Goal: Task Accomplishment & Management: Manage account settings

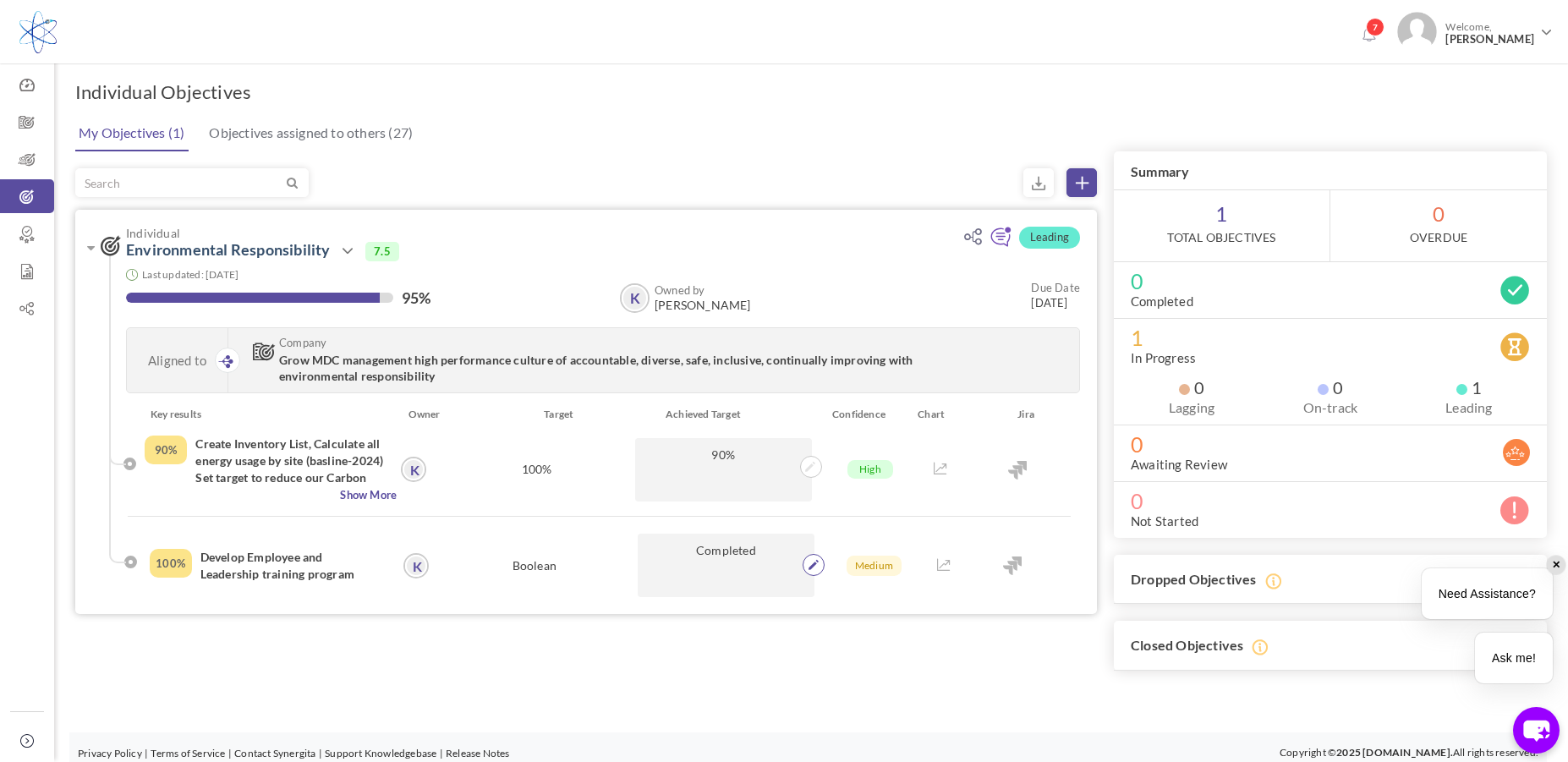
click at [812, 570] on icon at bounding box center [813, 565] width 10 height 10
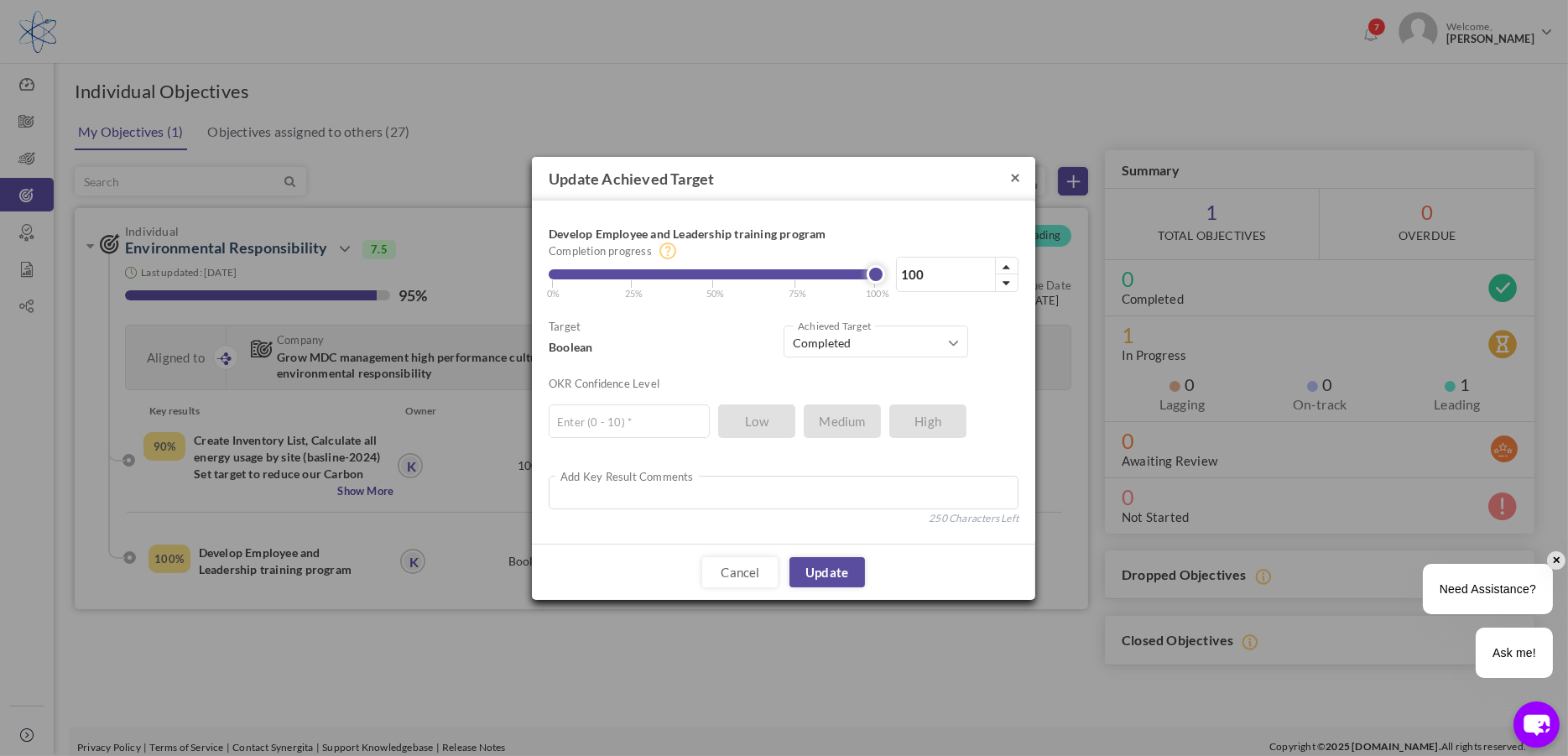
drag, startPoint x: 1019, startPoint y: 171, endPoint x: 1010, endPoint y: 182, distance: 14.2
click at [1019, 171] on button "×" at bounding box center [1015, 176] width 10 height 18
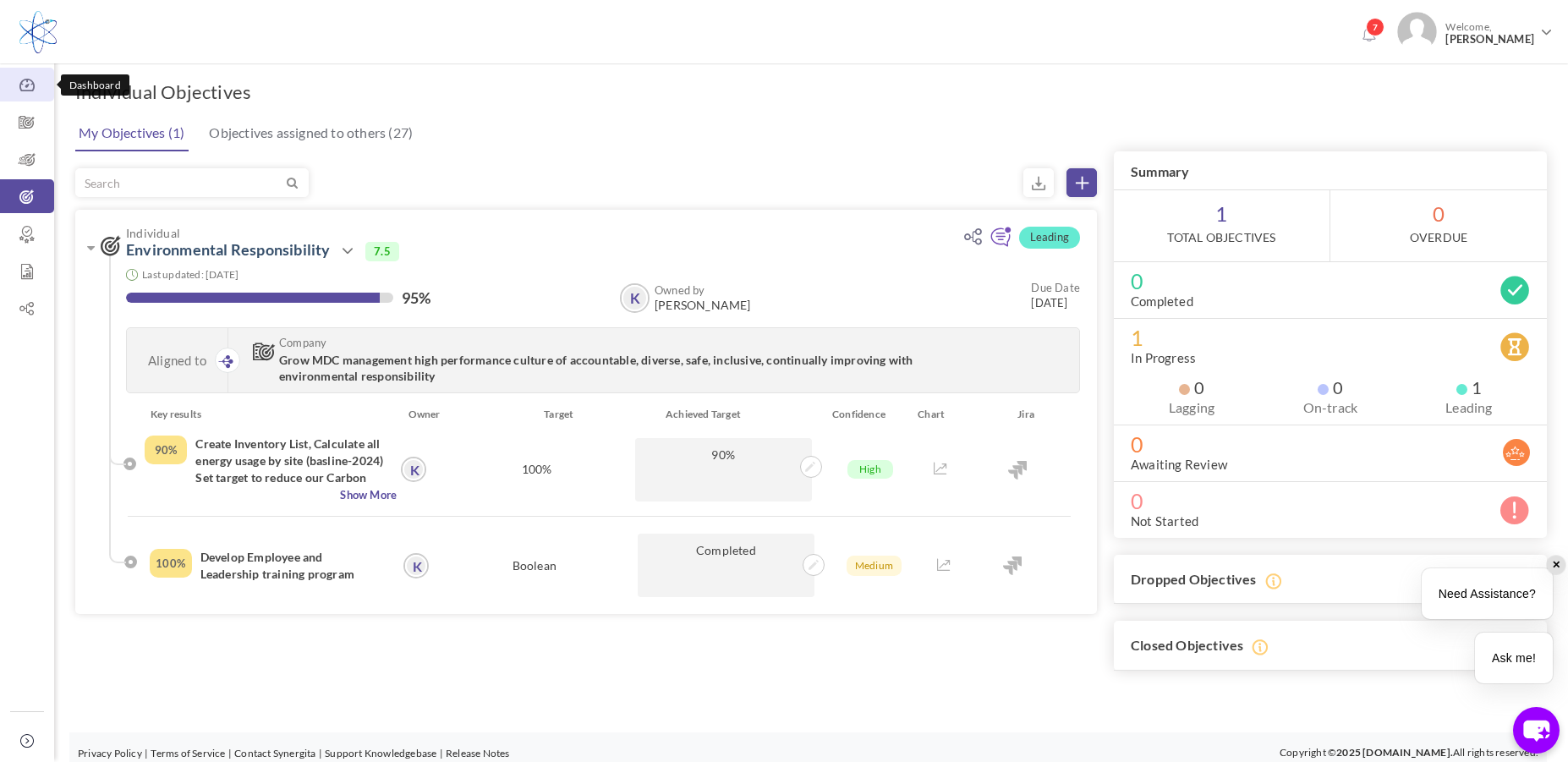
click at [26, 88] on icon at bounding box center [27, 86] width 54 height 17
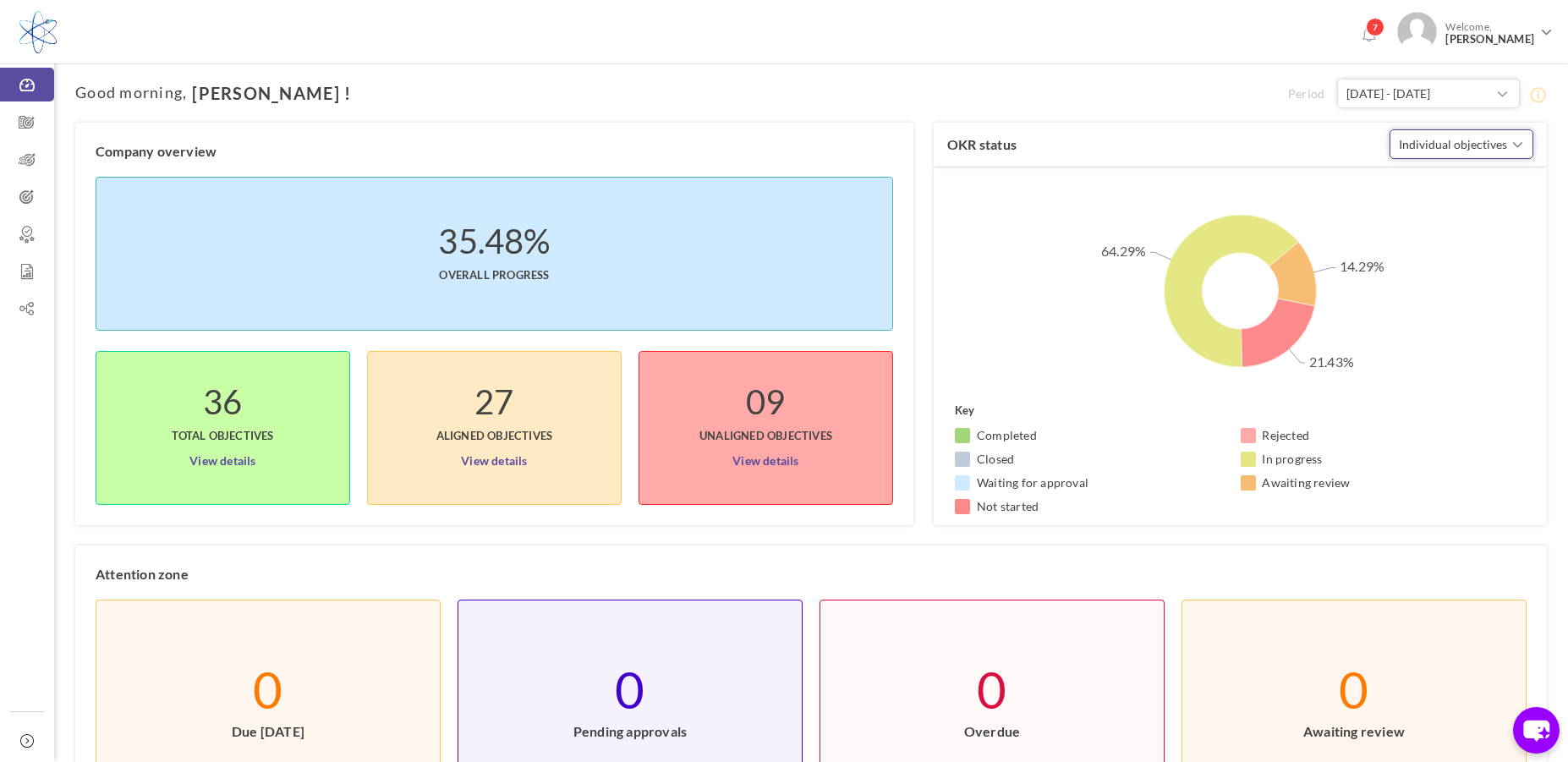
click at [1520, 139] on span "button" at bounding box center [1517, 145] width 11 height 17
click at [1516, 136] on span "button" at bounding box center [1517, 144] width 11 height 17
click at [29, 128] on icon at bounding box center [27, 123] width 54 height 17
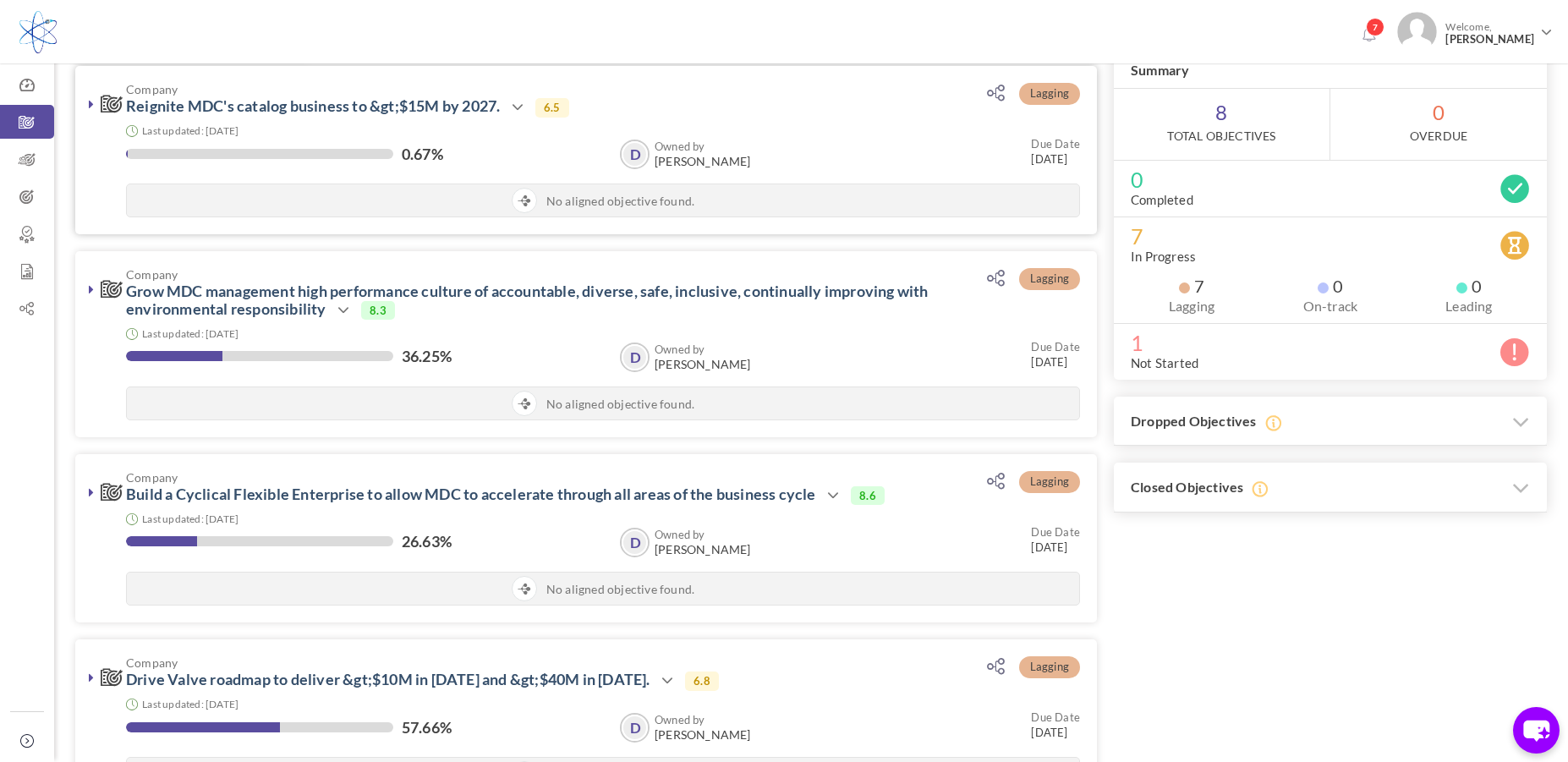
scroll to position [169, 0]
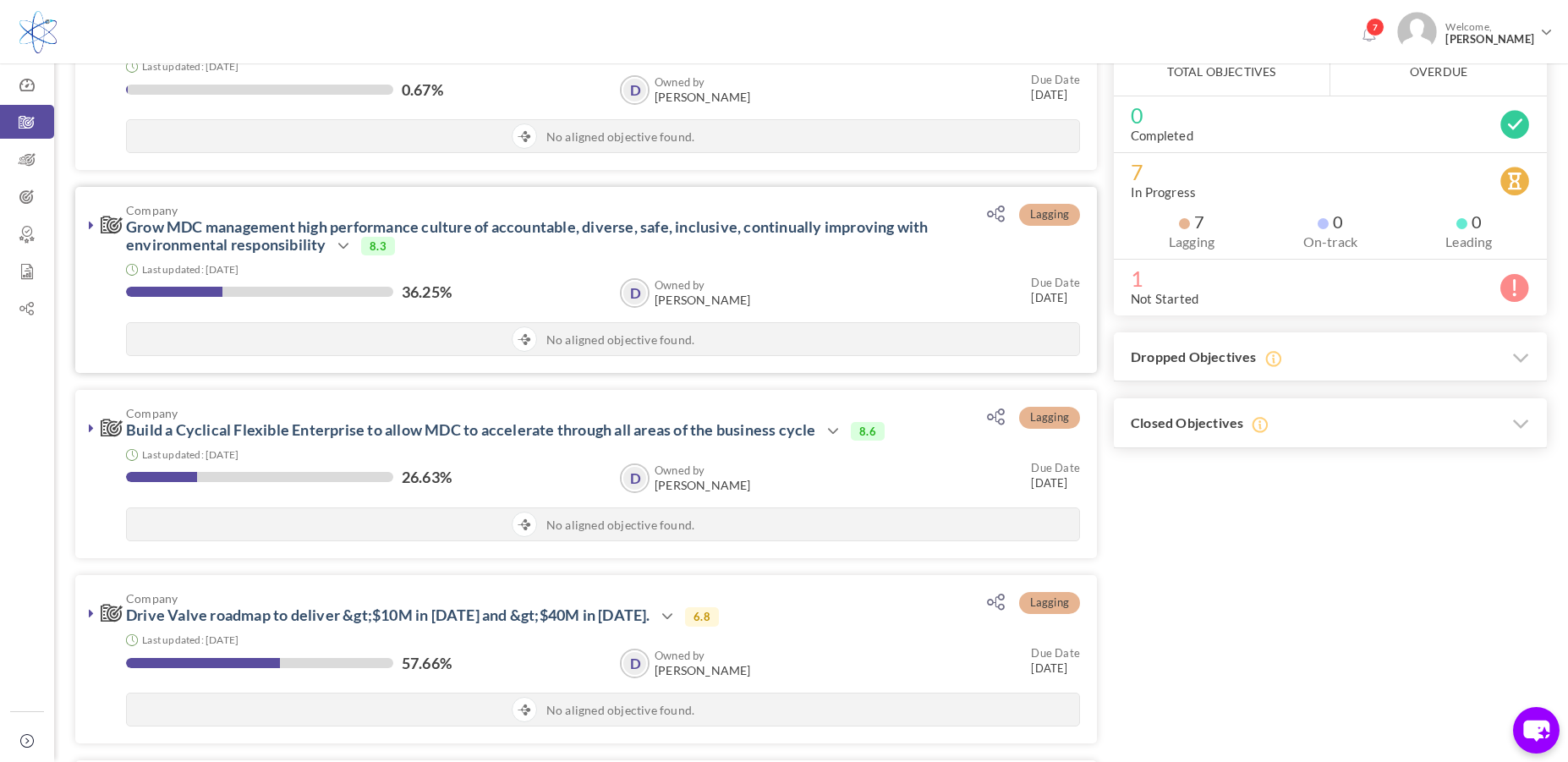
click at [841, 291] on div "Owned by D David Dutton D Owned by David Dutton Due Date 31-Dec-2025" at bounding box center [841, 293] width 477 height 31
click at [501, 294] on div "36.25%" at bounding box center [365, 293] width 477 height 20
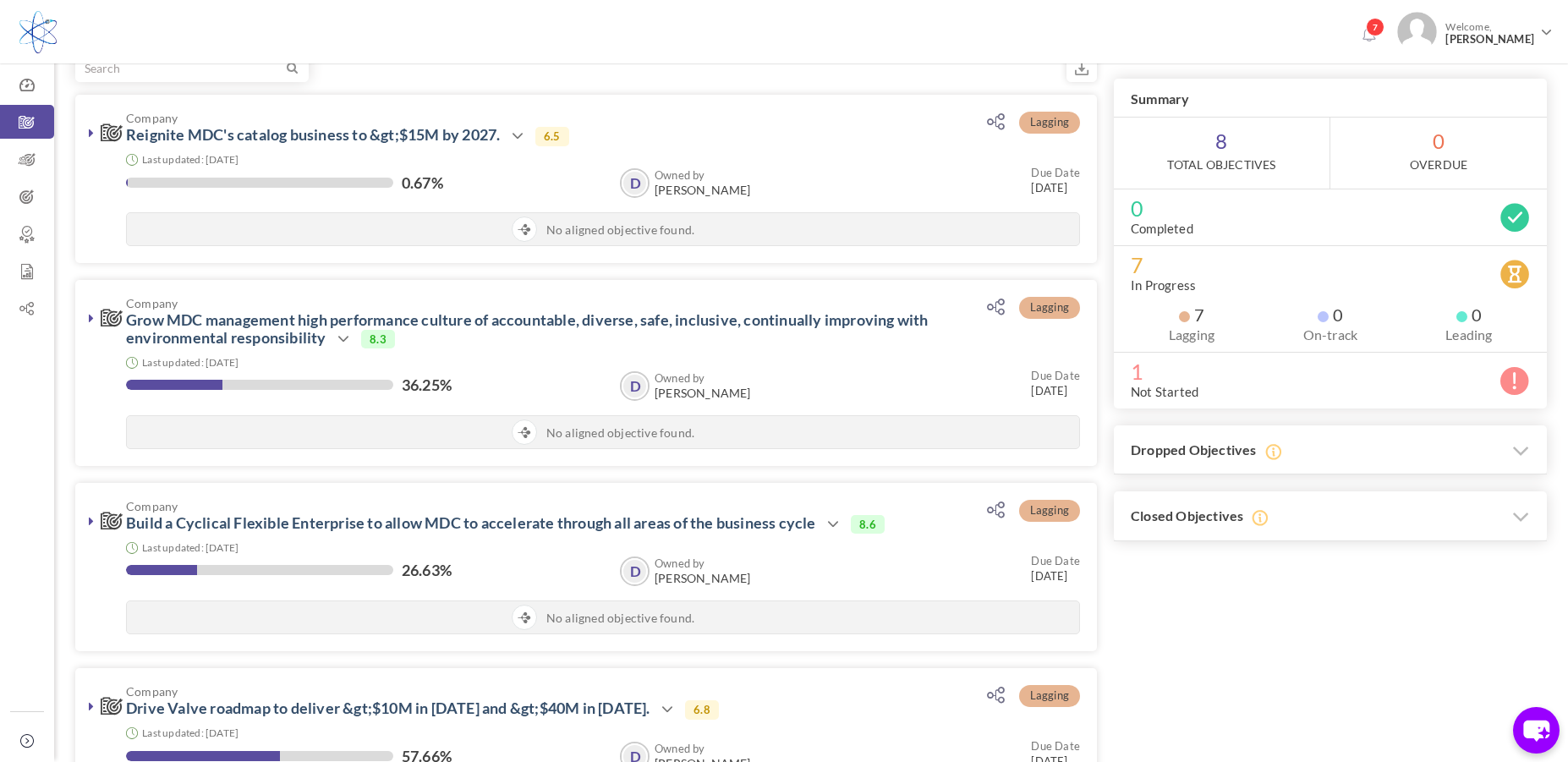
scroll to position [0, 0]
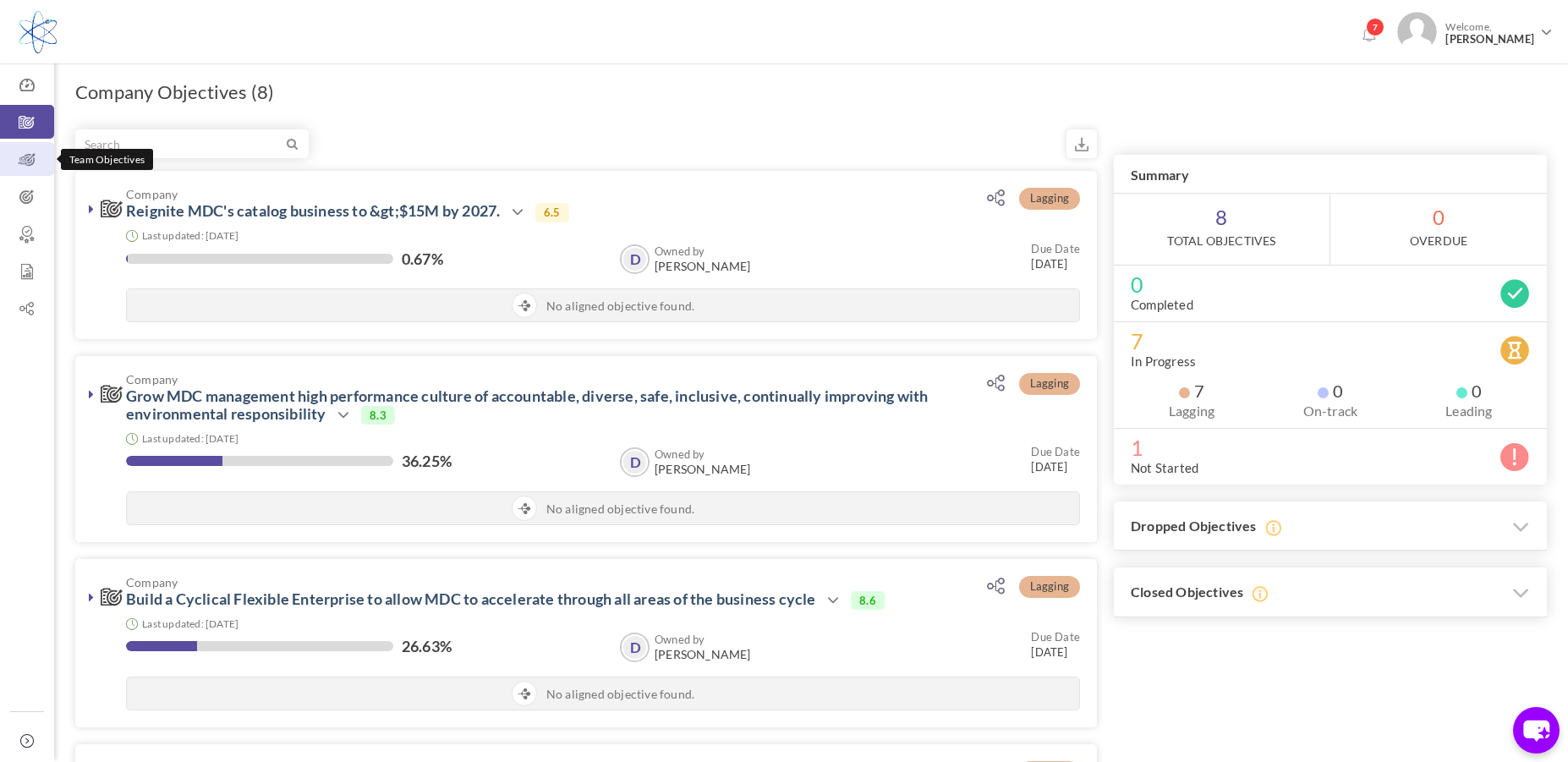
click at [21, 161] on icon at bounding box center [27, 160] width 54 height 17
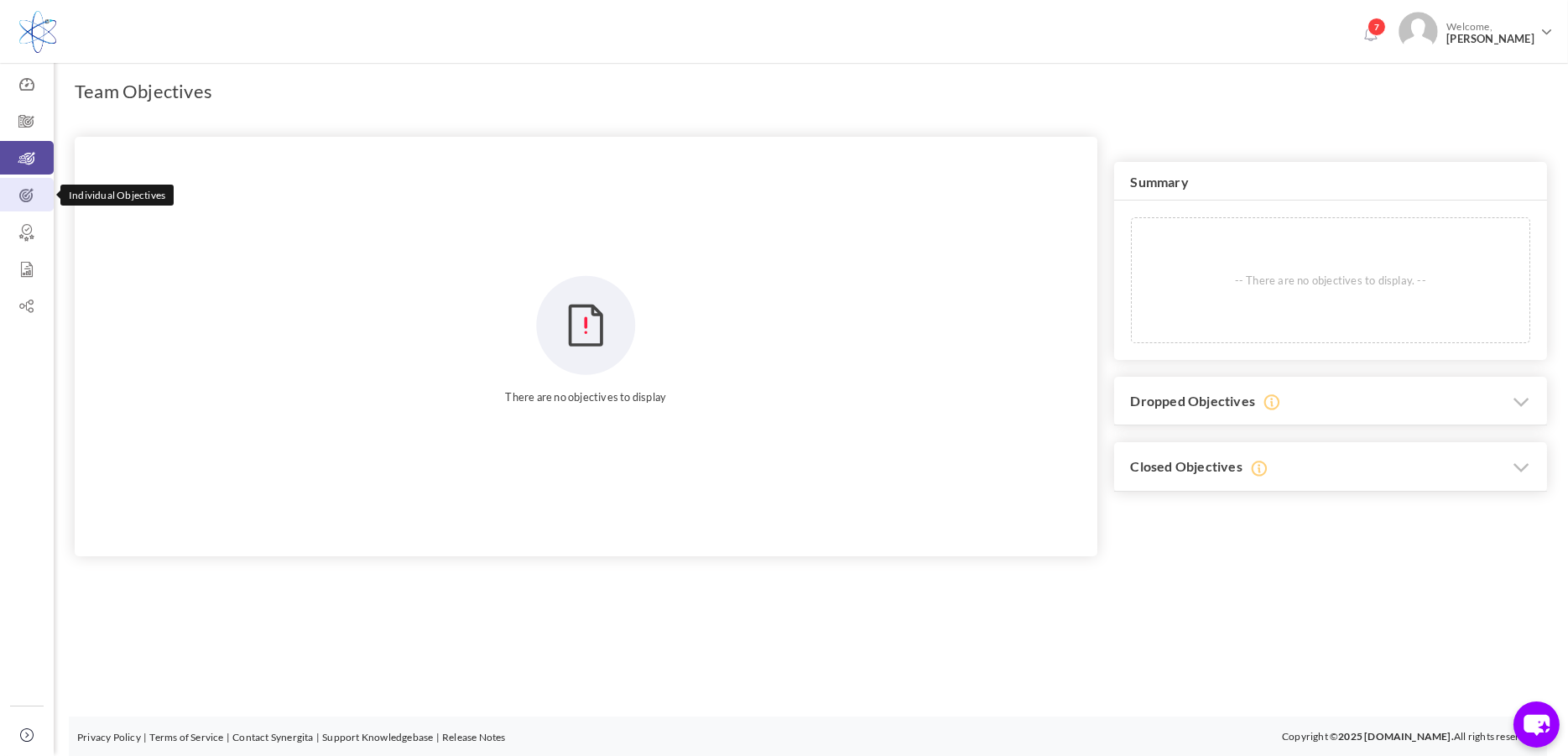
click at [25, 201] on icon at bounding box center [27, 195] width 54 height 17
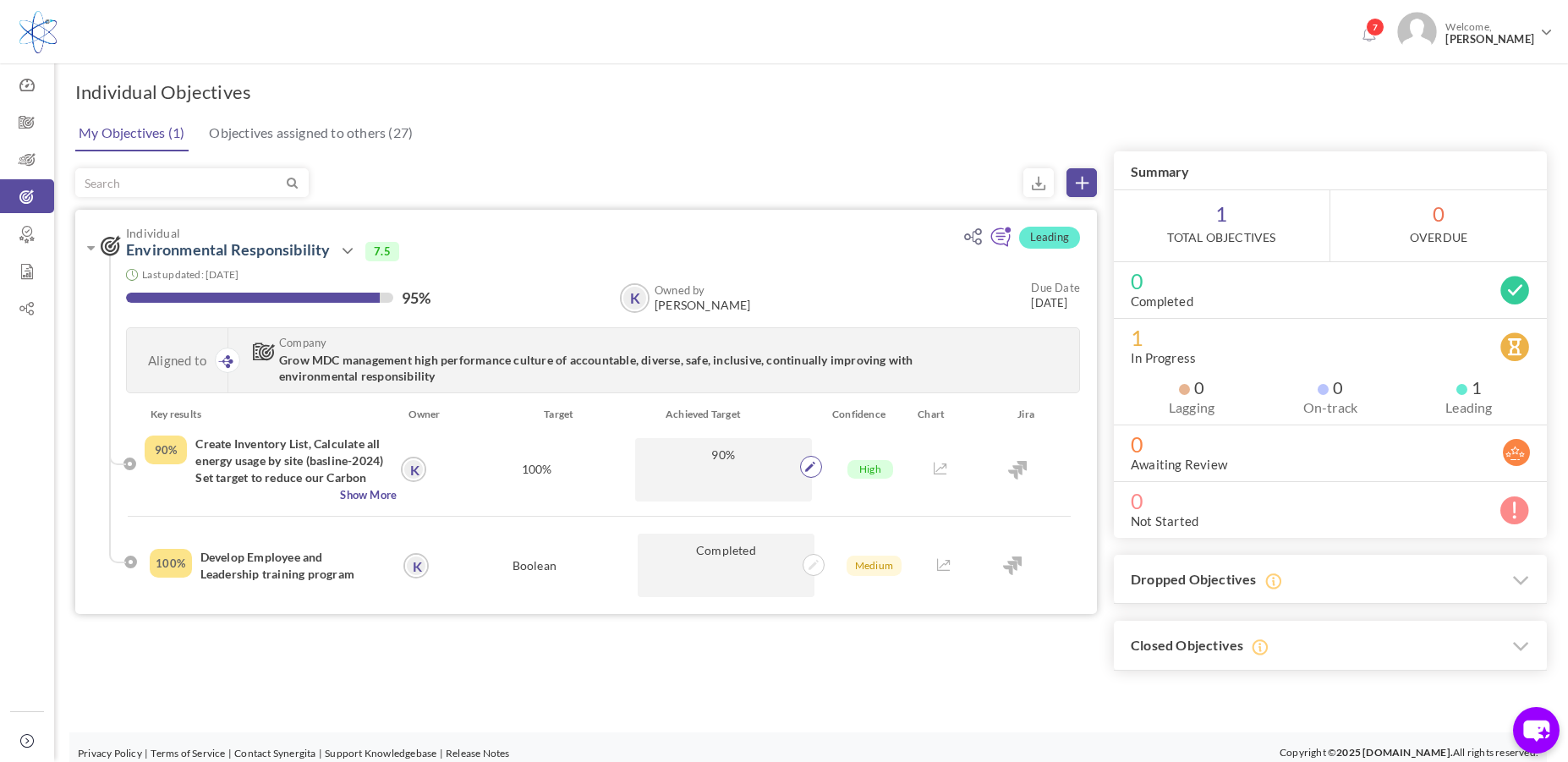
click at [806, 468] on icon at bounding box center [810, 466] width 10 height 10
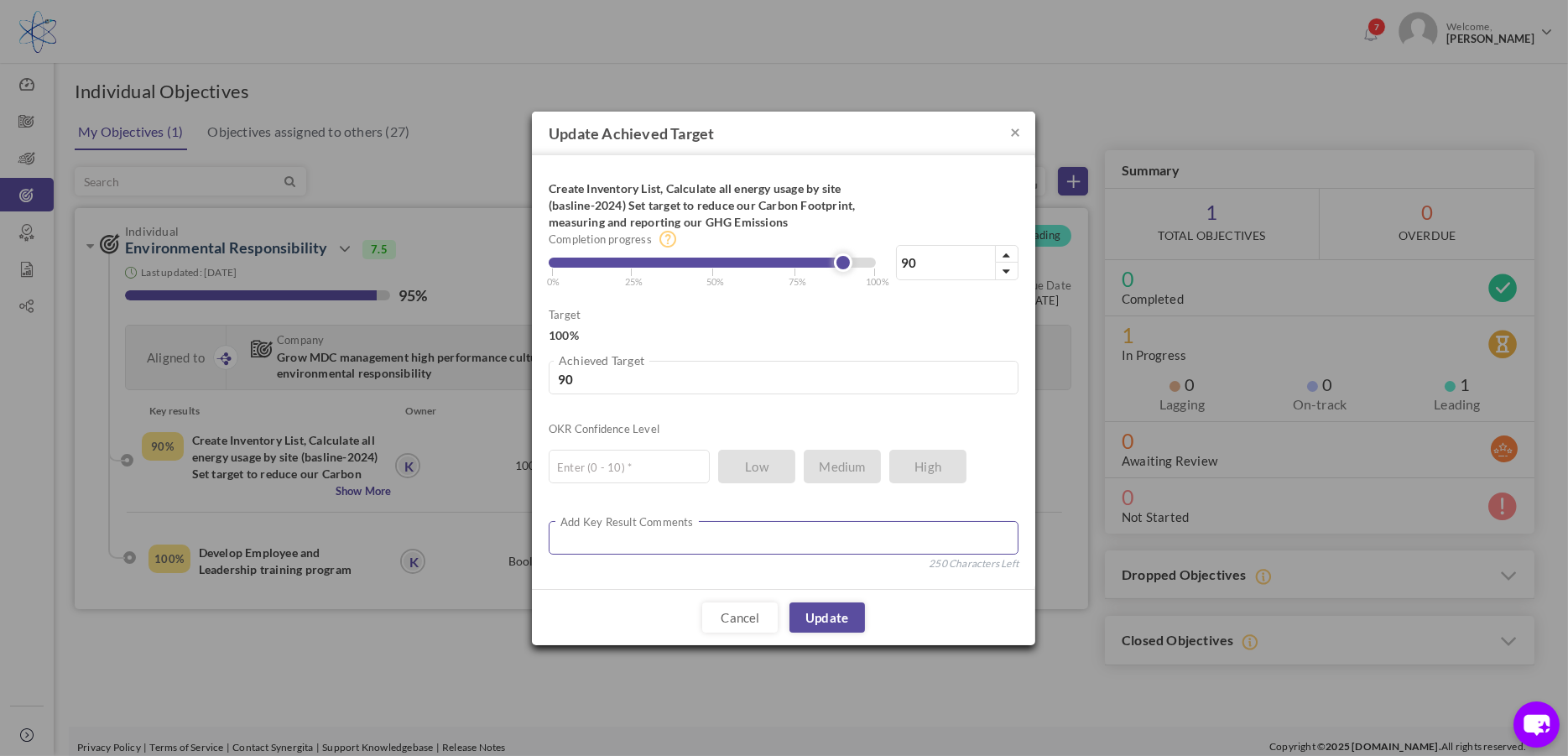
click at [604, 536] on textarea at bounding box center [783, 537] width 469 height 34
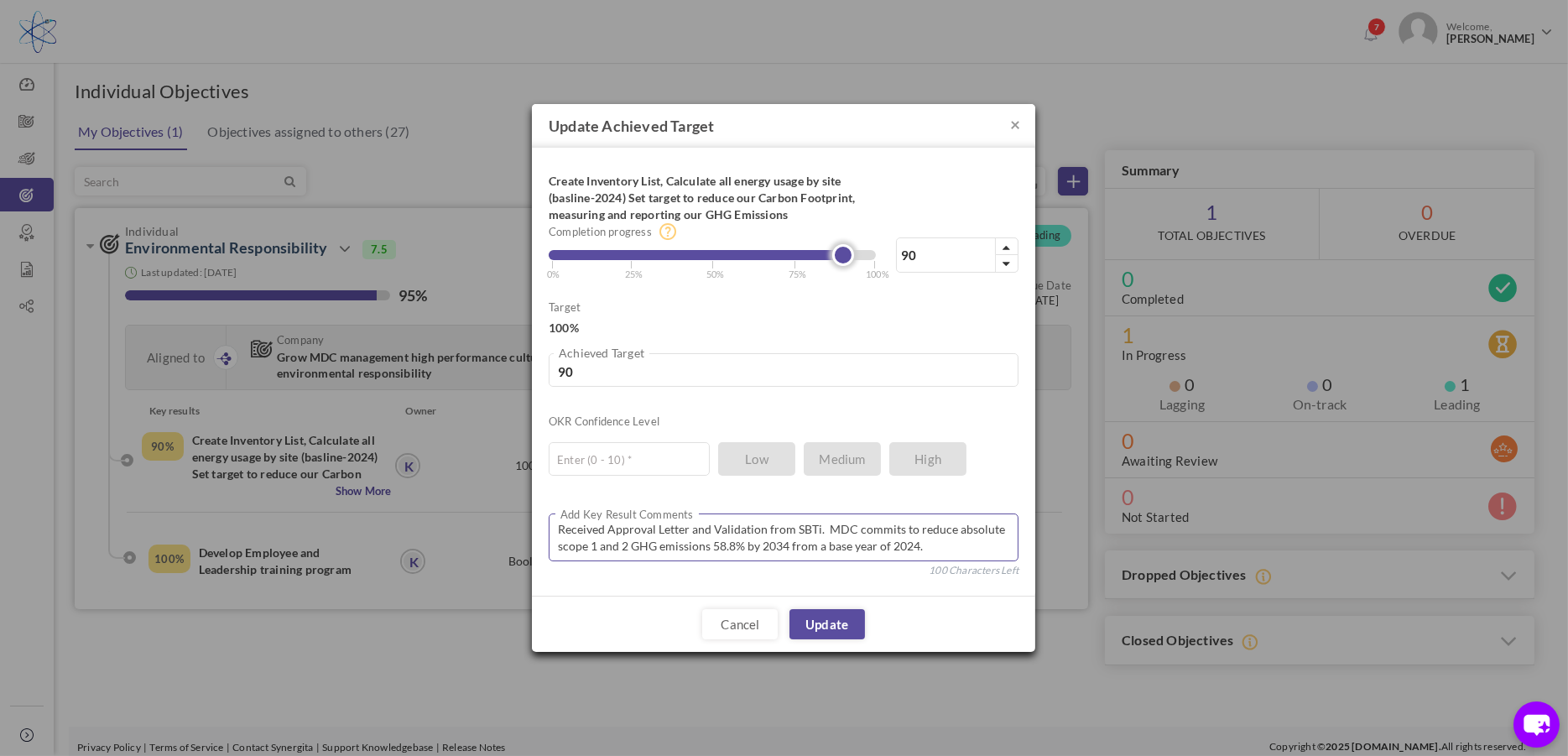
type textarea "Received Approval Letter and Validation from SBTi. MDC commits to reduce absolu…"
type input "89"
type input "90"
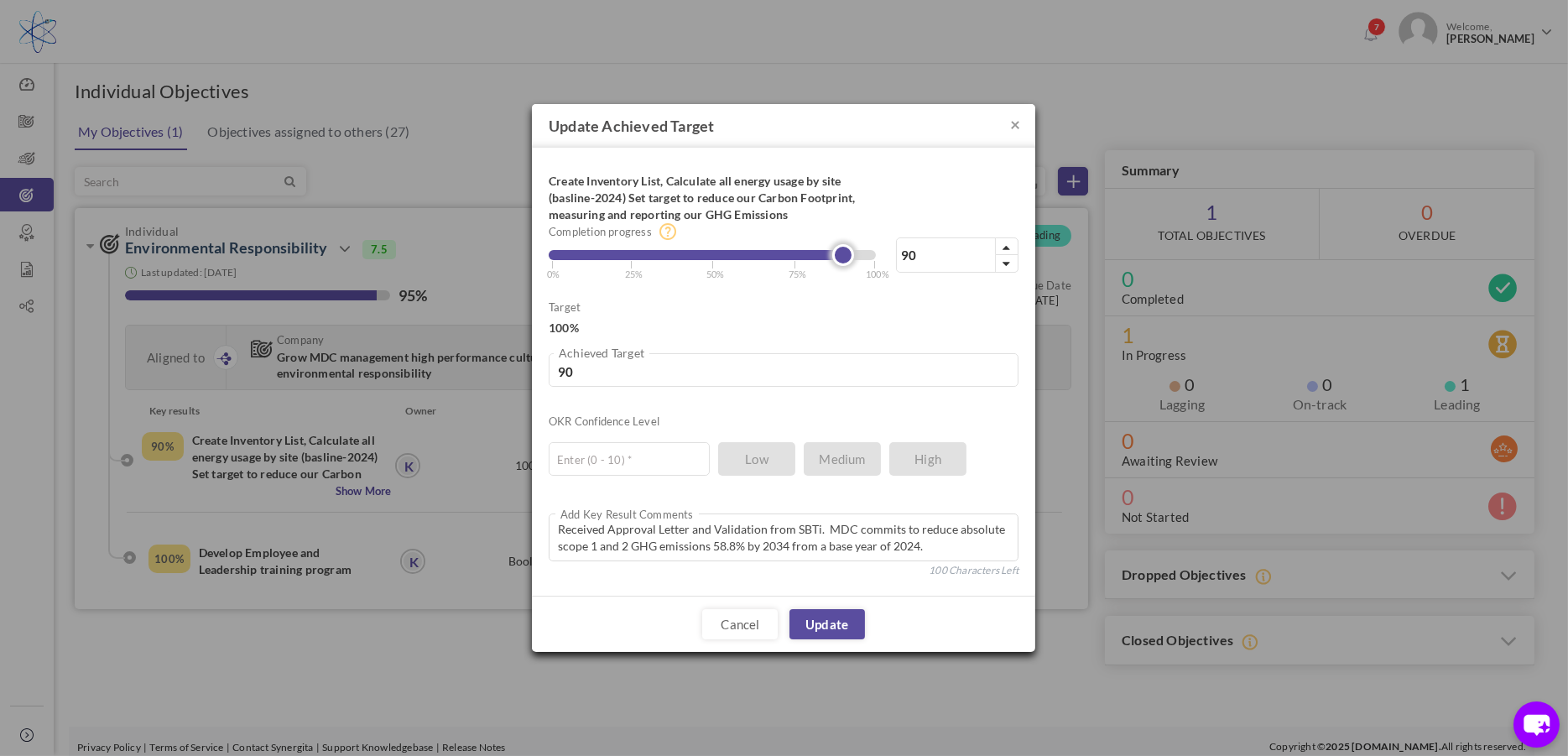
type input "91"
type input "92"
type input "93"
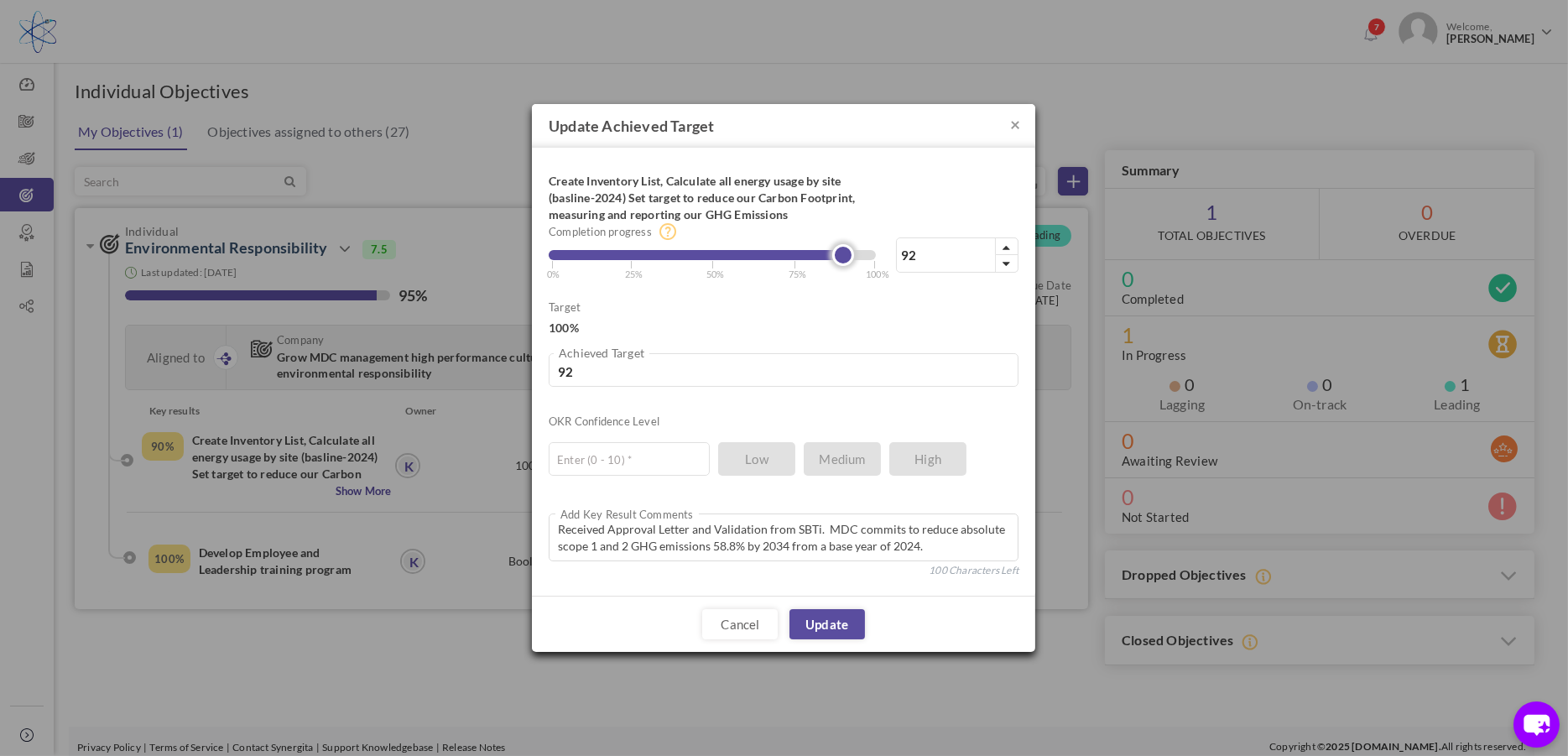
type input "93"
type input "94"
type input "95"
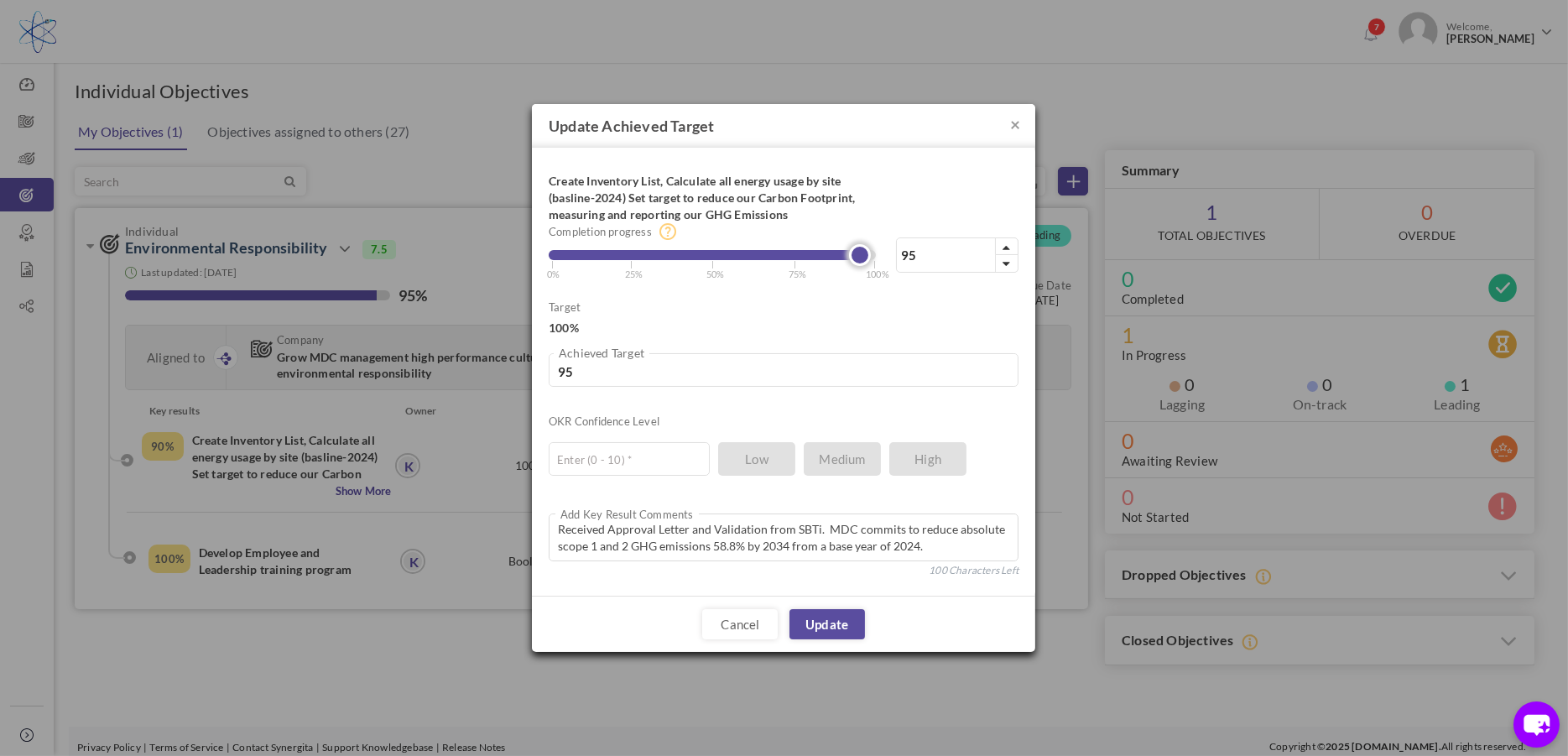
type input "96"
type input "97"
type input "98"
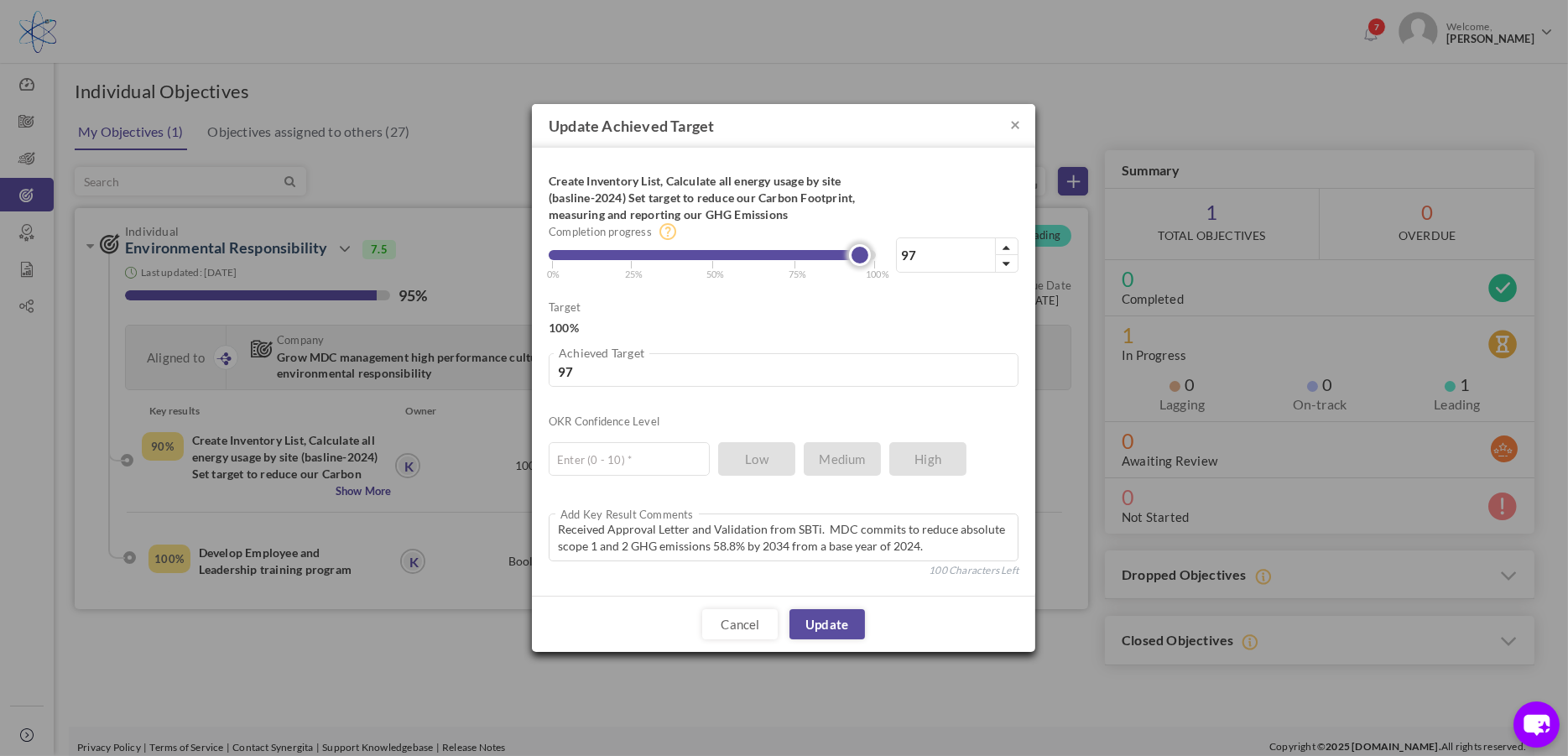
type input "98"
type input "99"
type input "100"
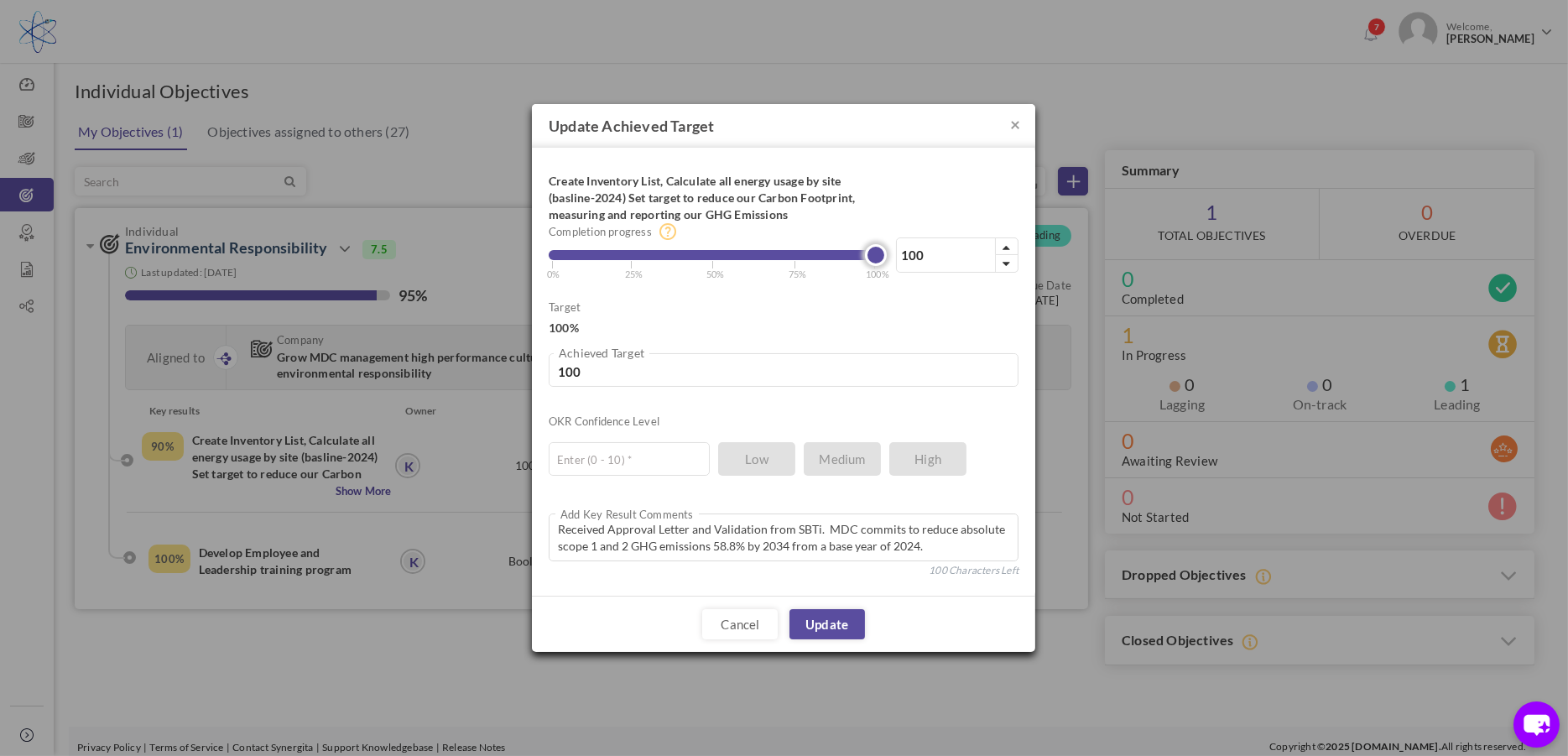
drag, startPoint x: 845, startPoint y: 253, endPoint x: 889, endPoint y: 257, distance: 44.2
click at [889, 257] on div "100% Completion progress 100 Reached maximum limit | 0% | 25% | 50% | 75% | 100%" at bounding box center [783, 222] width 469 height 117
click at [822, 621] on link "Update" at bounding box center [827, 624] width 76 height 30
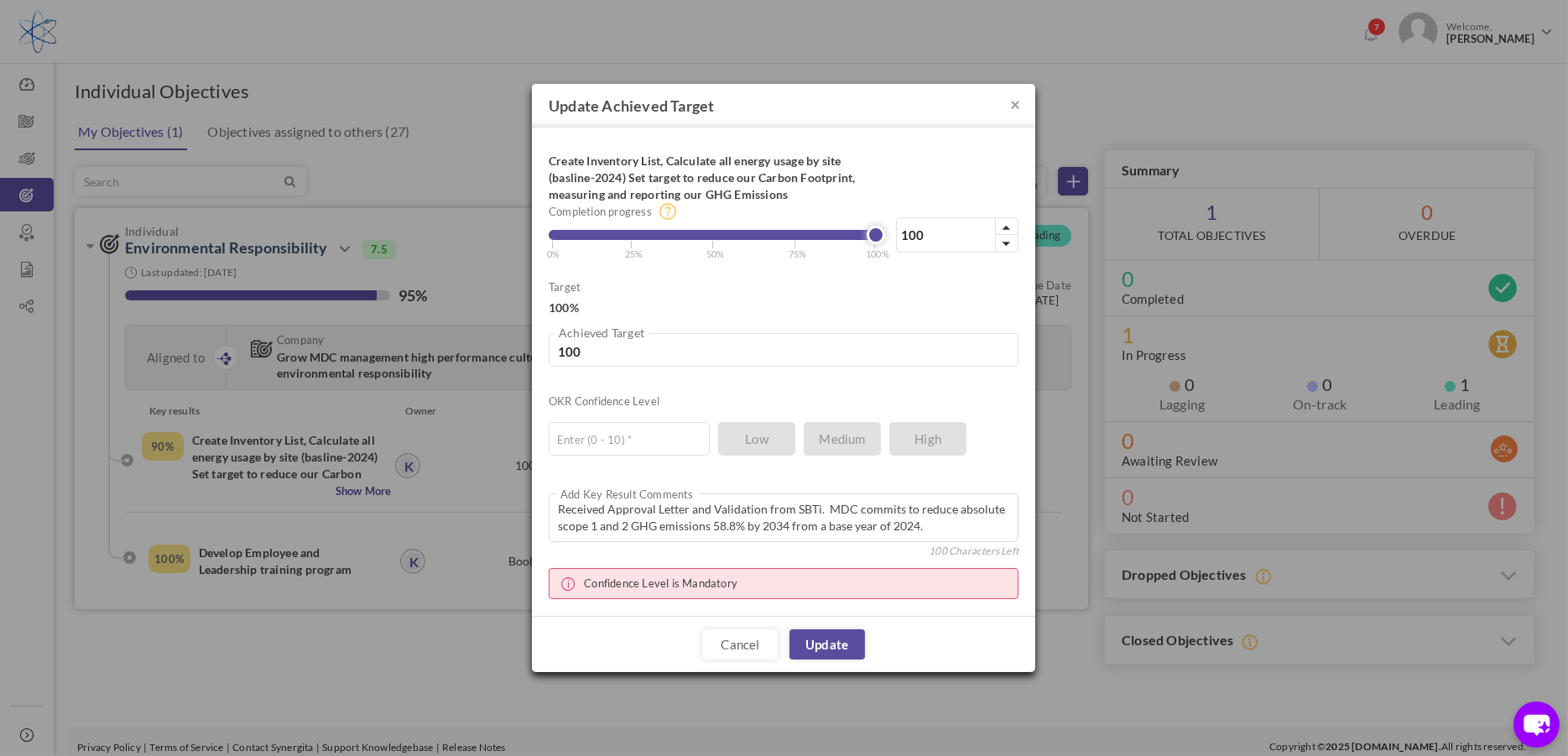
click at [923, 440] on ul "Enter (0 - 10) * Low Medium High" at bounding box center [775, 435] width 453 height 42
click at [628, 346] on input "100" at bounding box center [783, 350] width 469 height 34
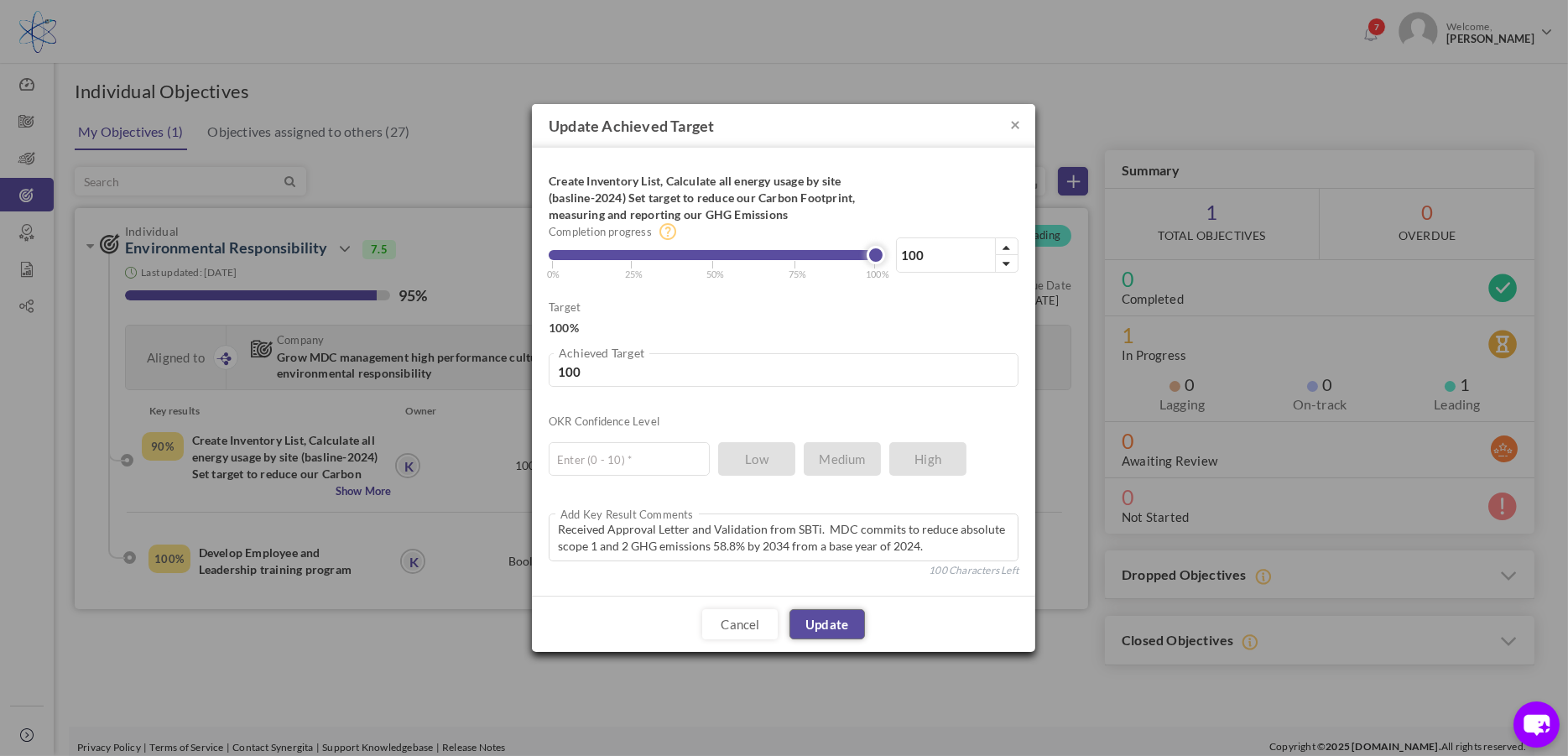
click at [832, 647] on div "Cancel Update" at bounding box center [783, 623] width 503 height 56
click at [671, 457] on input "text" at bounding box center [628, 459] width 161 height 34
type input "10"
click at [819, 625] on link "Update" at bounding box center [827, 624] width 76 height 30
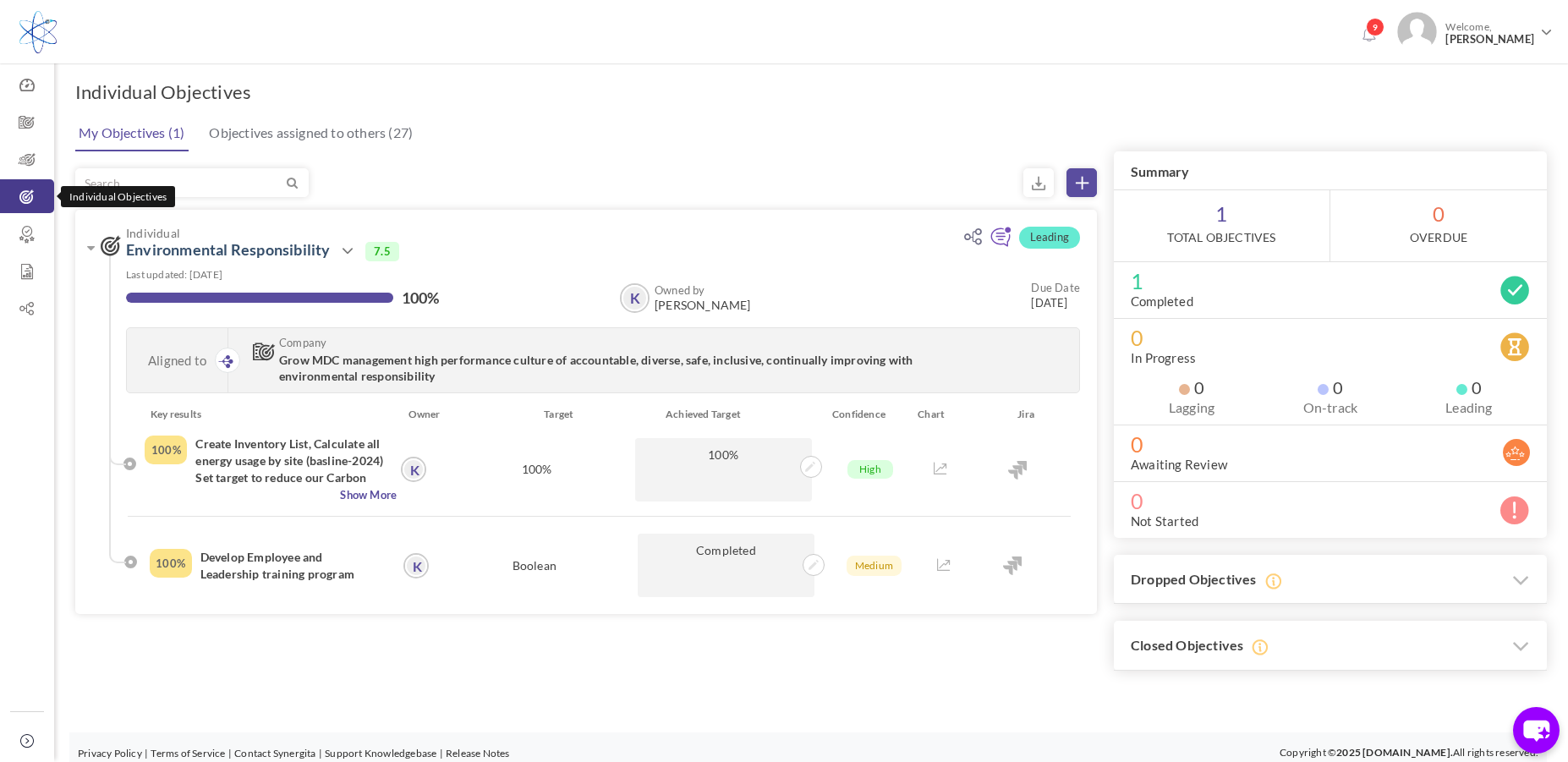
click at [30, 197] on icon at bounding box center [27, 197] width 54 height 17
click at [1082, 185] on icon at bounding box center [1081, 182] width 13 height 13
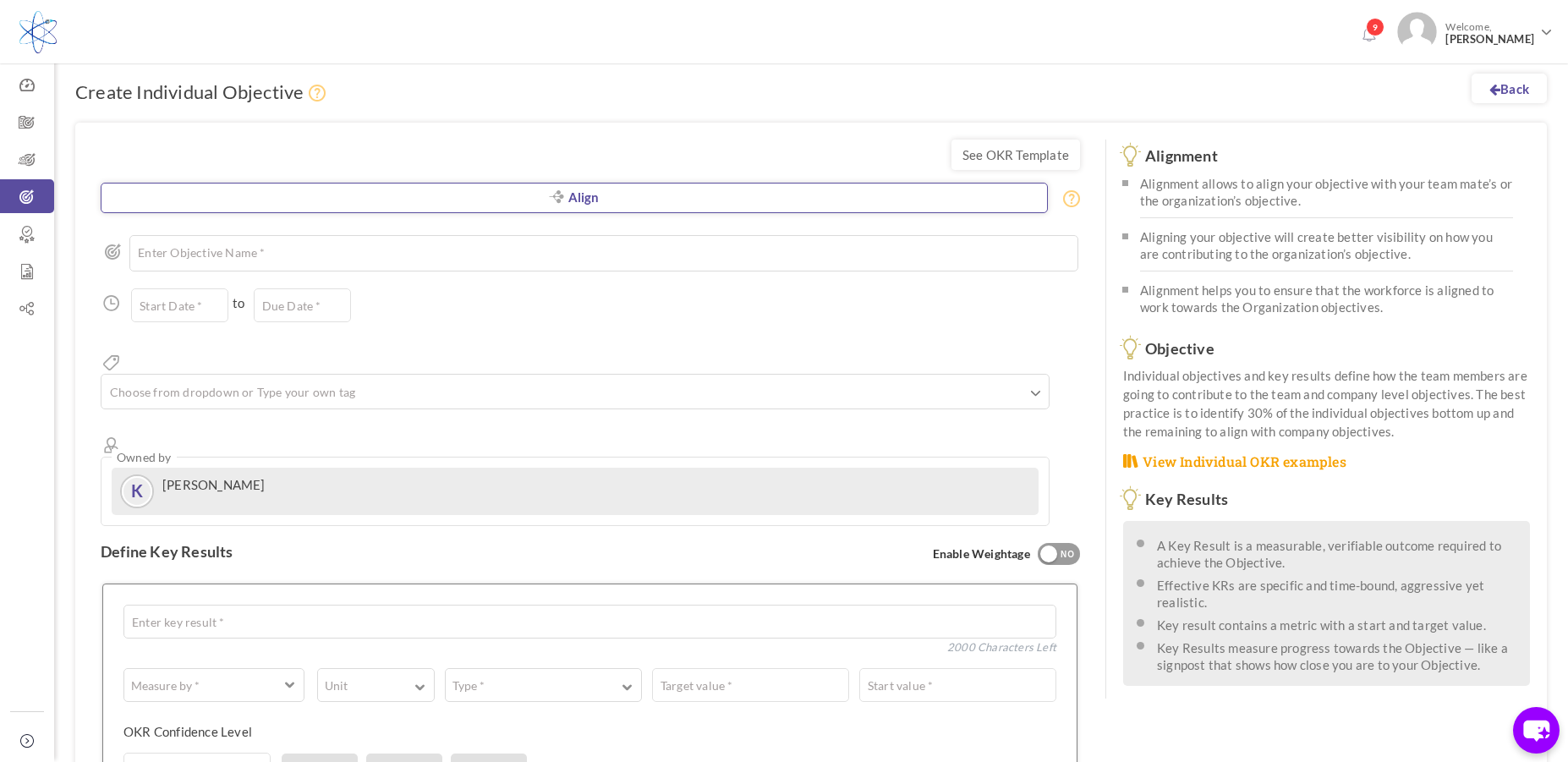
click at [600, 197] on link "Align" at bounding box center [574, 197] width 947 height 31
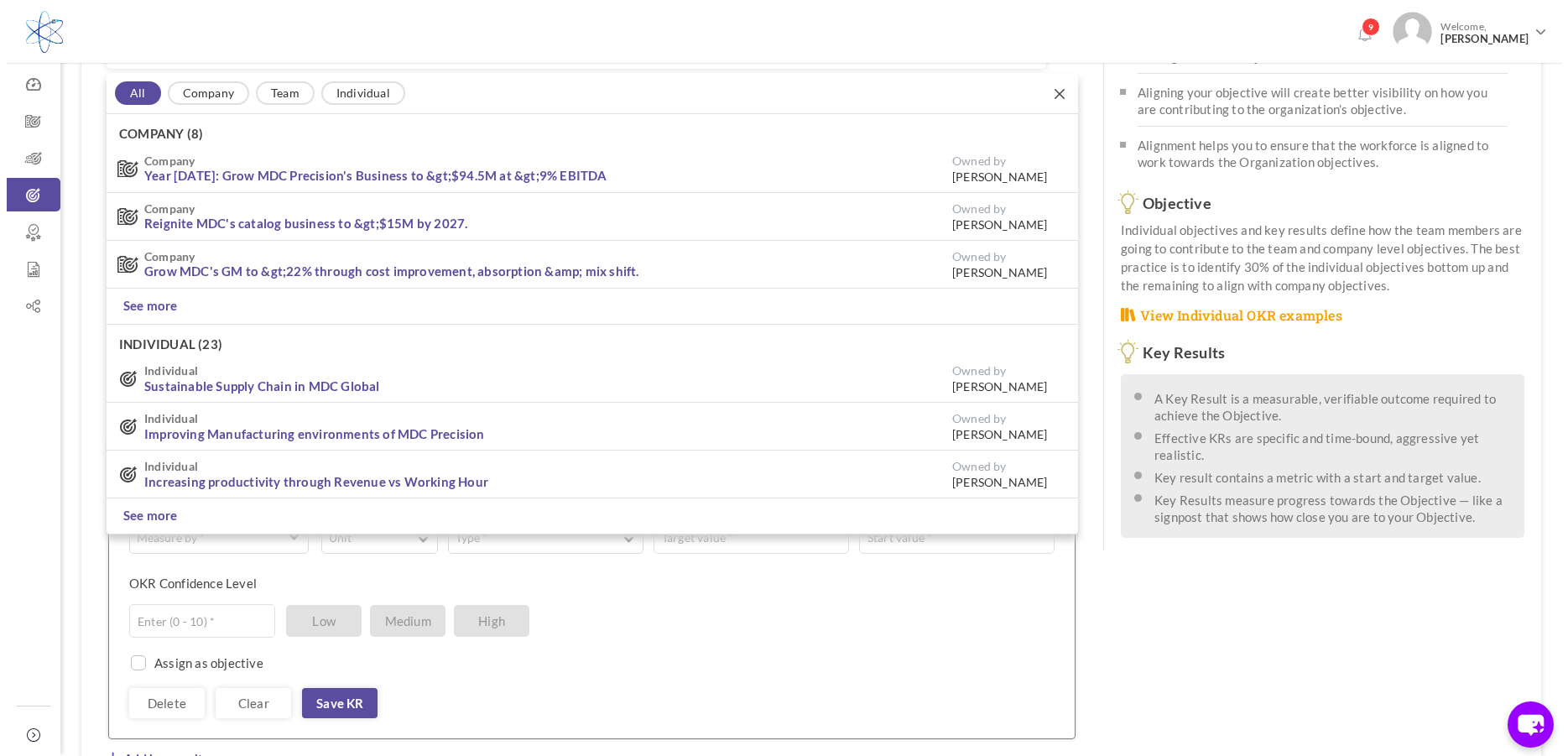
scroll to position [143, 0]
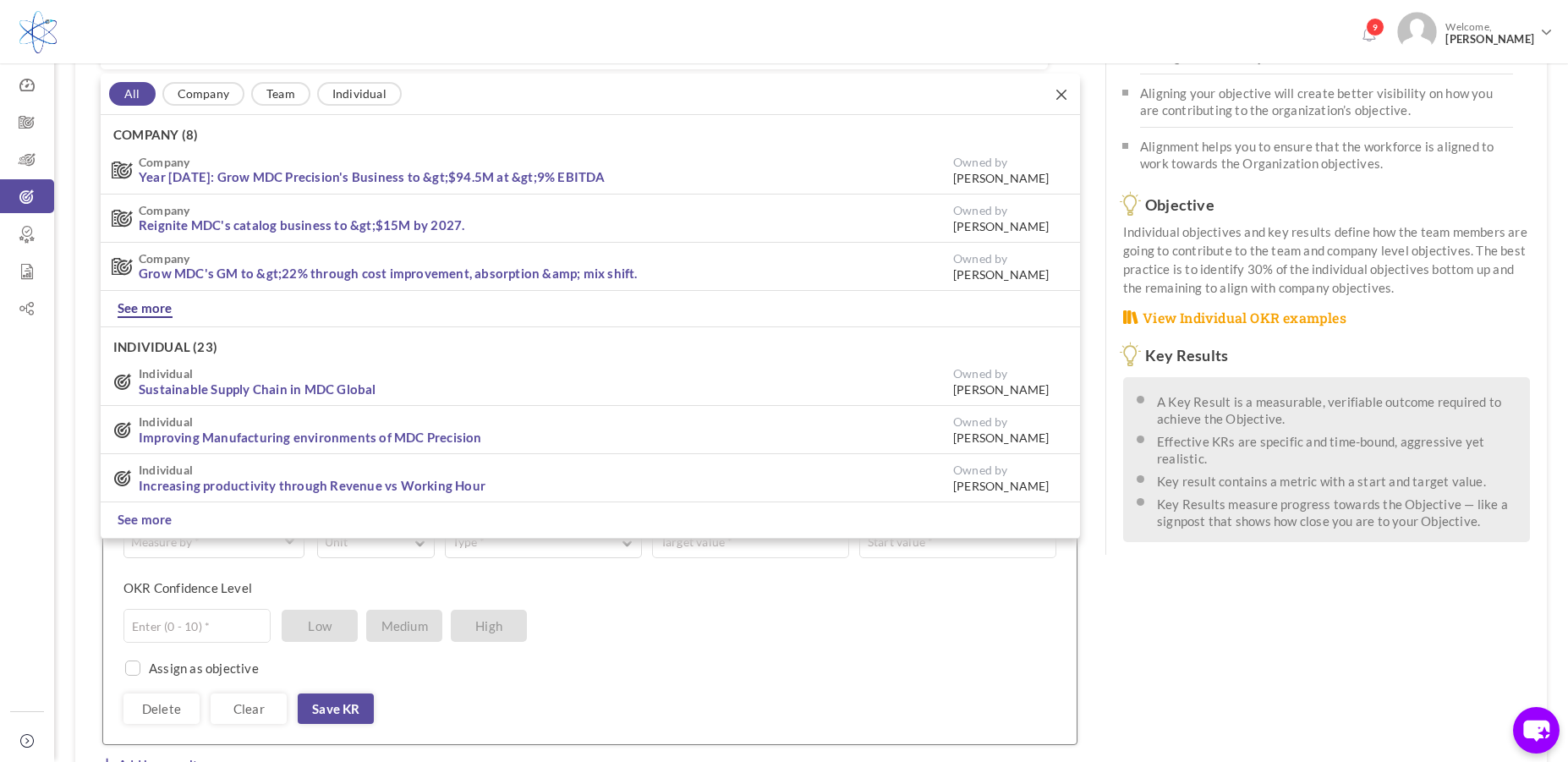
click at [168, 303] on link "See more" at bounding box center [145, 309] width 55 height 19
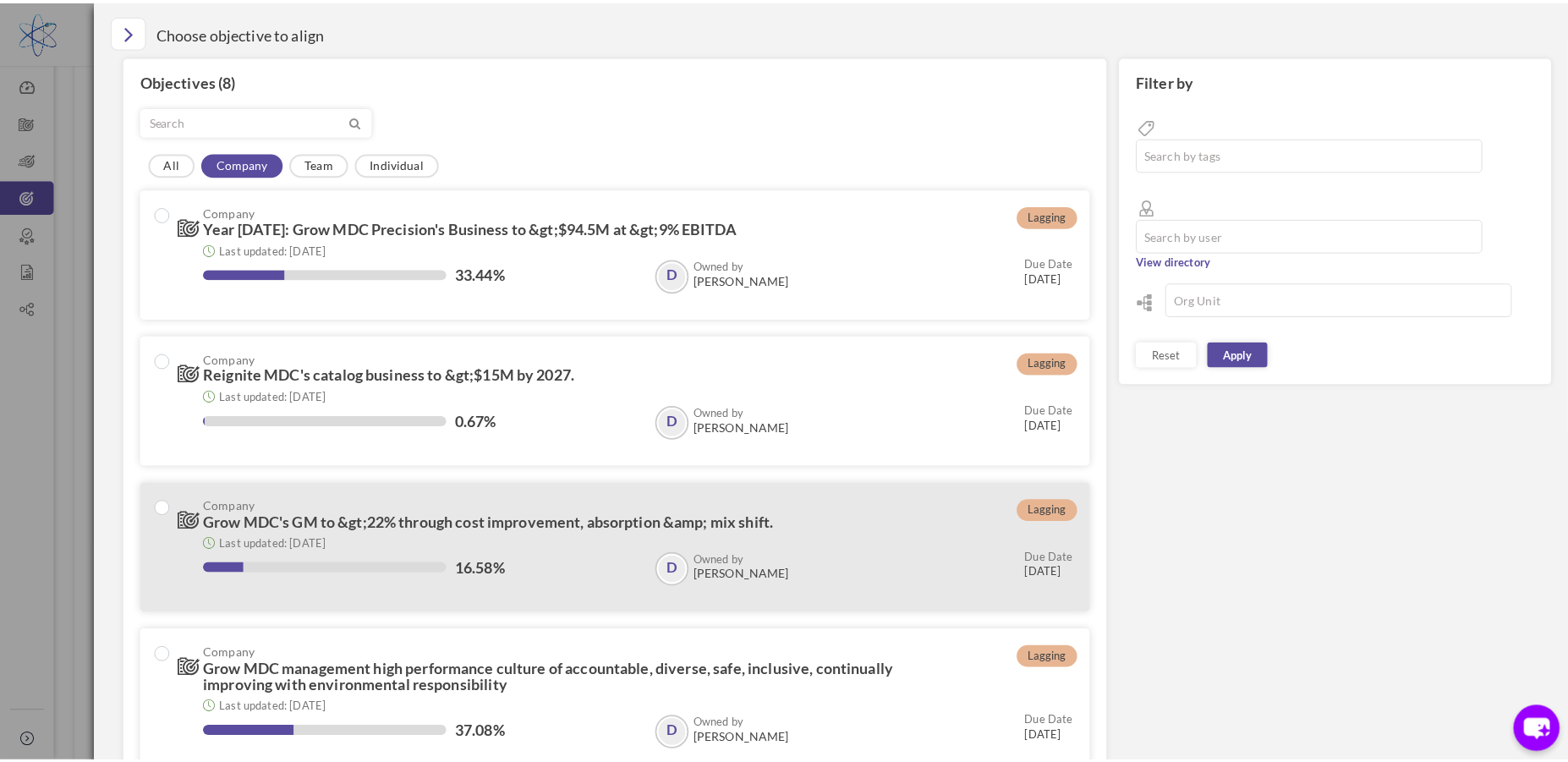
scroll to position [85, 0]
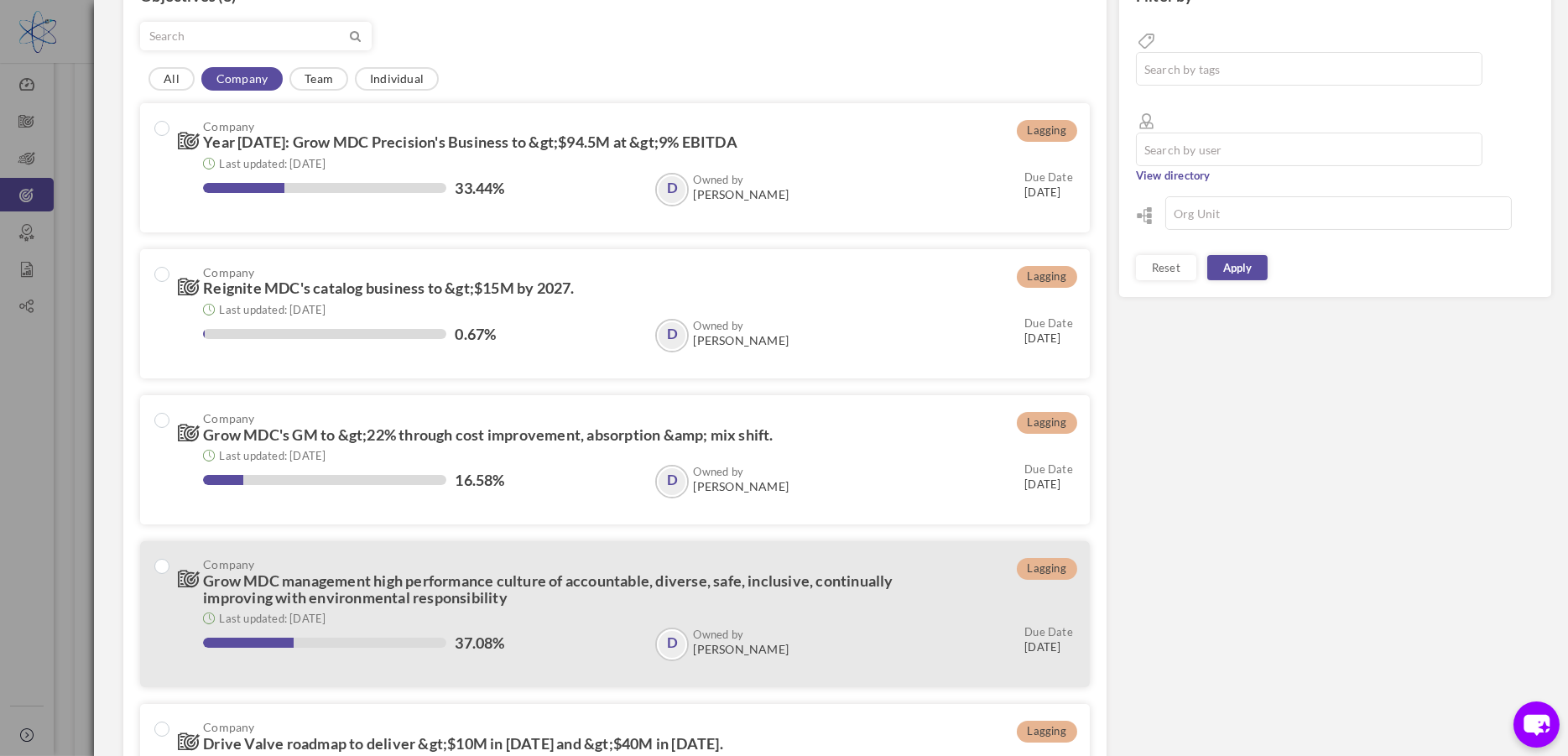
click at [564, 630] on div "37.08% Owned by D David Dutton D Owned by David Dutton Due Date 31-Dec-2025" at bounding box center [638, 644] width 870 height 34
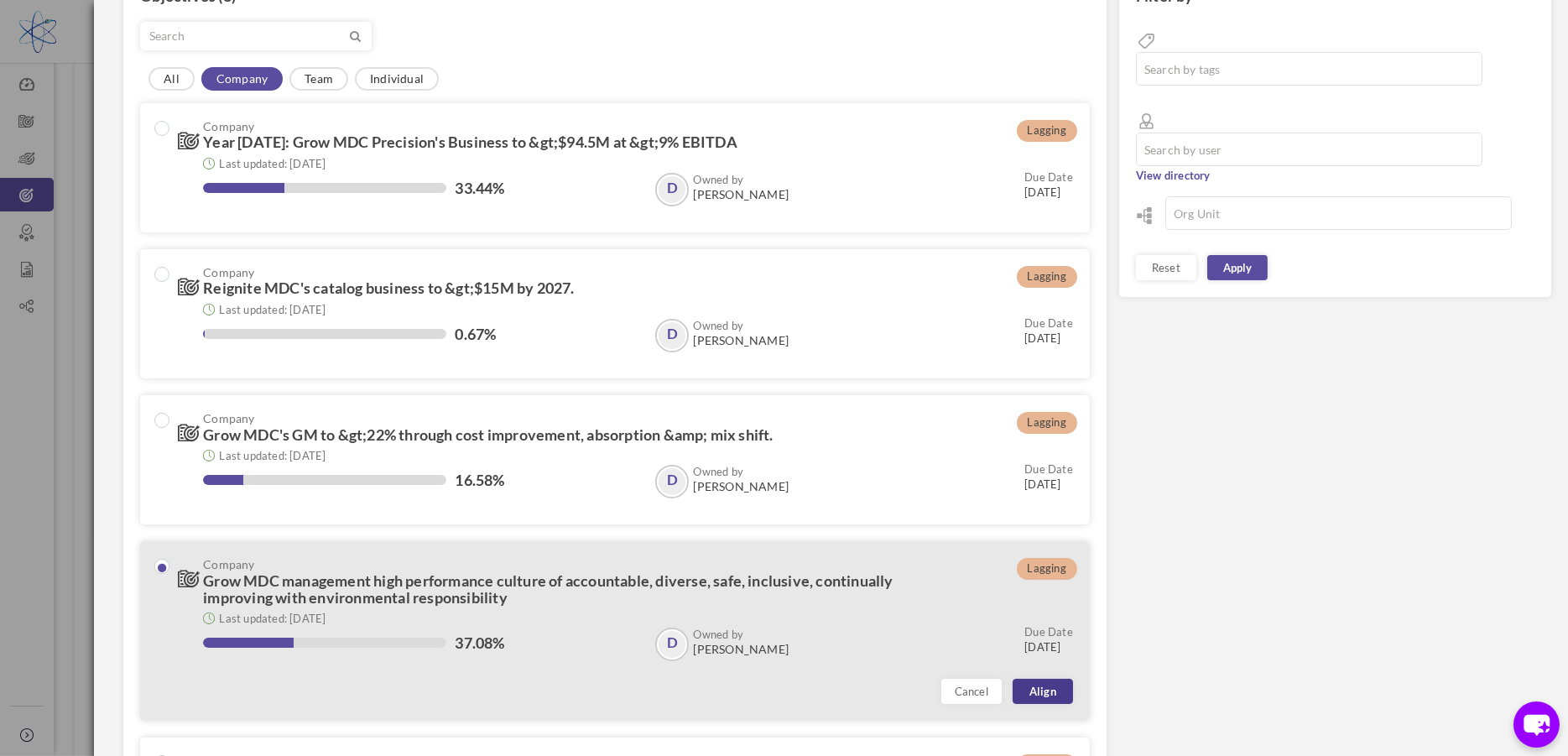
click at [1037, 694] on link "Align" at bounding box center [1043, 691] width 61 height 25
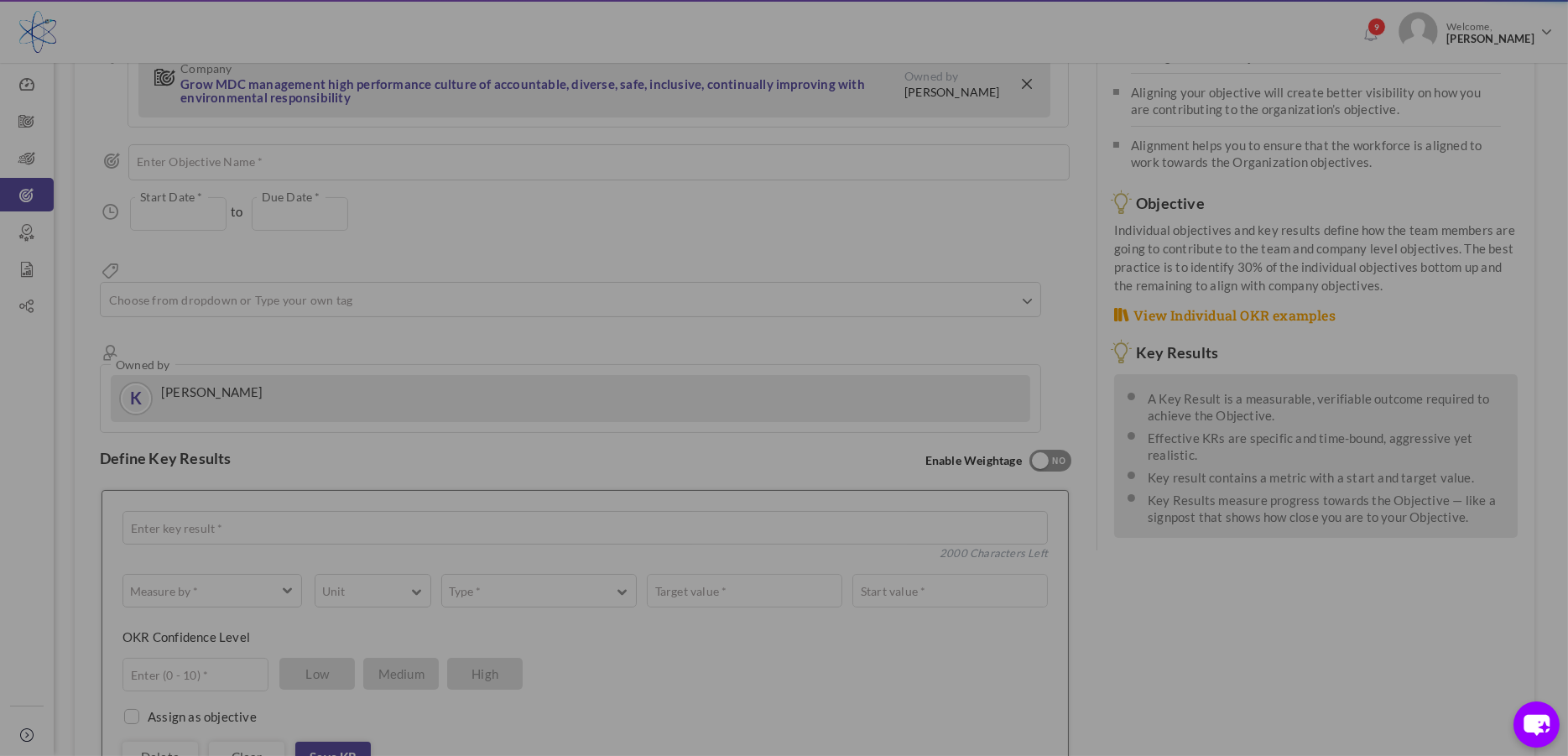
type input "01-Jan-2025"
type input "[DATE]"
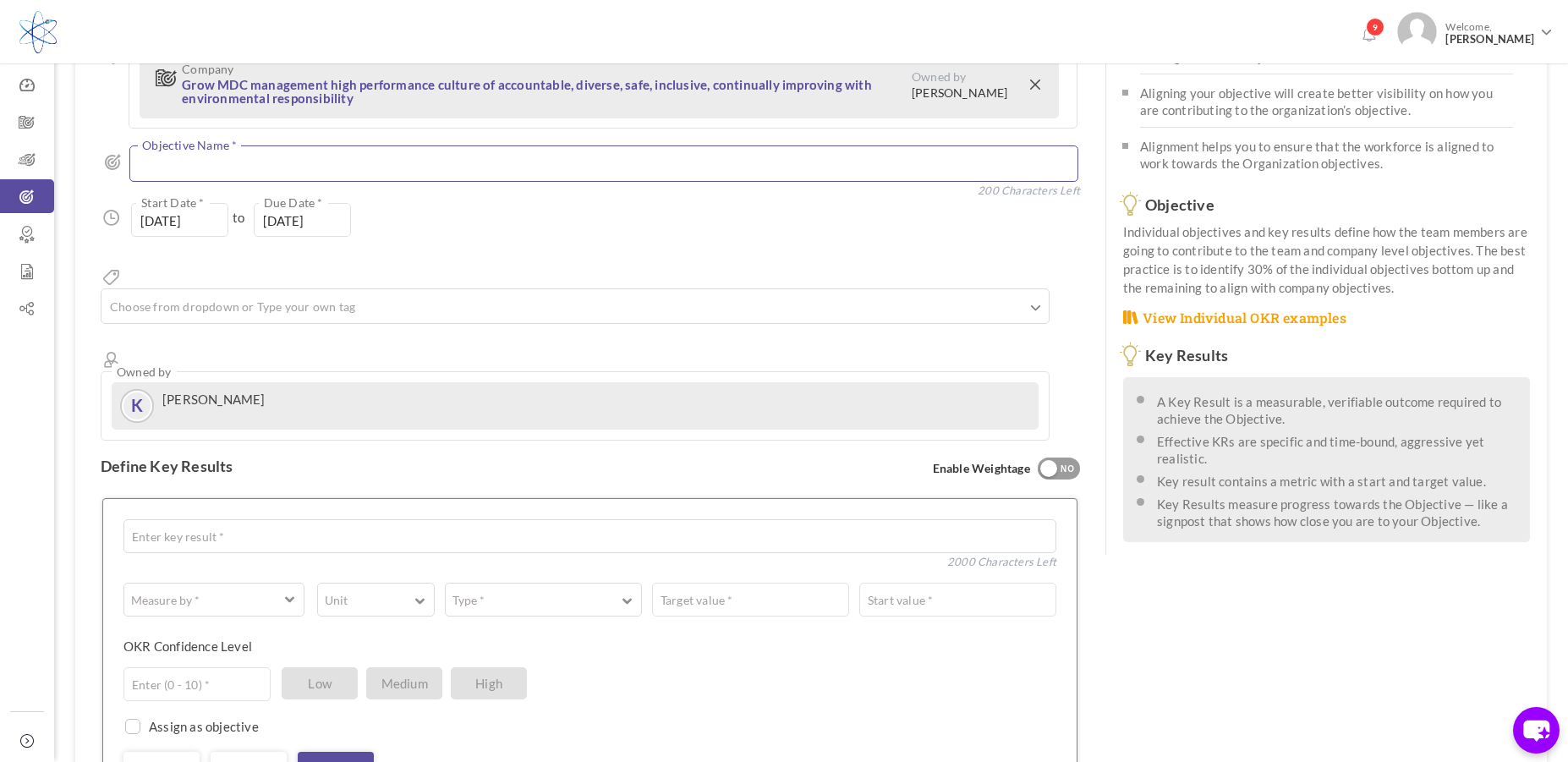
click at [257, 162] on textarea at bounding box center [604, 164] width 949 height 36
type textarea "Employee Experience & Engagement"
click at [455, 227] on div "01-Jan-2025 Start Date * to 31-Dec-2025 Due Date * Due date should not fall aft…" at bounding box center [590, 220] width 979 height 34
click at [433, 295] on ul at bounding box center [575, 309] width 947 height 28
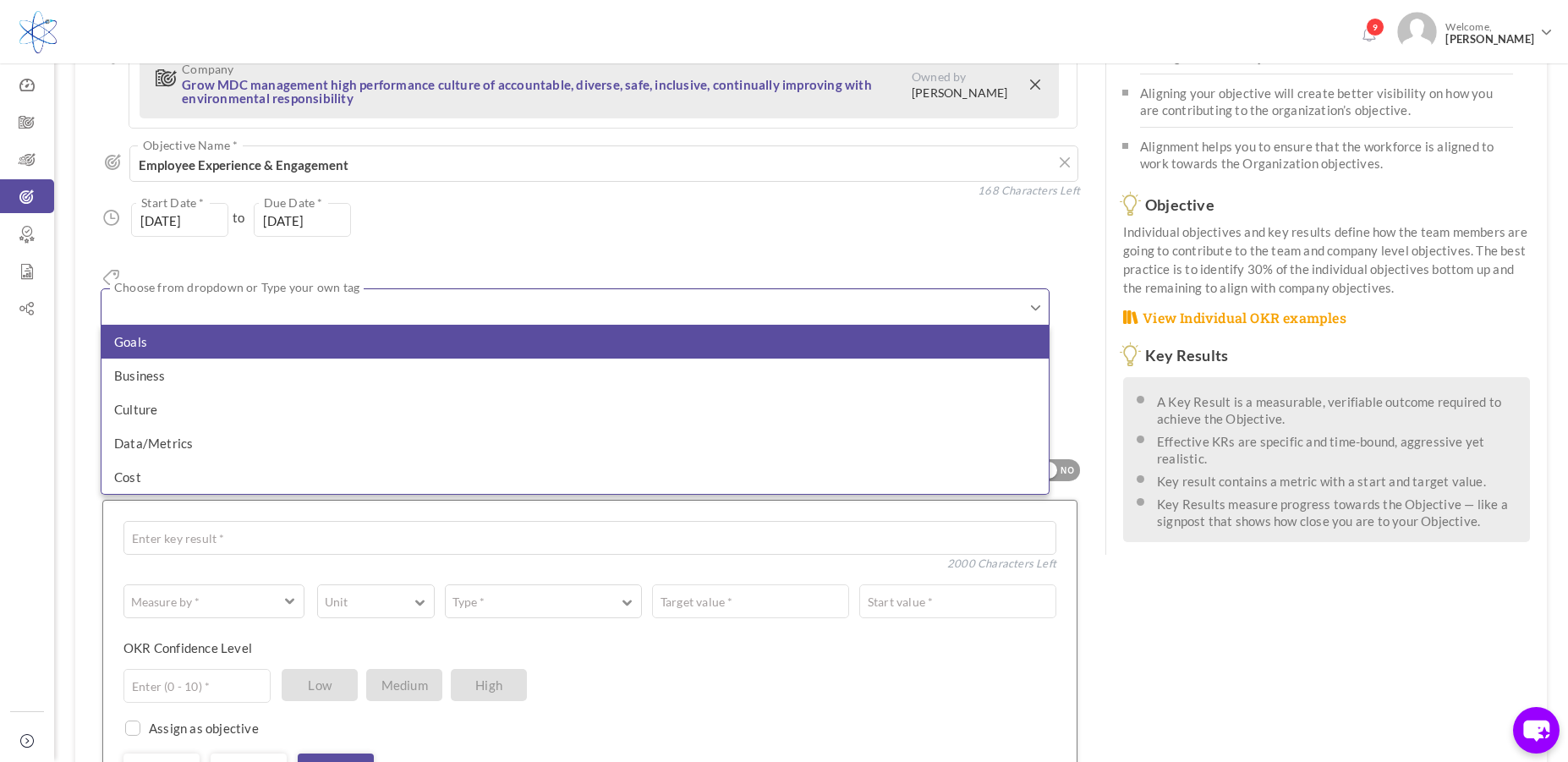
click at [411, 325] on li "Goals" at bounding box center [575, 342] width 947 height 34
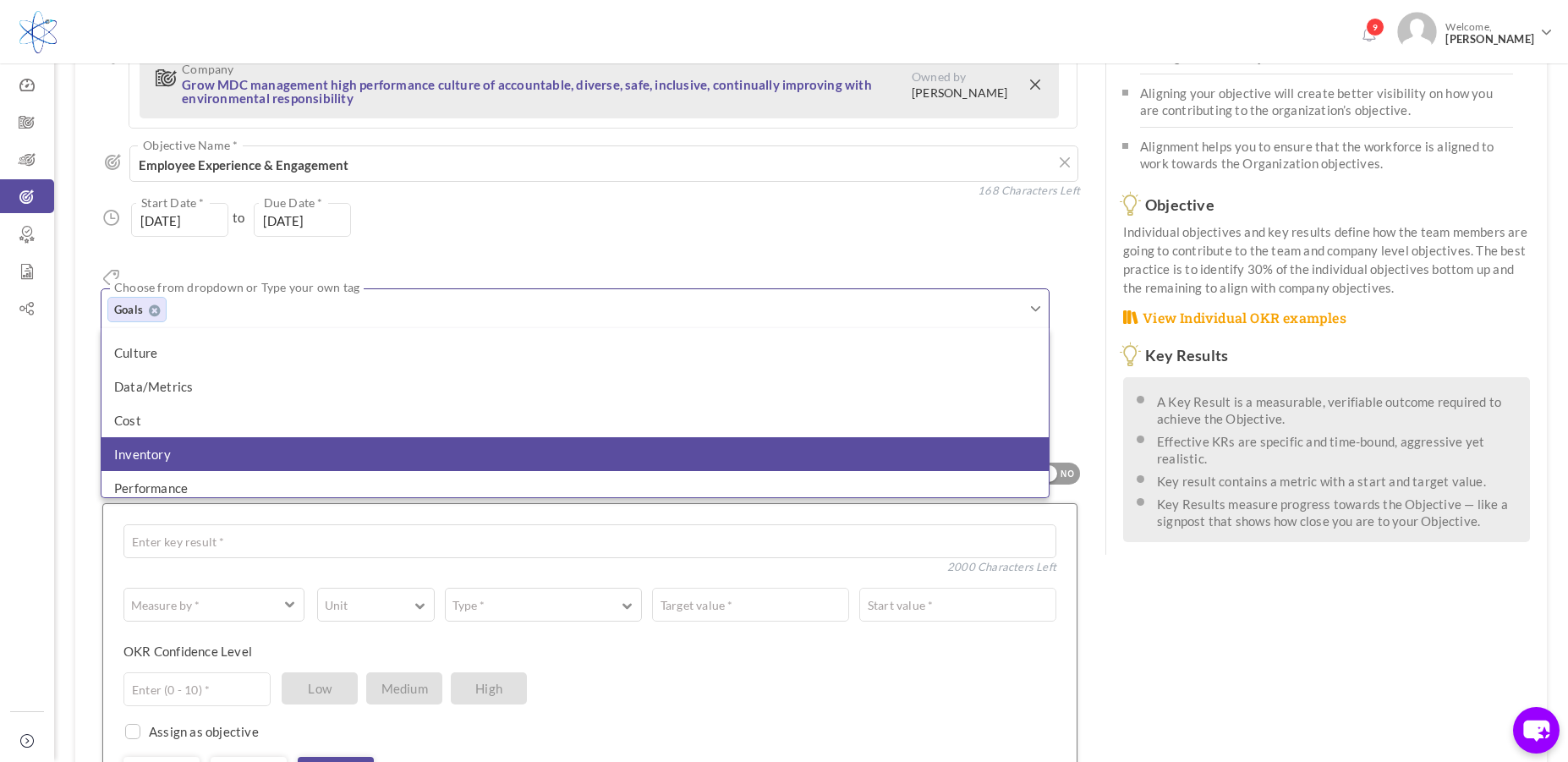
scroll to position [33, 0]
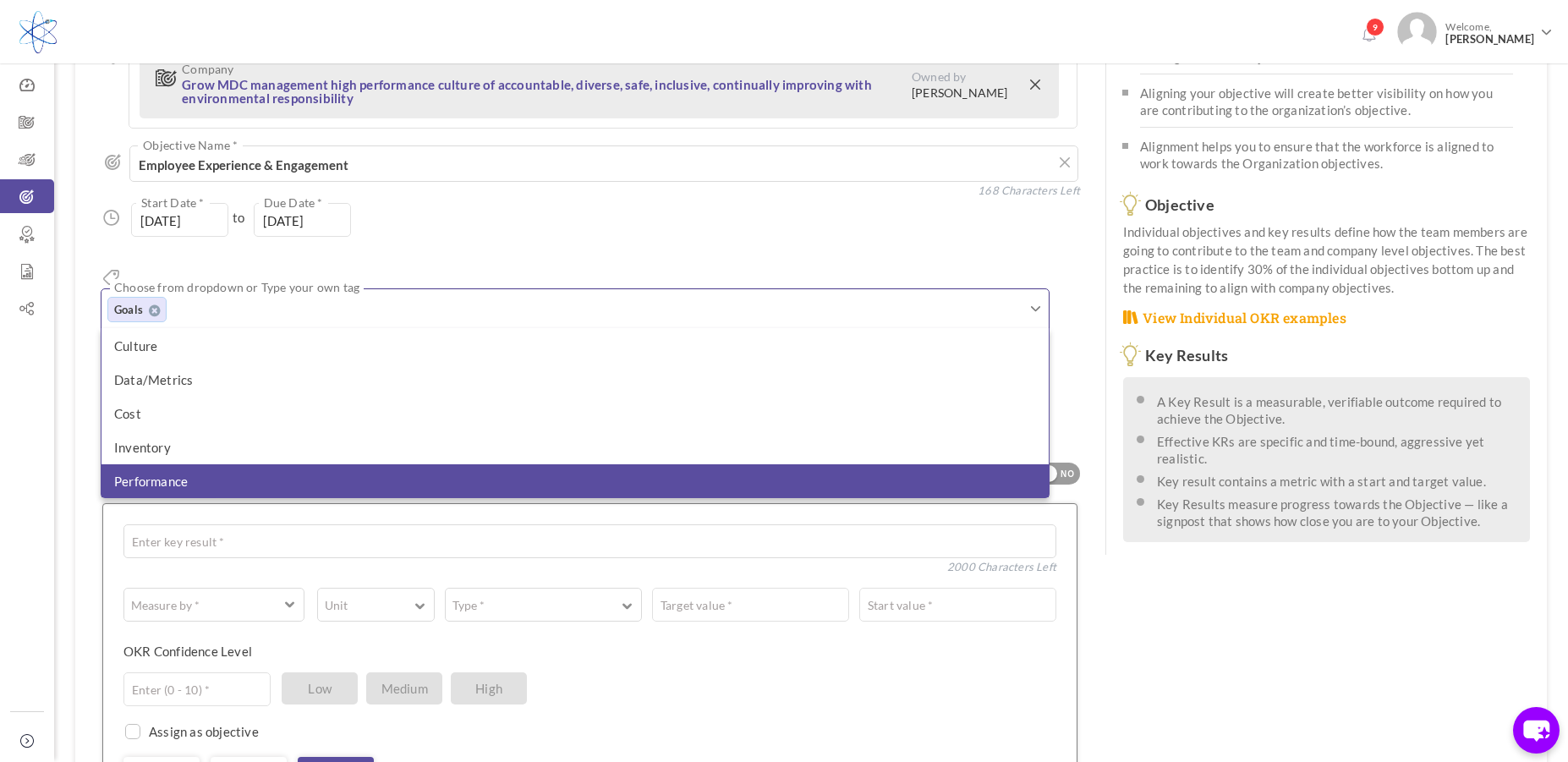
click at [271, 464] on li "Performance" at bounding box center [575, 481] width 947 height 34
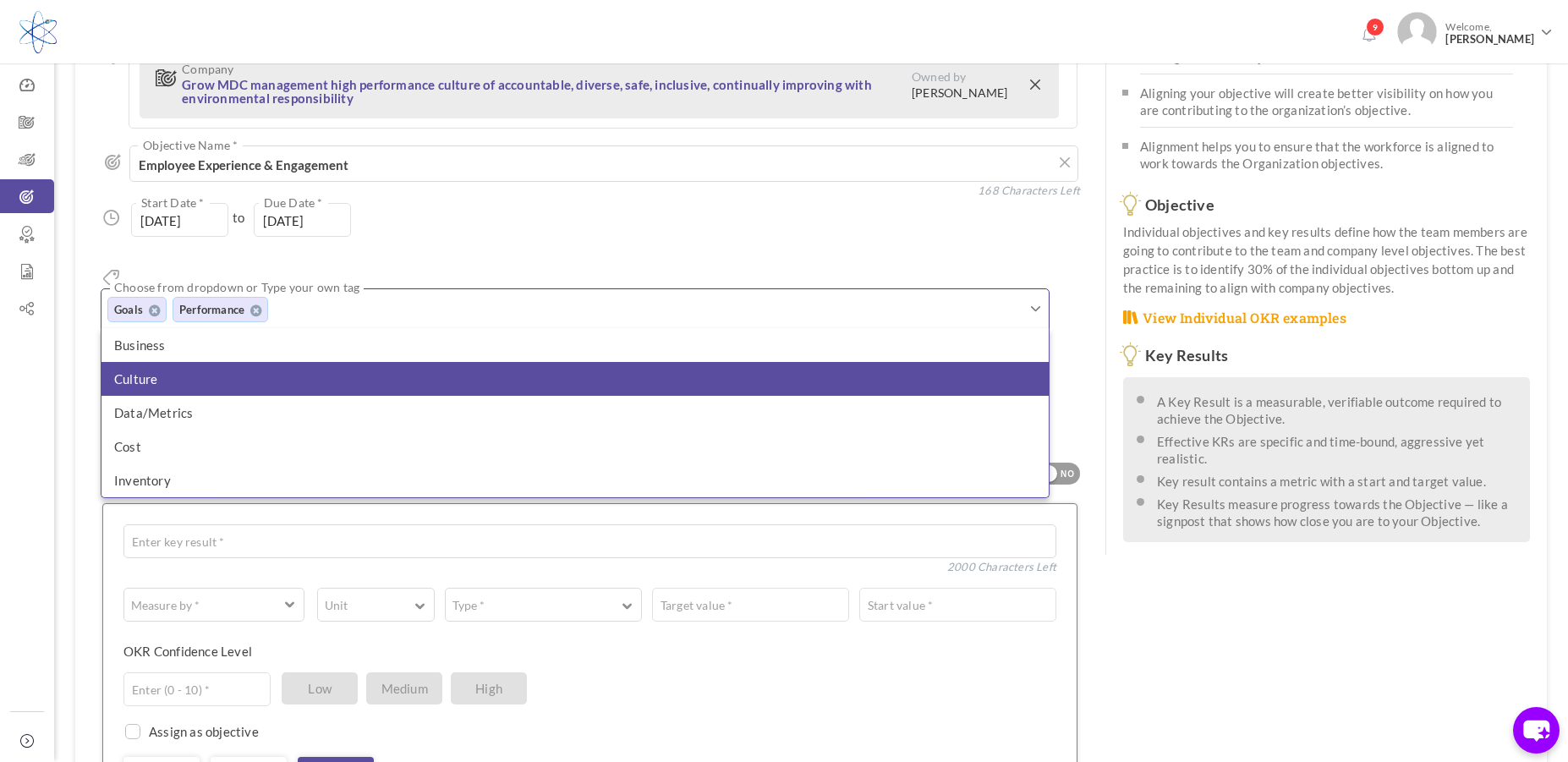
click at [233, 362] on li "Culture" at bounding box center [575, 379] width 947 height 34
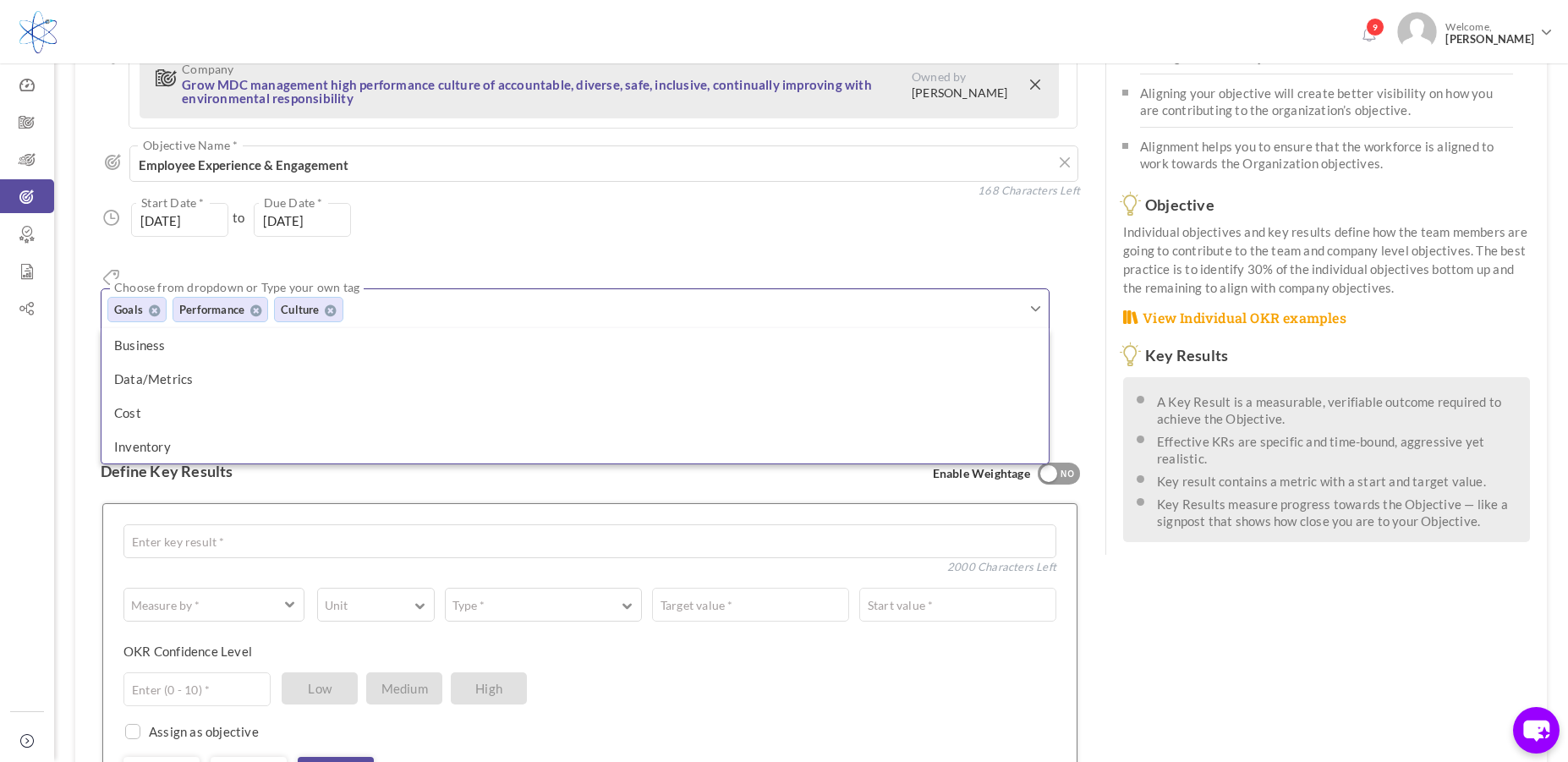
click at [424, 237] on div "Aligned Objective Company Grow MDC management high performance culture of accou…" at bounding box center [590, 242] width 979 height 406
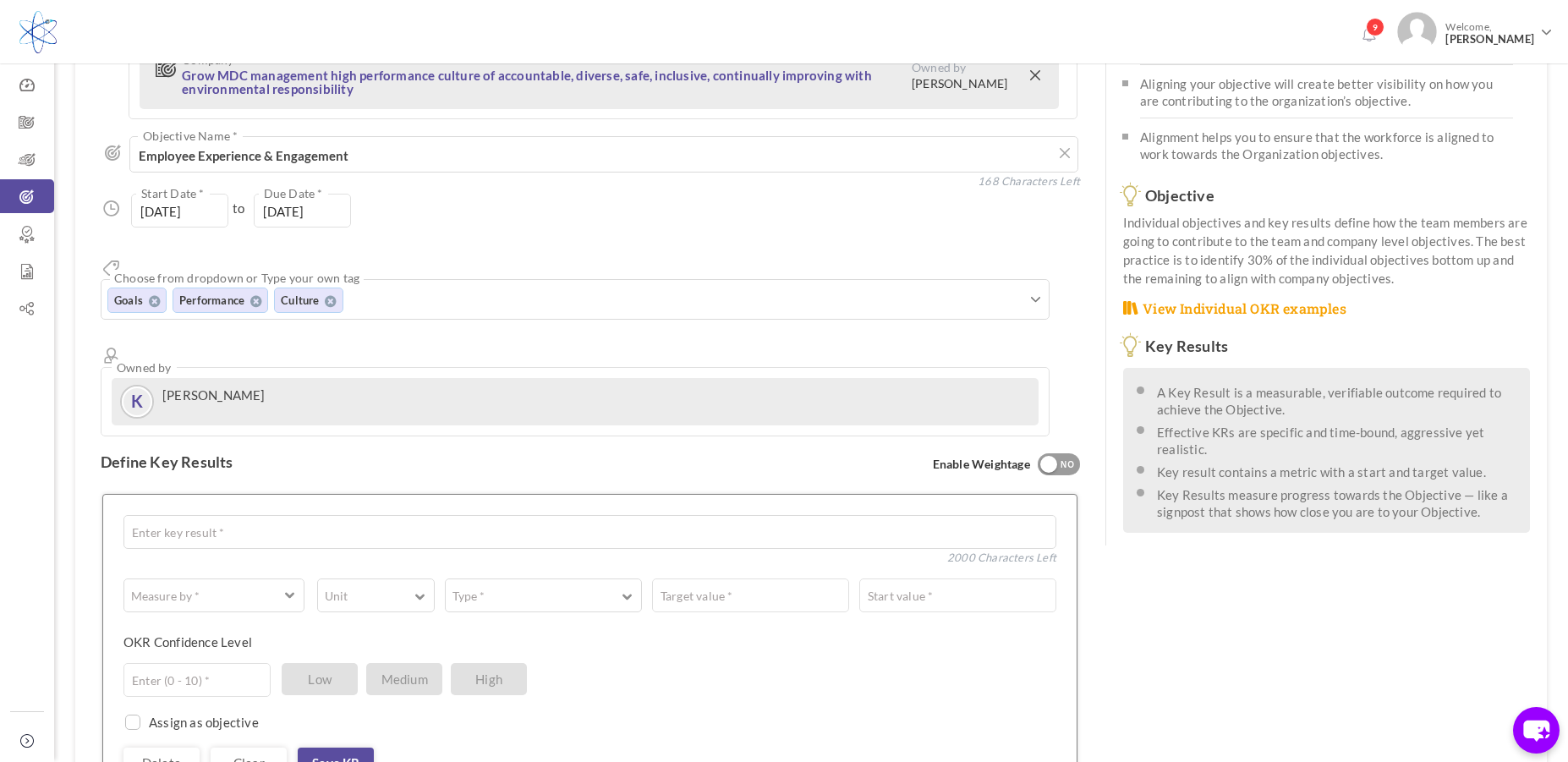
scroll to position [313, 0]
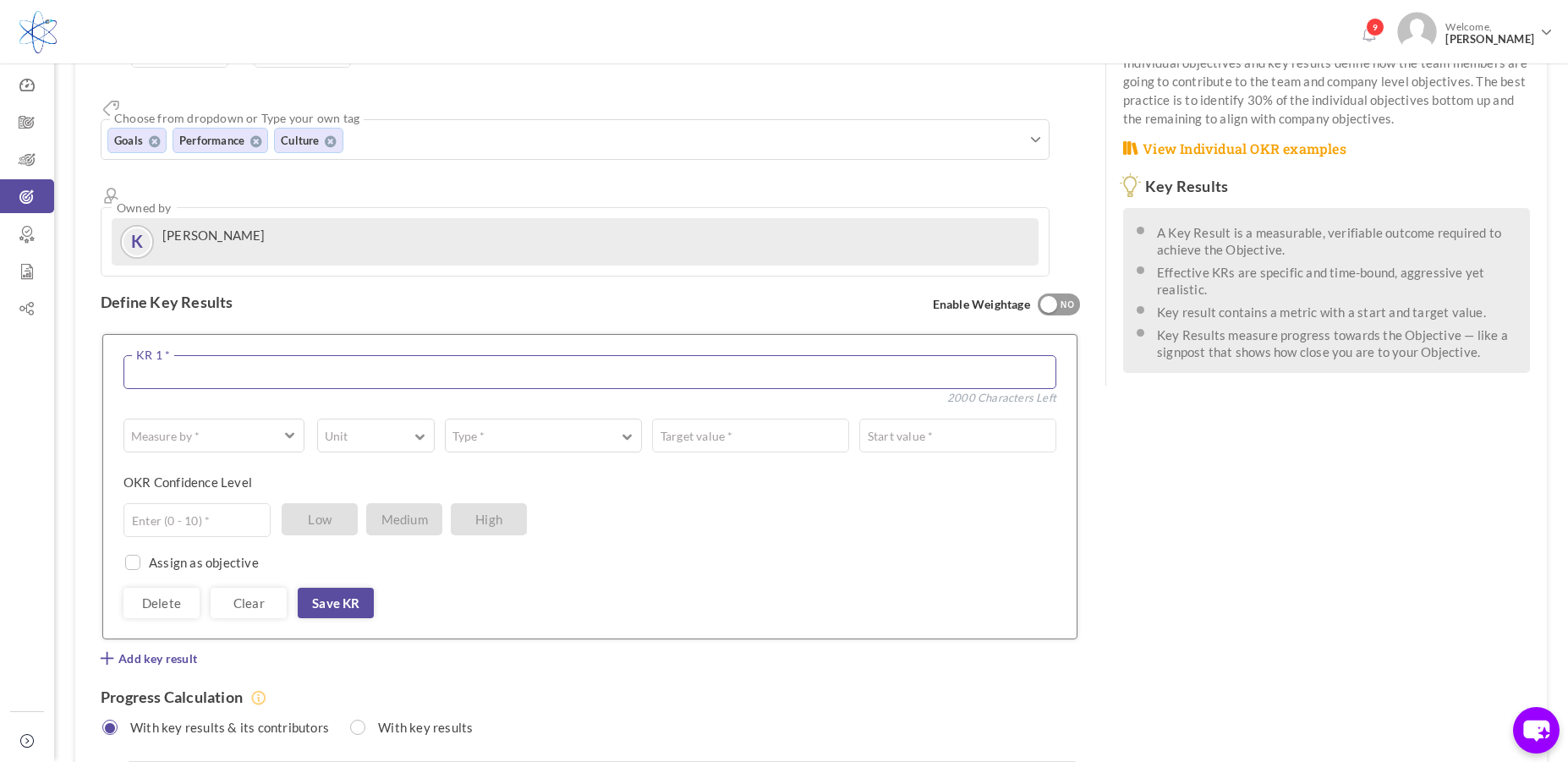
click at [356, 355] on textarea at bounding box center [590, 372] width 933 height 34
type textarea "Implement continuous feedback mechanisms"
click at [297, 419] on button "Measure by *" at bounding box center [214, 436] width 181 height 34
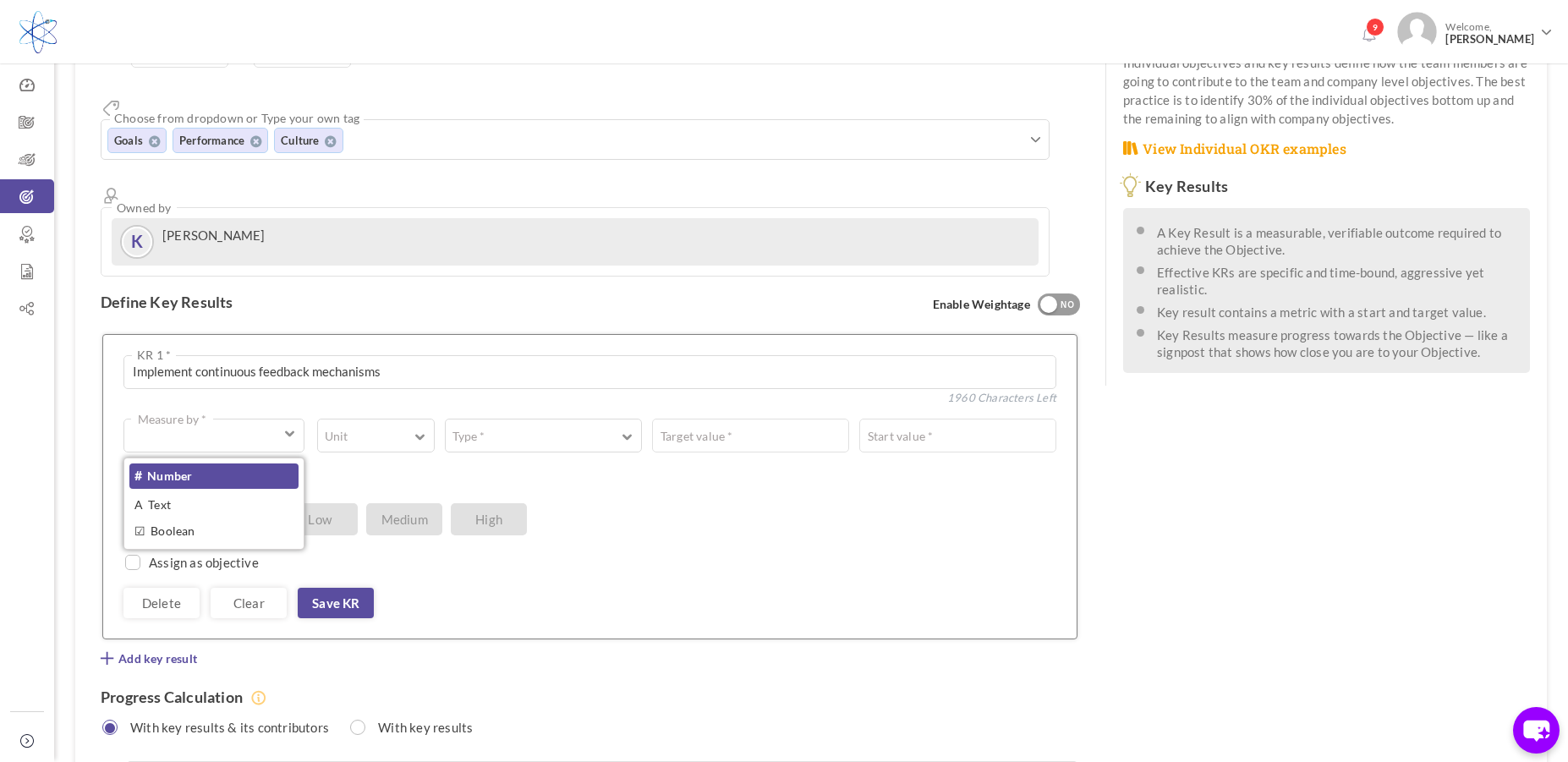
click at [227, 463] on link "# Number" at bounding box center [214, 476] width 169 height 25
click at [420, 429] on span "button" at bounding box center [421, 435] width 10 height 13
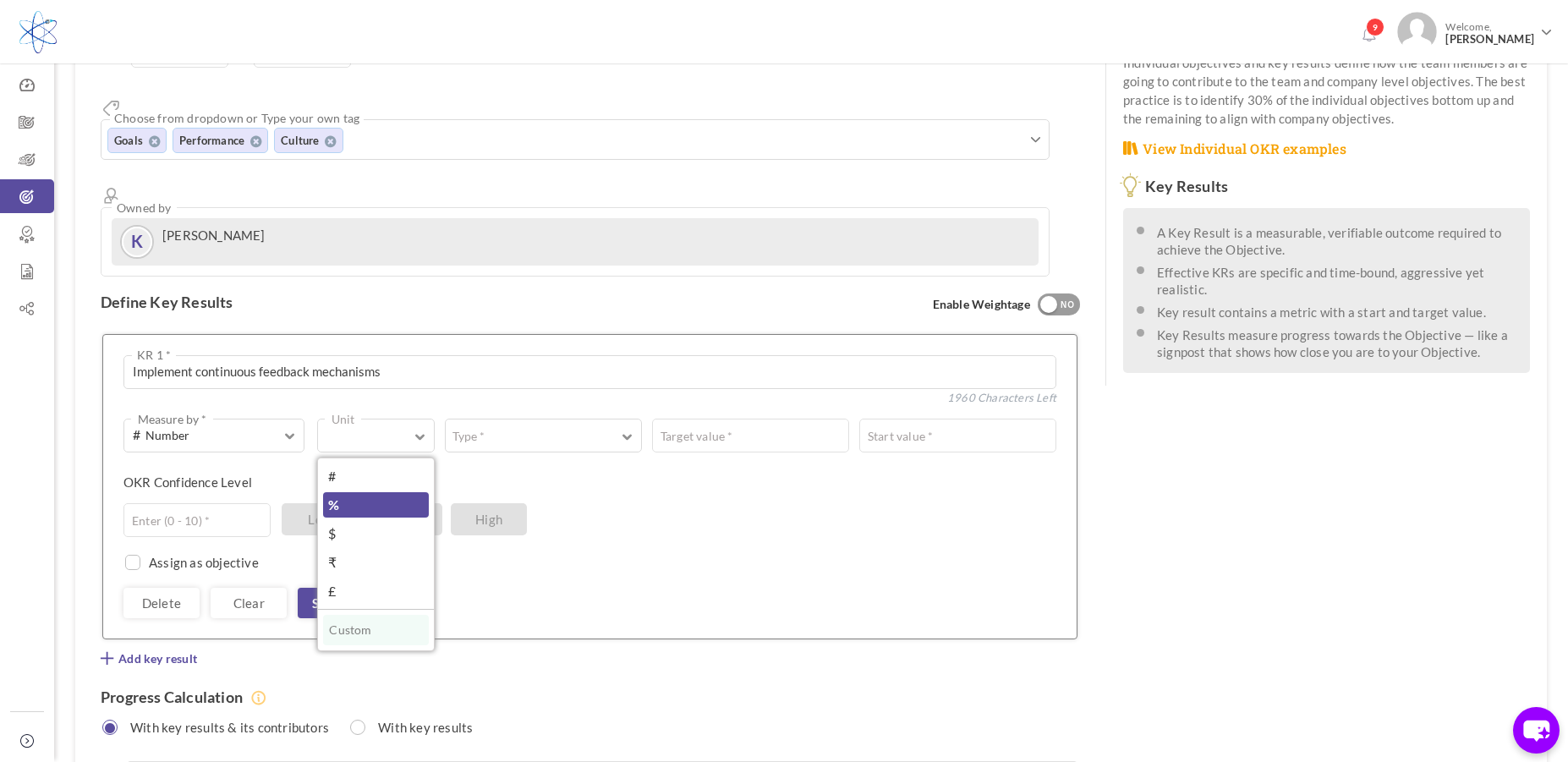
click at [377, 492] on link "%" at bounding box center [376, 504] width 105 height 25
click at [630, 429] on span "button" at bounding box center [628, 435] width 10 height 13
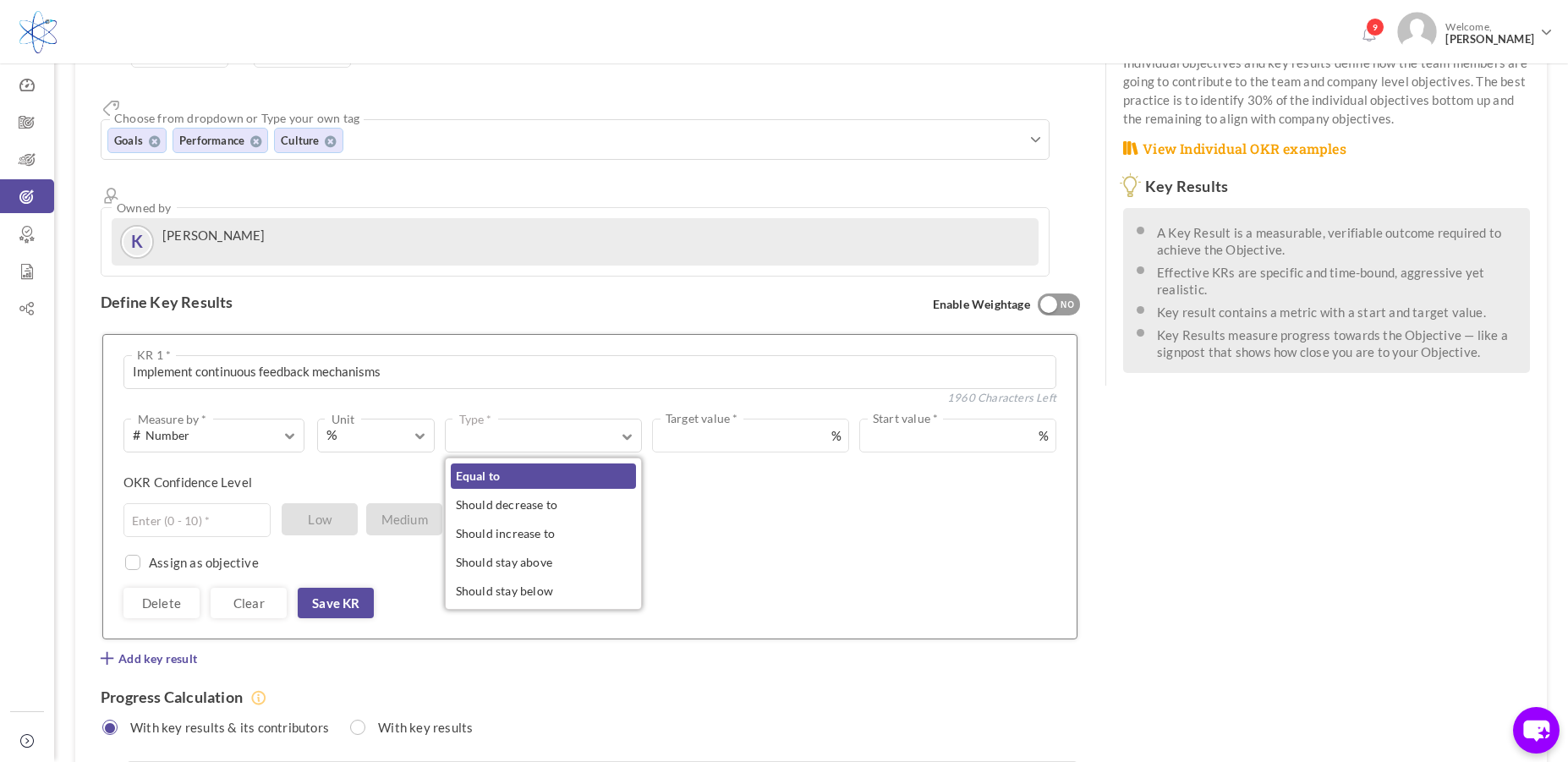
click at [603, 463] on link "Equal to" at bounding box center [544, 476] width 185 height 25
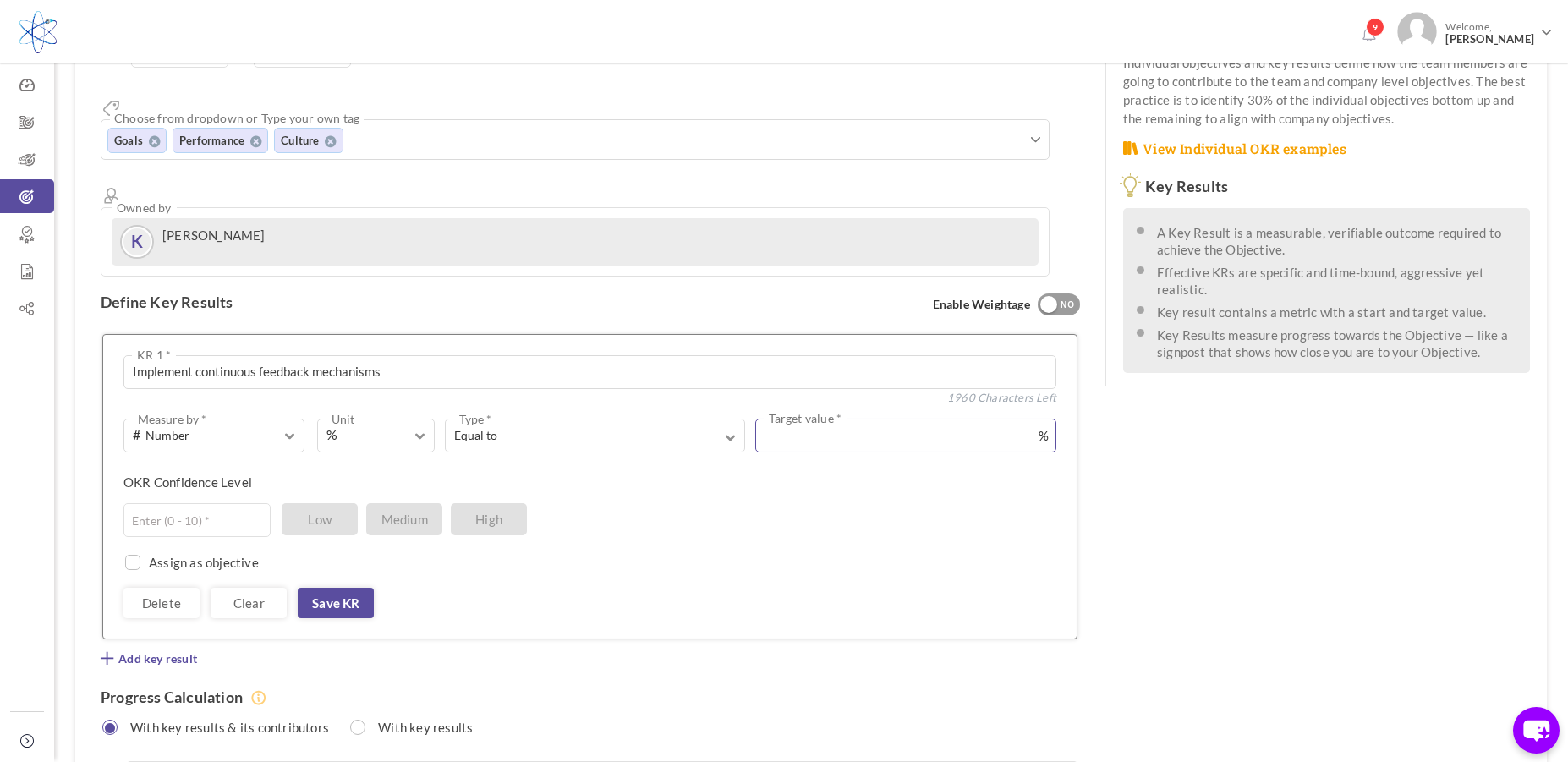
click at [822, 419] on input "text" at bounding box center [906, 436] width 301 height 34
type input "100"
click at [204, 503] on input "text" at bounding box center [198, 520] width 148 height 34
type input "10"
click at [318, 587] on link "Save KR" at bounding box center [336, 603] width 76 height 31
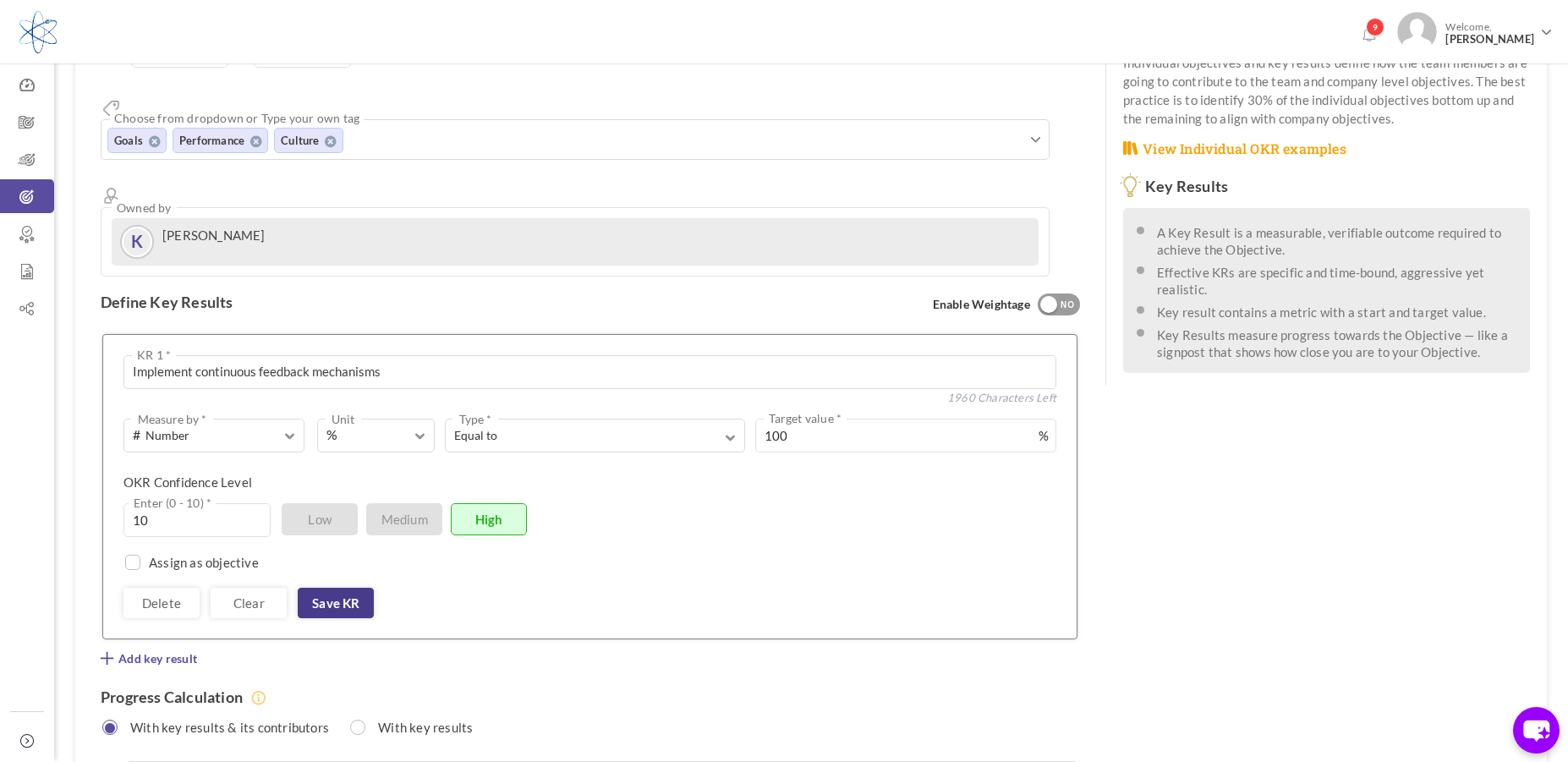
scroll to position [225, 0]
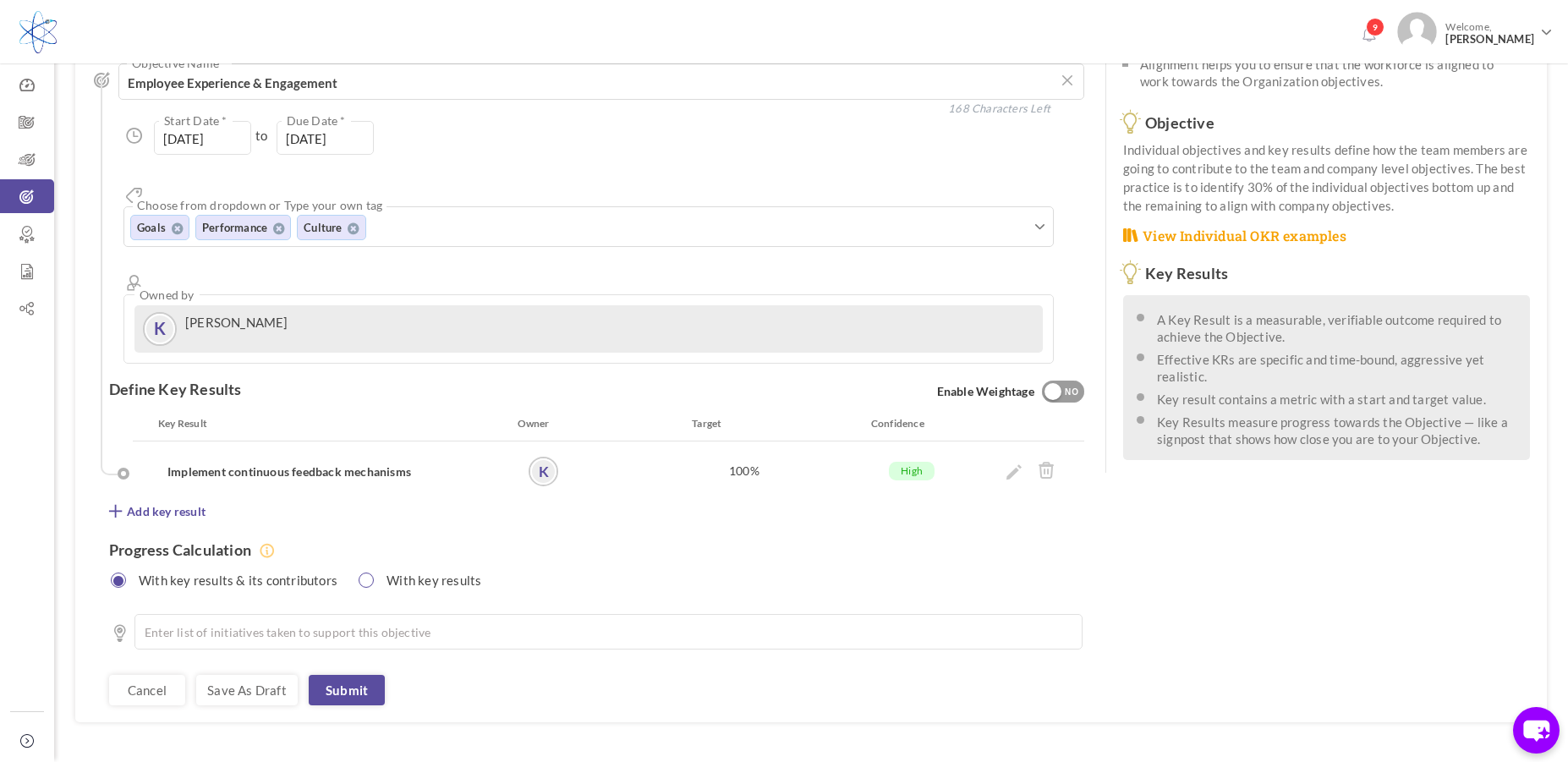
click at [367, 572] on input "radio" at bounding box center [367, 580] width 15 height 15
radio input "true"
click at [1049, 383] on div at bounding box center [1053, 392] width 17 height 17
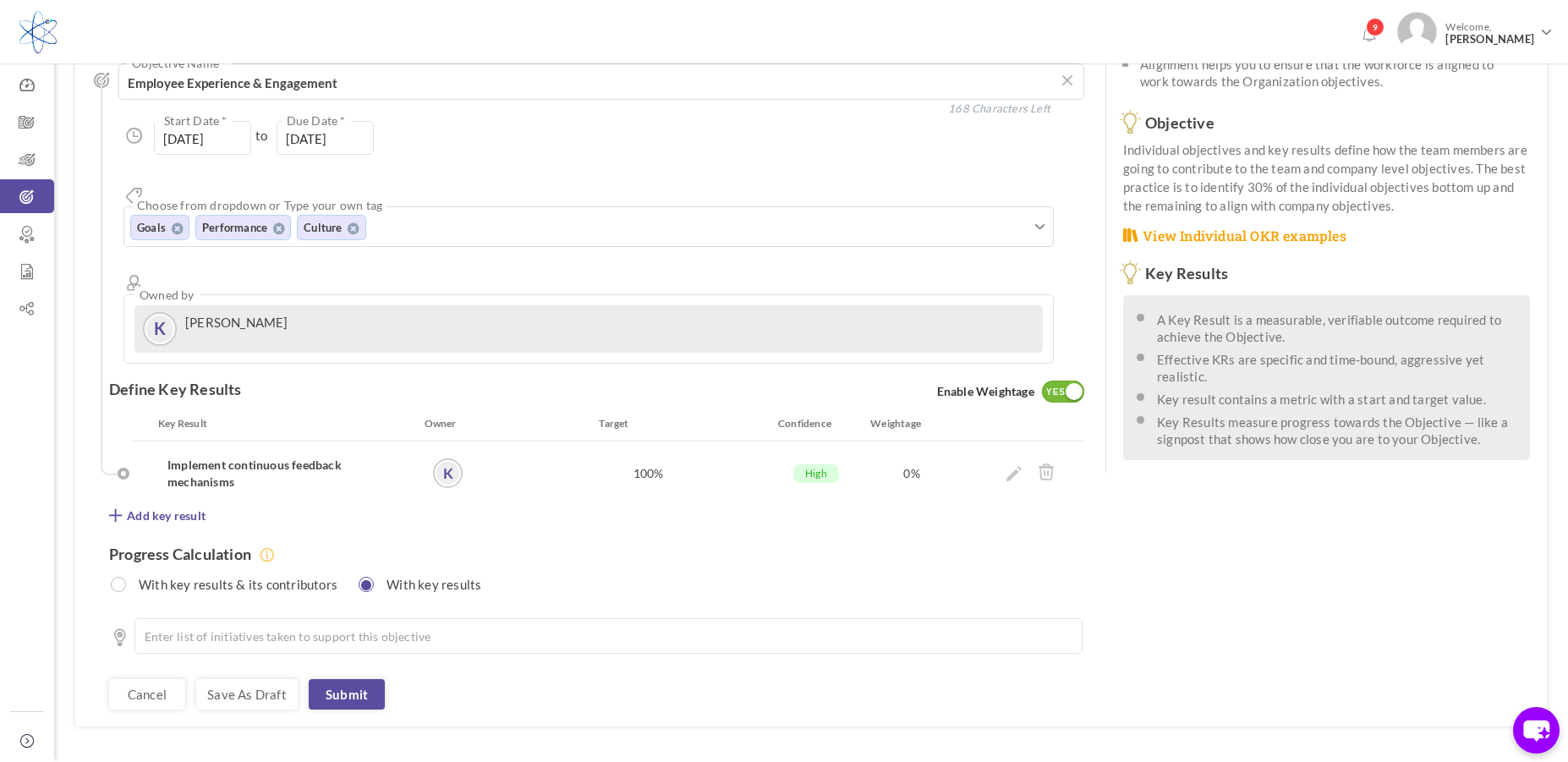
click at [1072, 383] on div at bounding box center [1074, 392] width 17 height 17
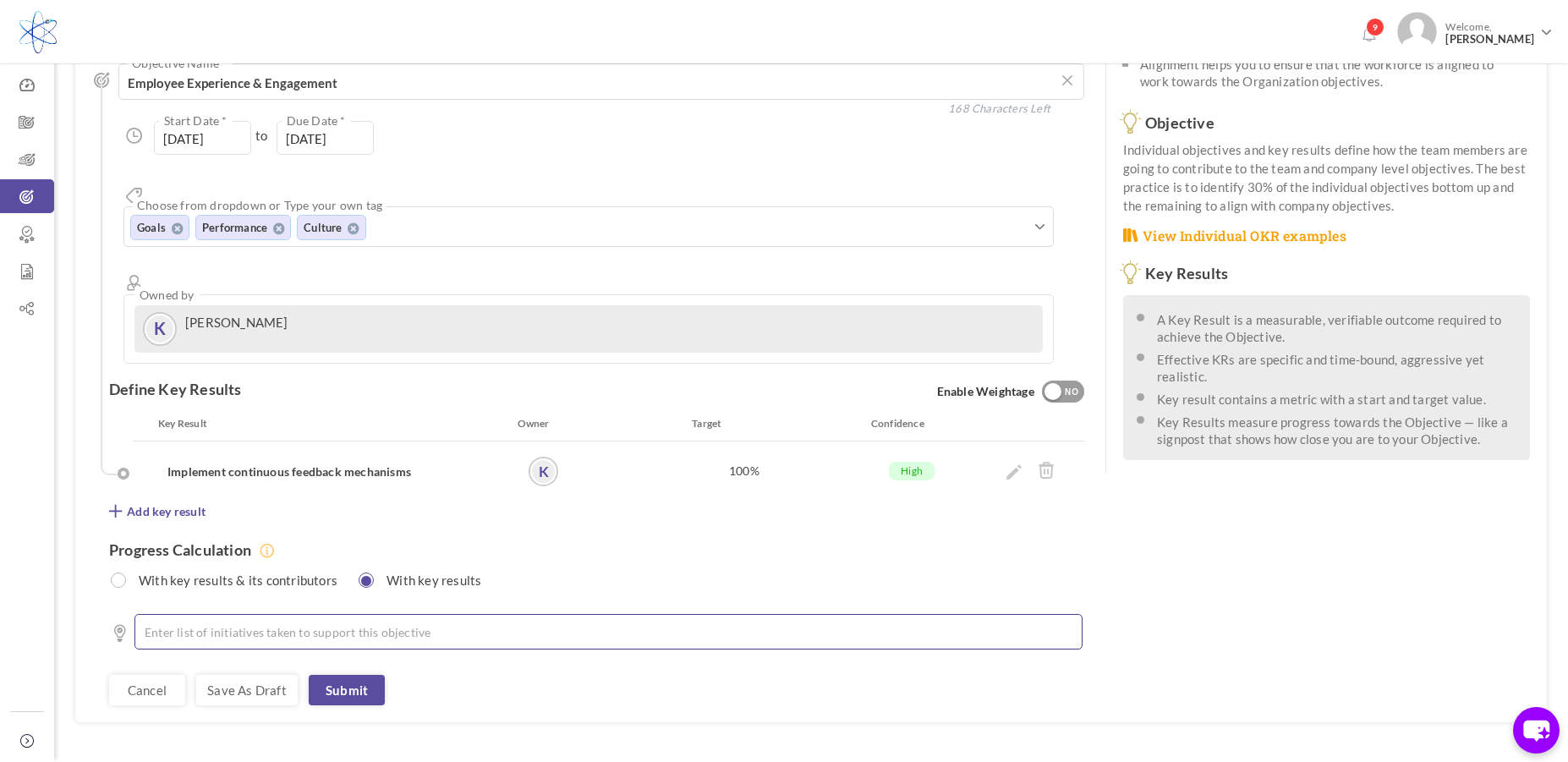
click at [249, 623] on li at bounding box center [612, 631] width 904 height 17
click at [160, 623] on li "Launch quarterly engagement surveys" at bounding box center [612, 631] width 904 height 17
click at [263, 675] on link "Save as draft" at bounding box center [247, 690] width 102 height 31
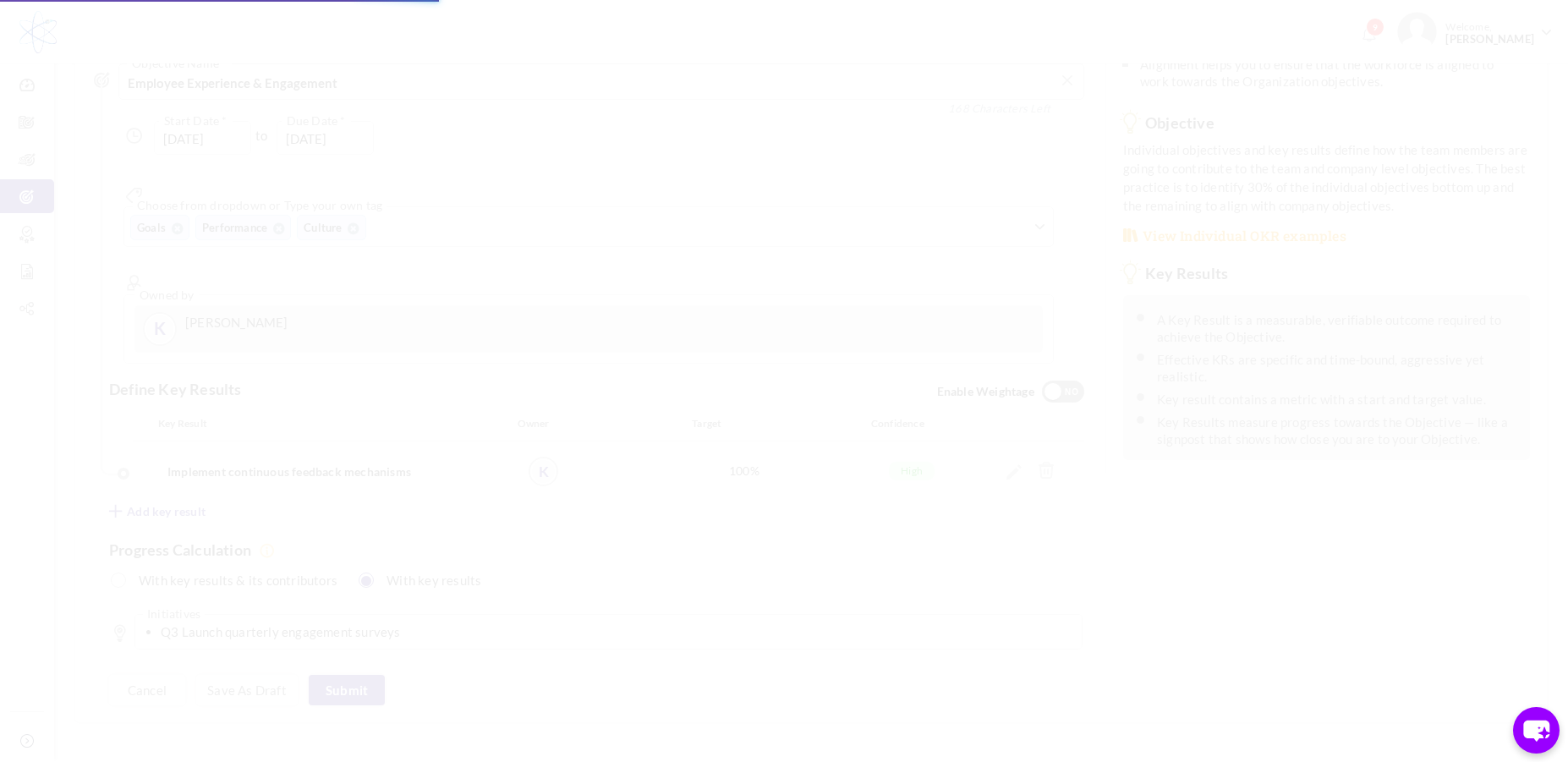
scroll to position [0, 0]
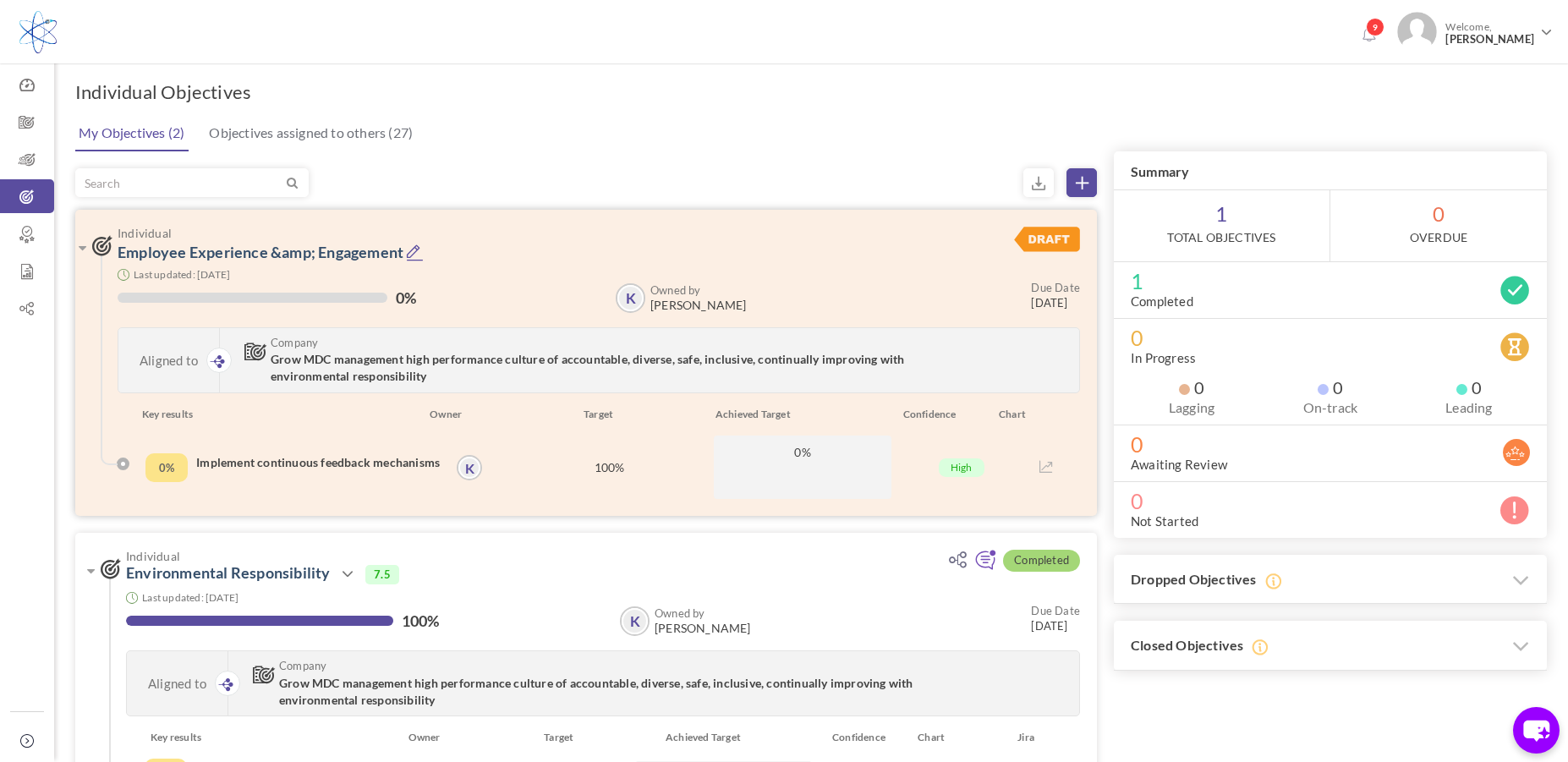
click at [1040, 236] on img at bounding box center [1047, 239] width 66 height 25
click at [793, 248] on h3 "Individual Employee Experience &amp; Engagement" at bounding box center [514, 243] width 844 height 35
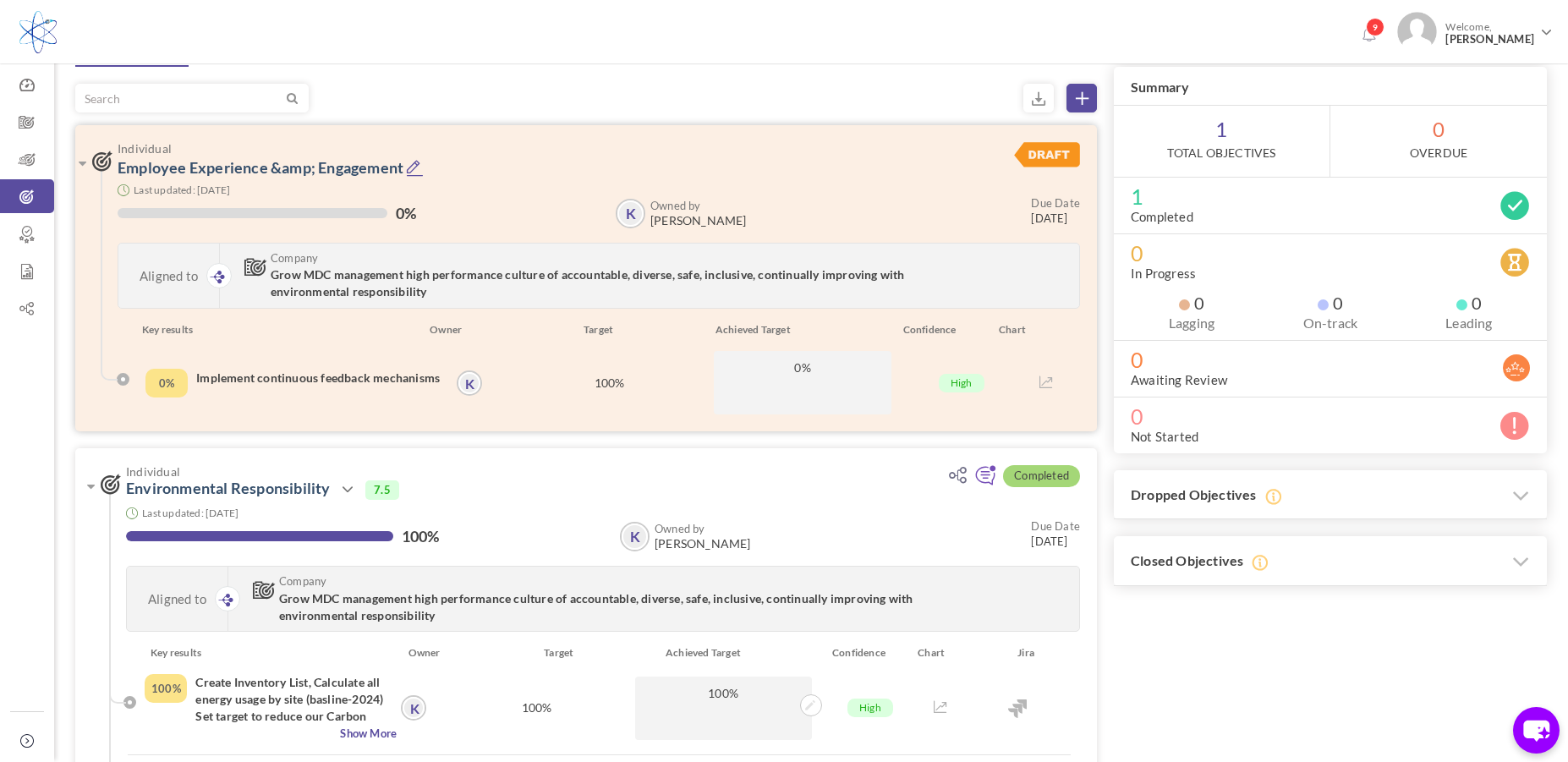
click at [419, 167] on icon at bounding box center [415, 167] width 18 height 18
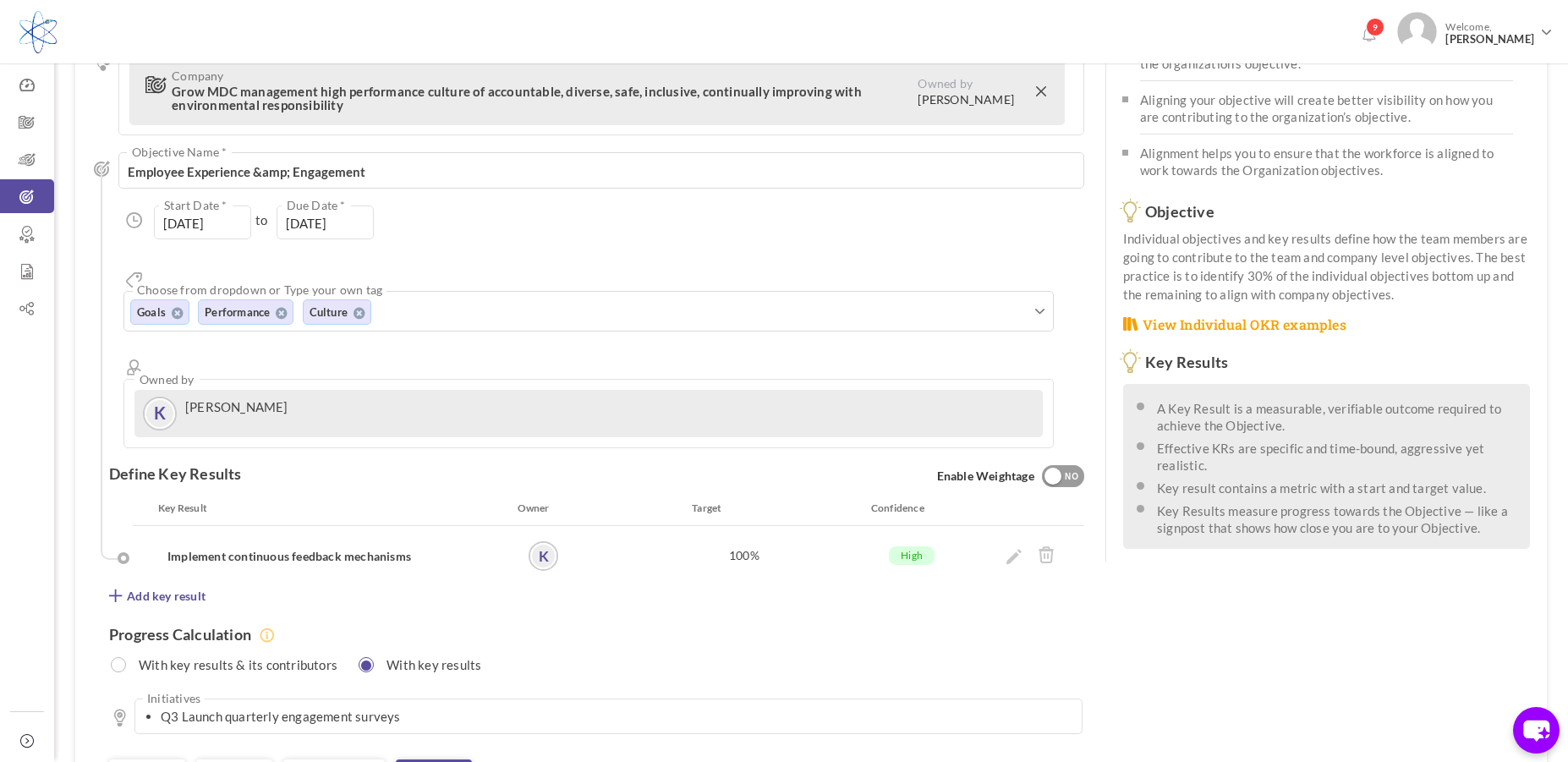
scroll to position [169, 0]
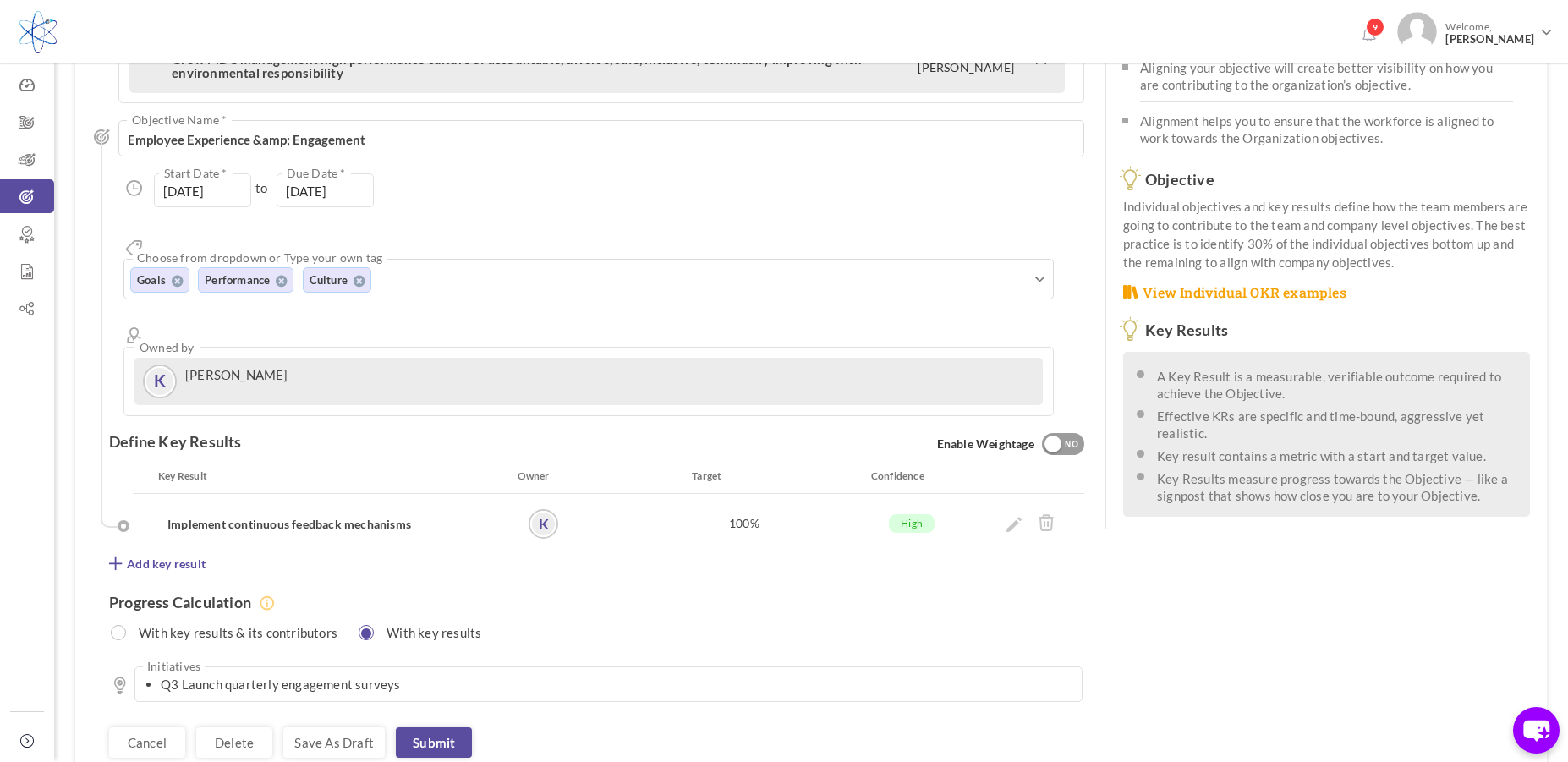
click at [669, 467] on div "Target" at bounding box center [699, 476] width 232 height 17
click at [371, 467] on div "Key Result" at bounding box center [332, 476] width 372 height 17
click at [155, 555] on span "Add key result" at bounding box center [166, 564] width 79 height 17
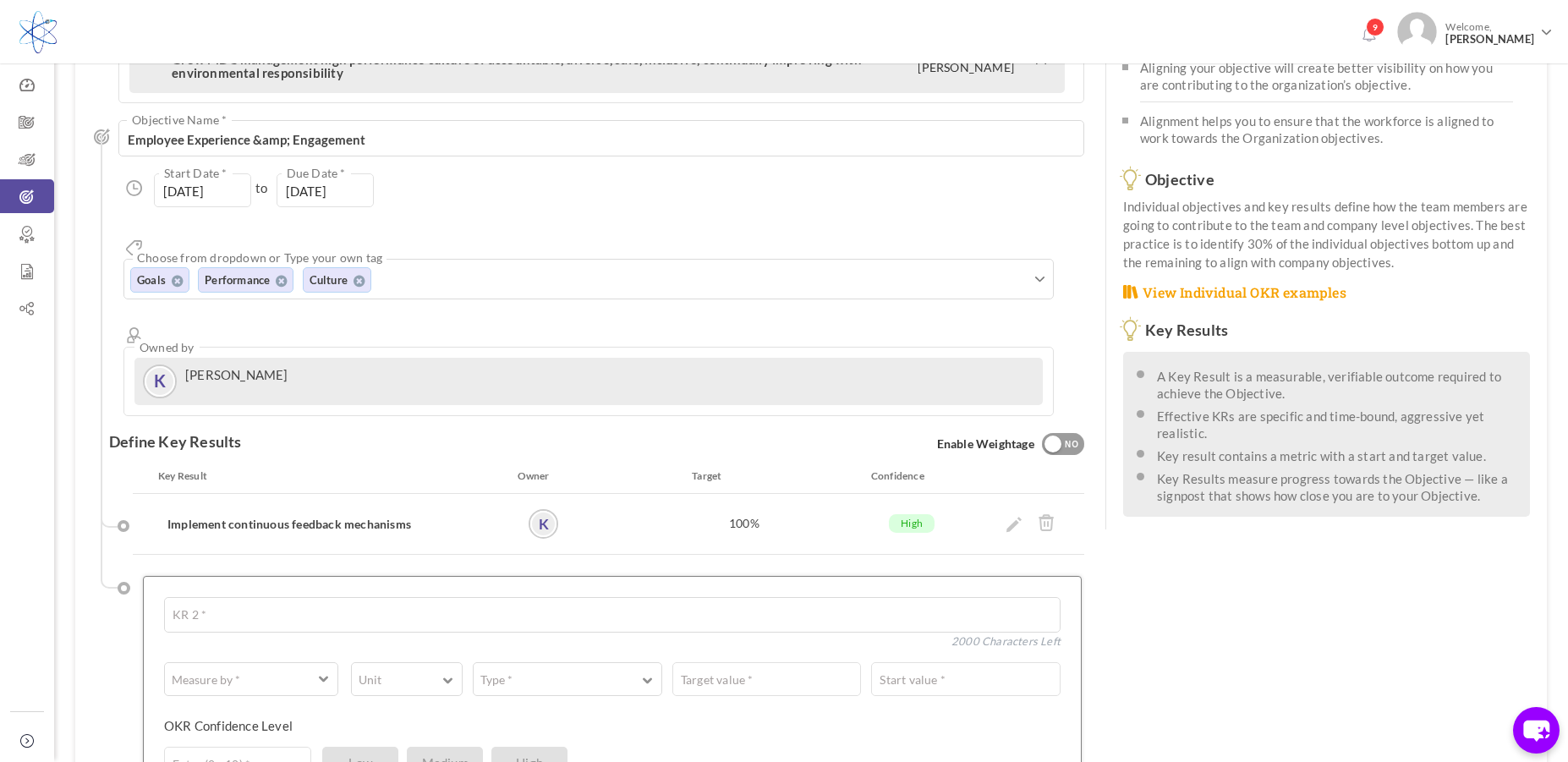
click at [1045, 433] on div "YES NO" at bounding box center [1063, 444] width 42 height 22
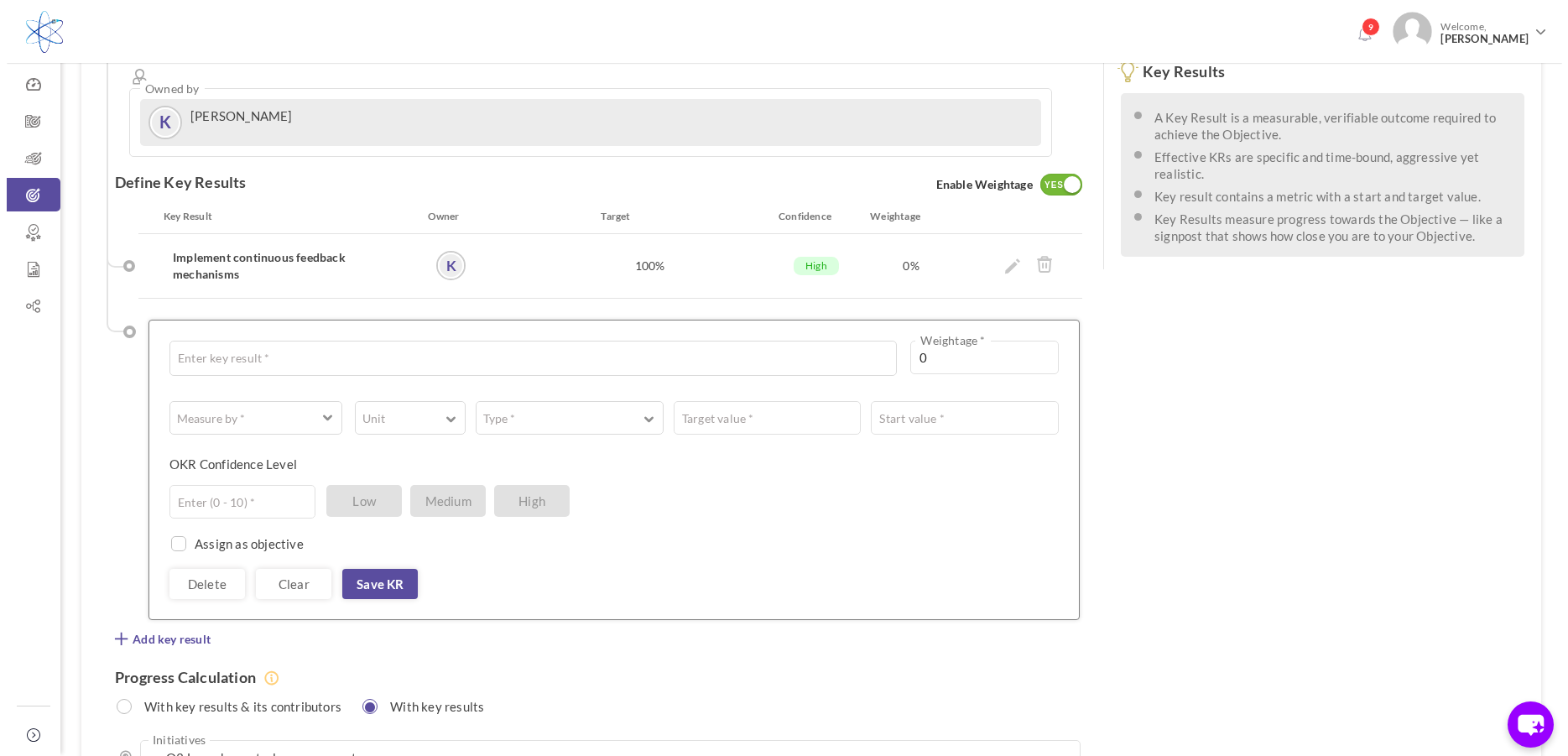
scroll to position [555, 0]
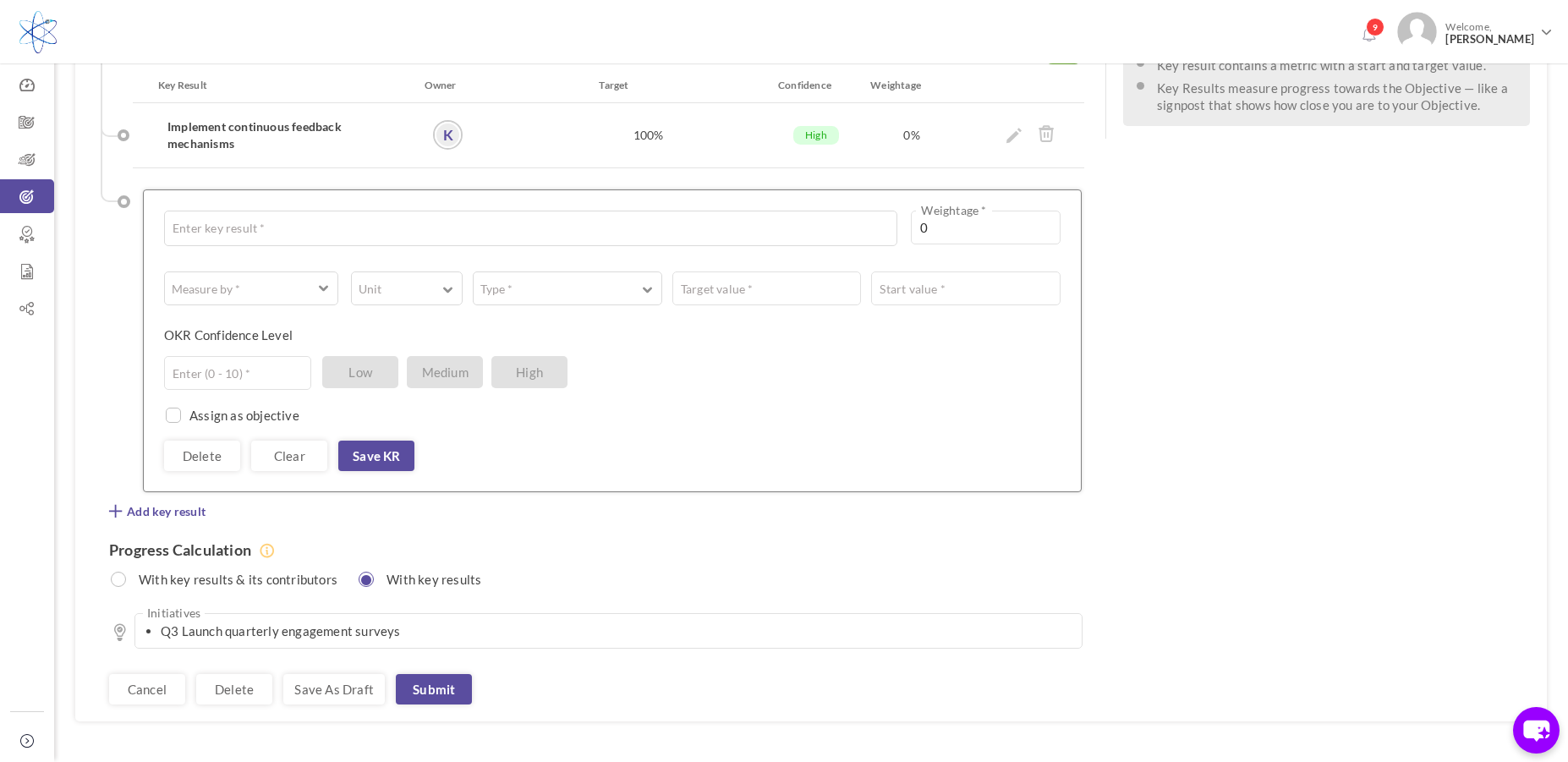
click at [477, 441] on div "Delete Clear Save KR" at bounding box center [611, 456] width 896 height 31
click at [204, 441] on link "Delete" at bounding box center [202, 456] width 76 height 31
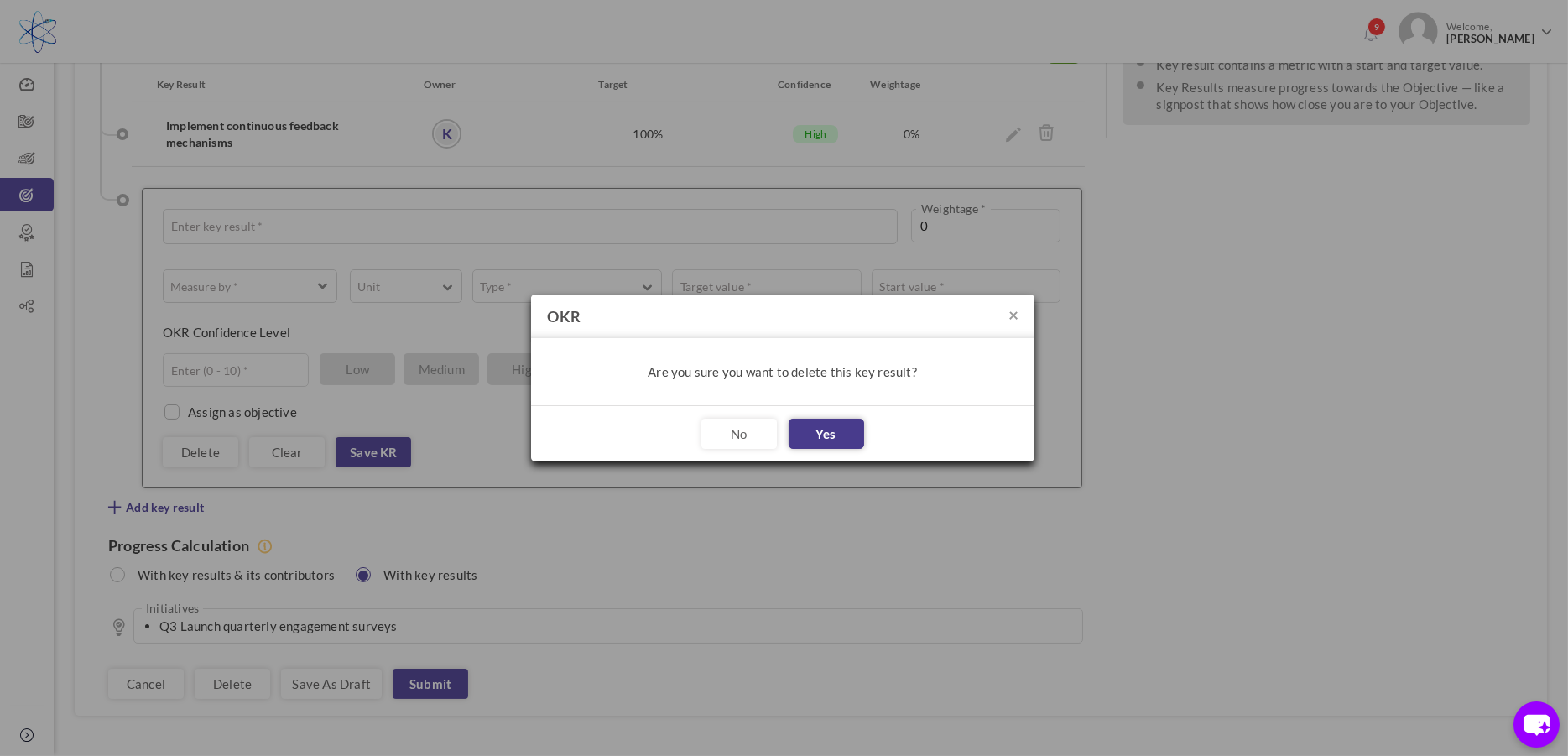
click at [841, 432] on button "Yes" at bounding box center [826, 434] width 76 height 30
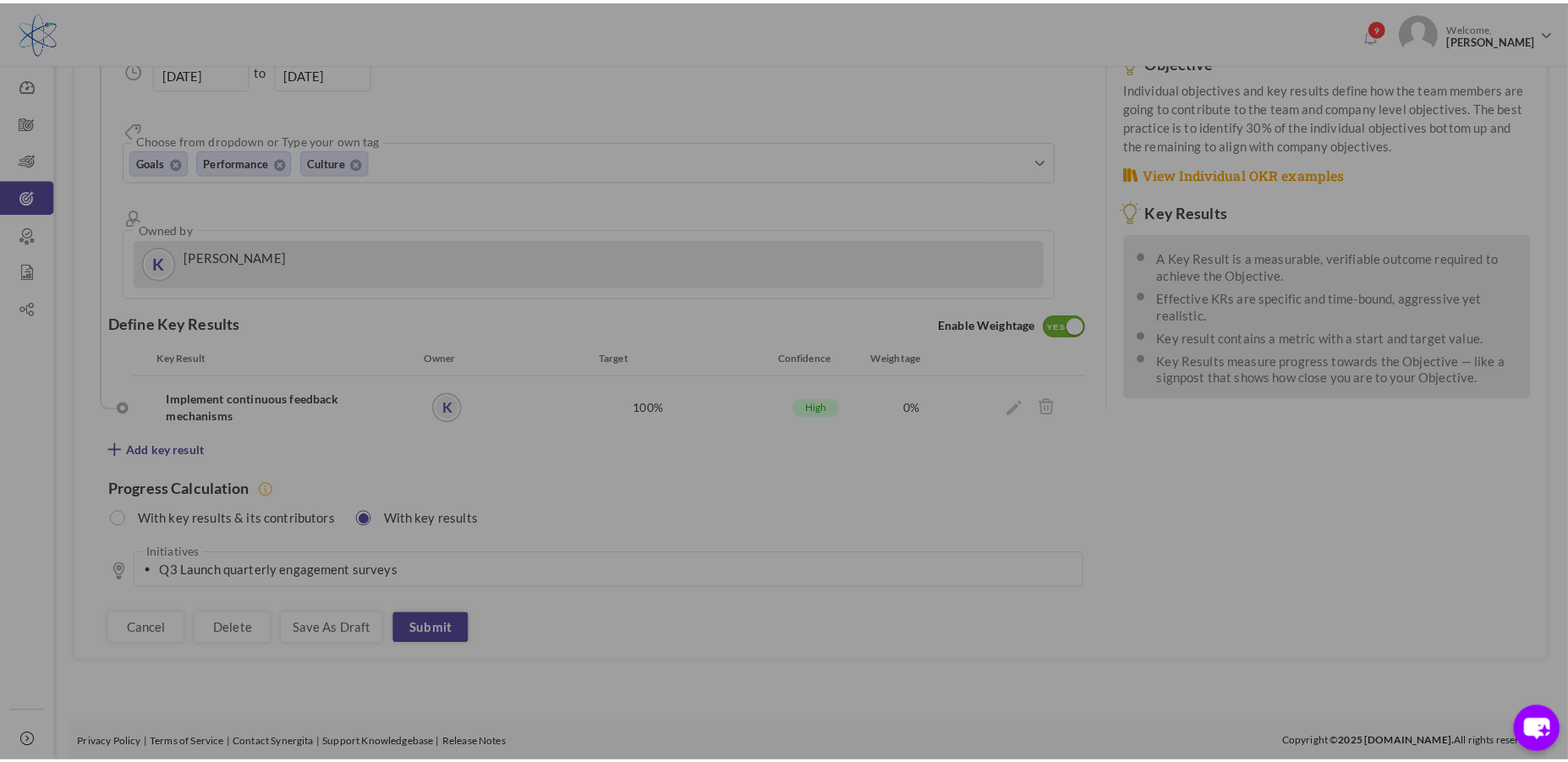
scroll to position [225, 0]
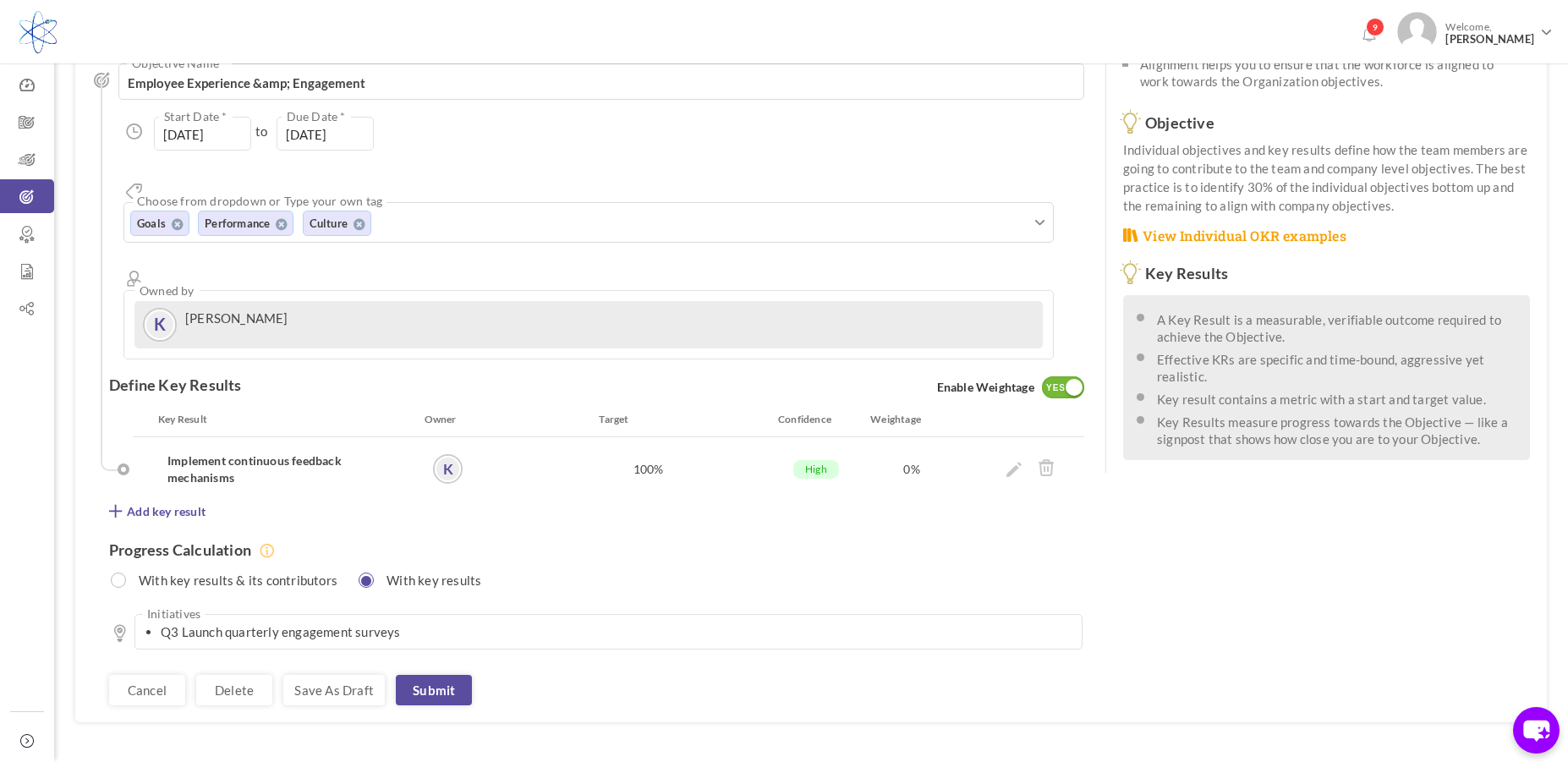
click at [424, 675] on link "Submit" at bounding box center [434, 690] width 76 height 31
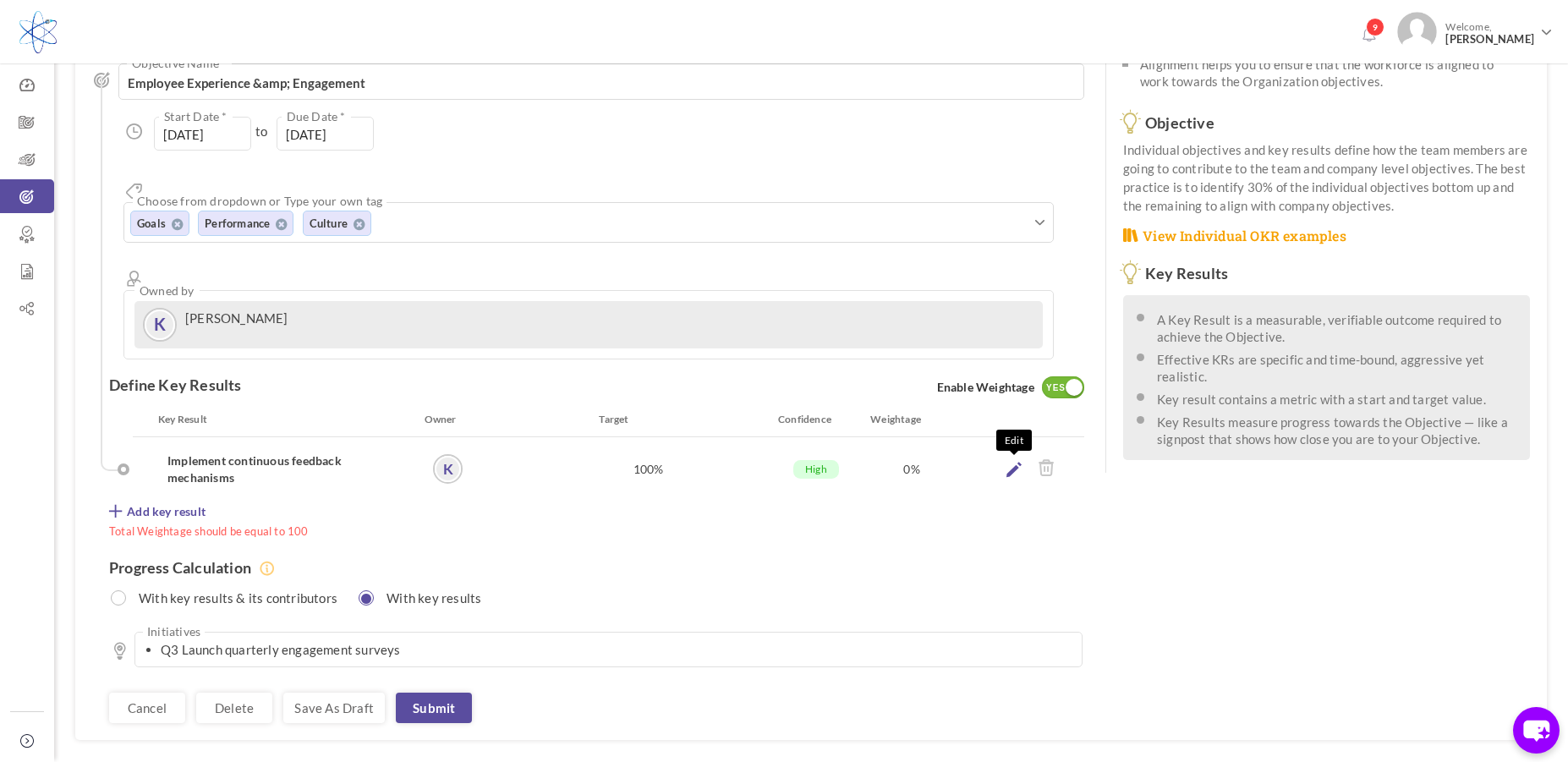
click at [1011, 461] on icon at bounding box center [1014, 469] width 15 height 15
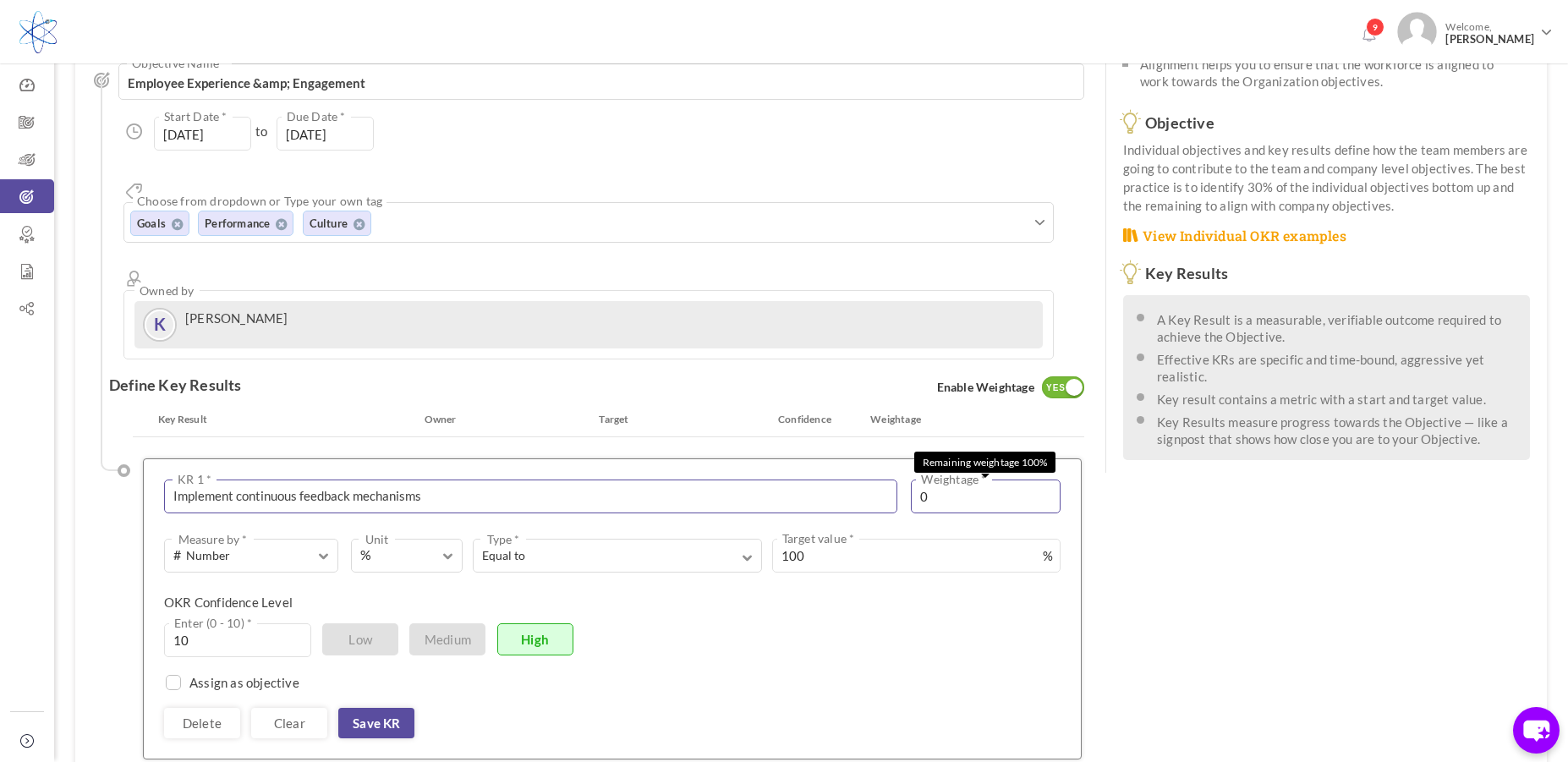
drag, startPoint x: 961, startPoint y: 438, endPoint x: 896, endPoint y: 430, distance: 65.5
click at [896, 479] on div "Implement continuous feedback mechanisms KR 1 * 1960 Characters Left 0 Weightag…" at bounding box center [611, 496] width 896 height 34
type input "100"
click at [374, 708] on link "Save KR" at bounding box center [377, 723] width 76 height 31
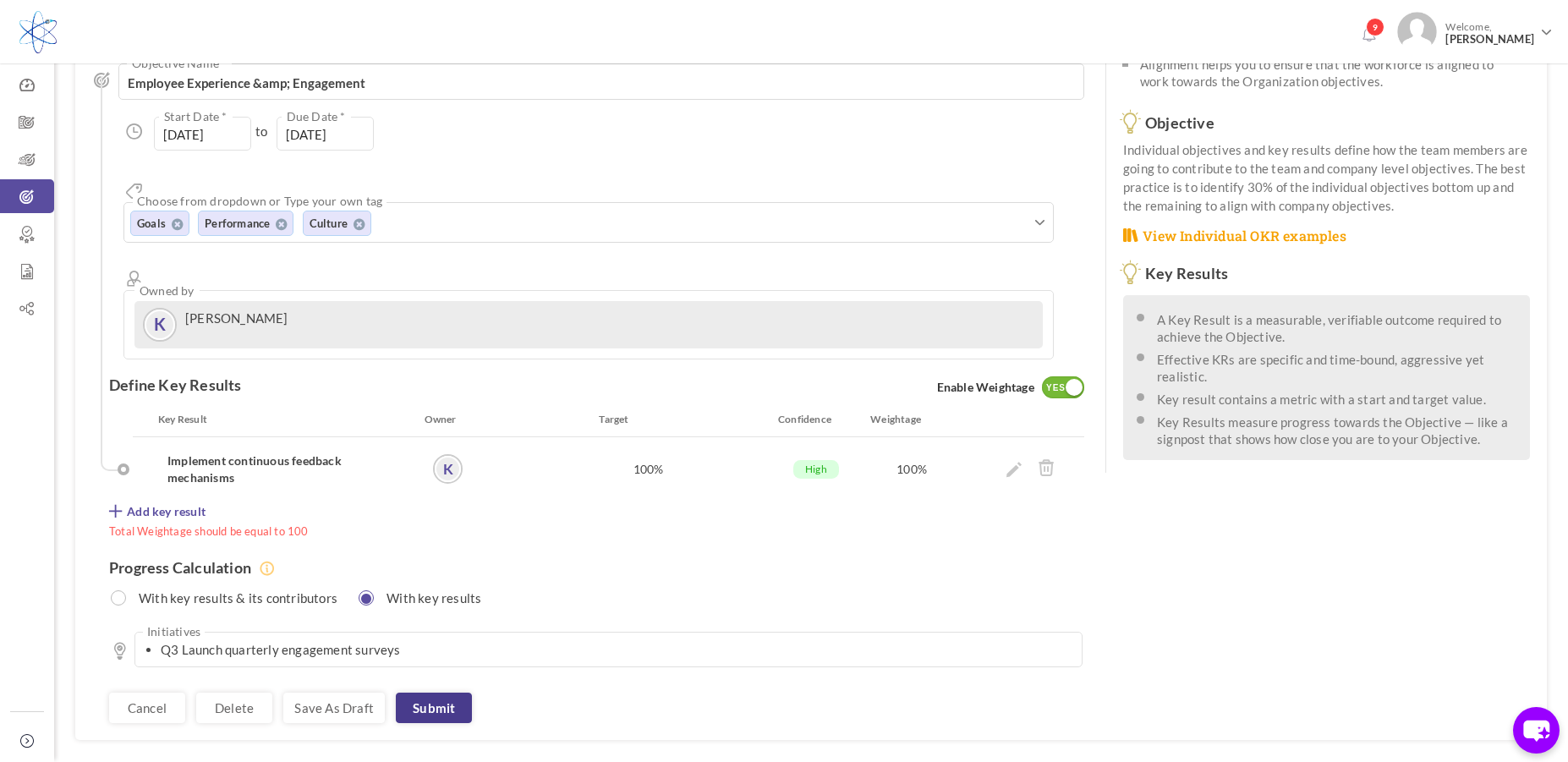
click at [442, 692] on link "Submit" at bounding box center [434, 708] width 76 height 31
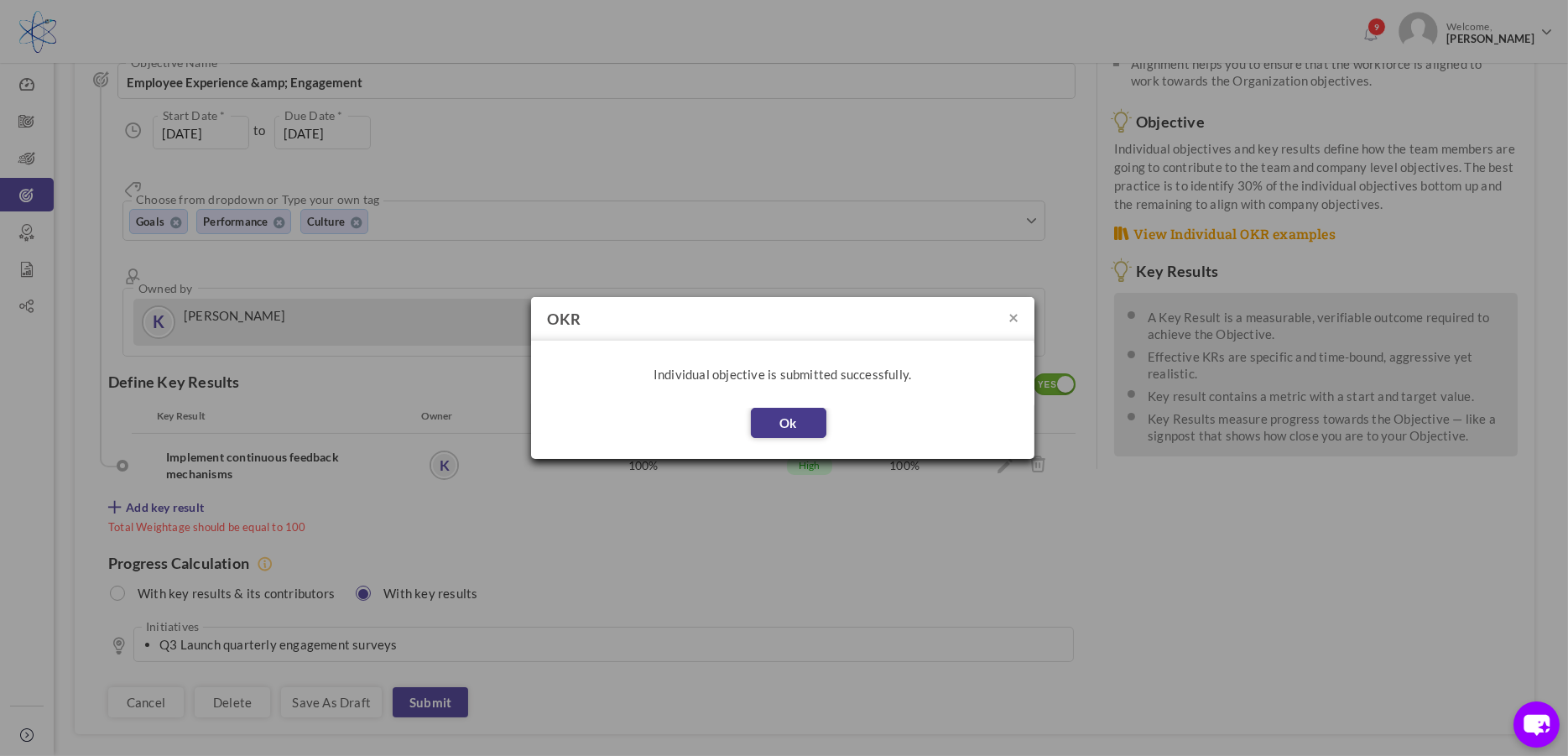
click at [771, 426] on button "Ok" at bounding box center [789, 423] width 76 height 30
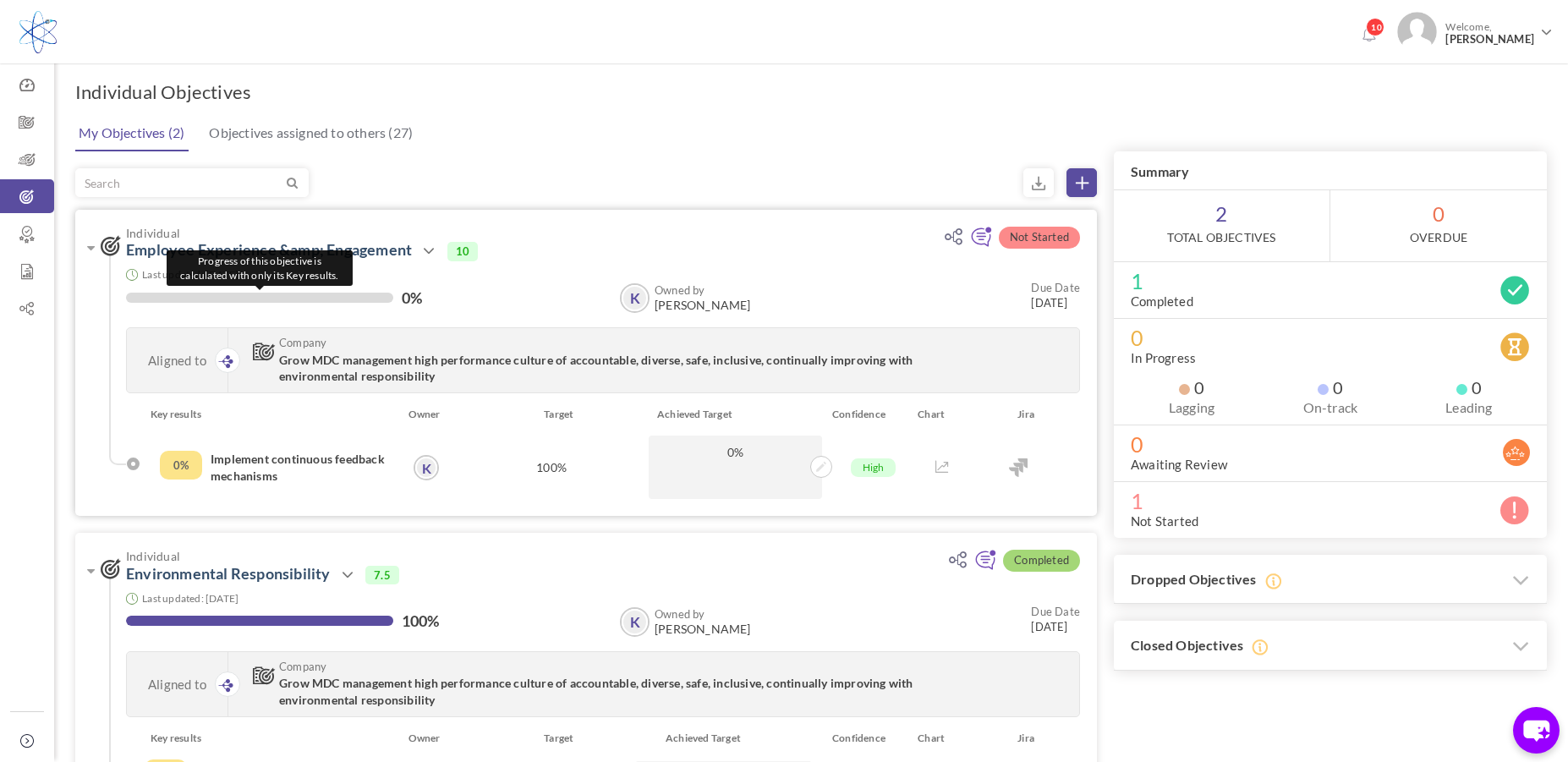
click at [276, 295] on div at bounding box center [259, 298] width 267 height 10
click at [238, 298] on div at bounding box center [259, 298] width 267 height 10
click at [816, 469] on icon at bounding box center [821, 466] width 10 height 10
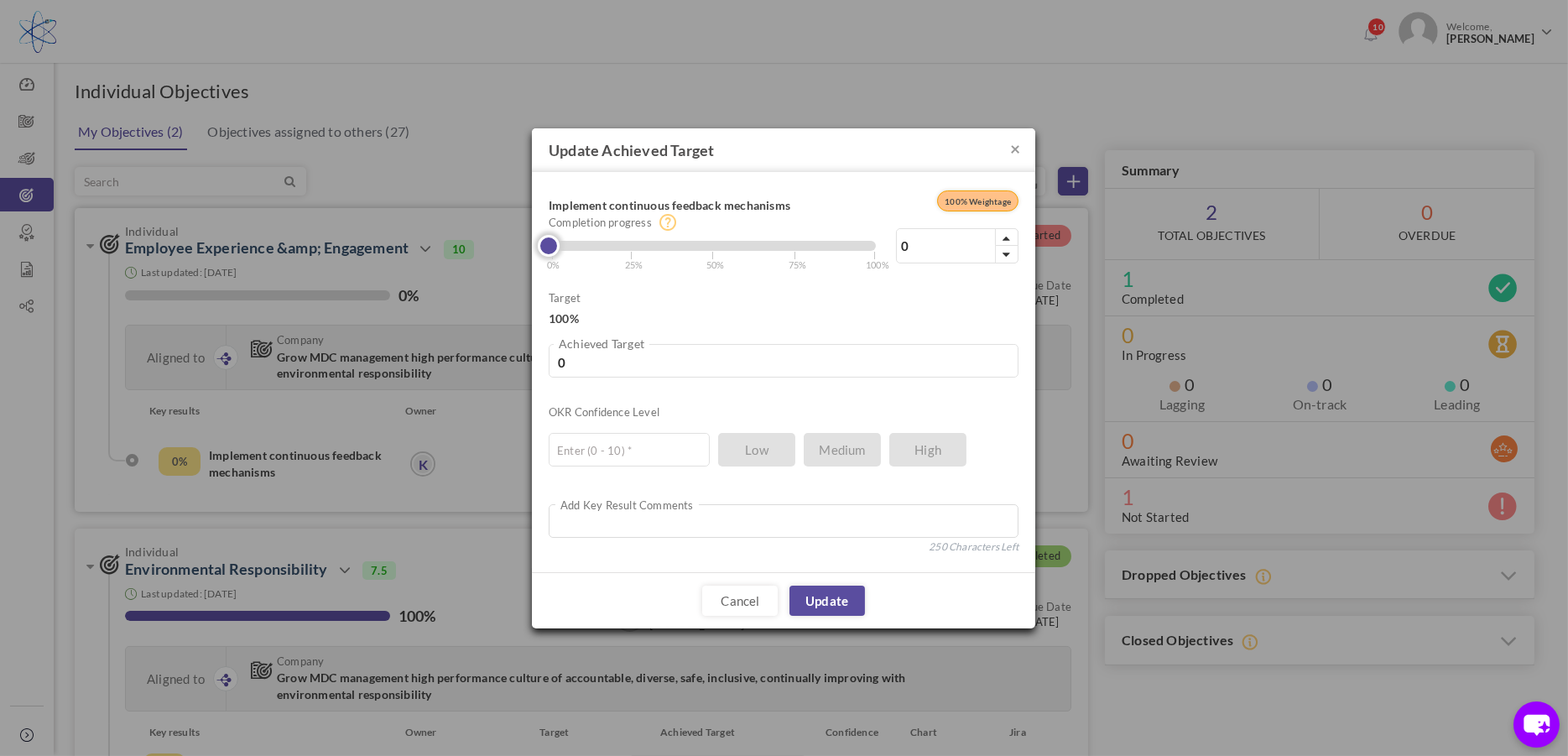
type input "4"
type input "7"
type input "10"
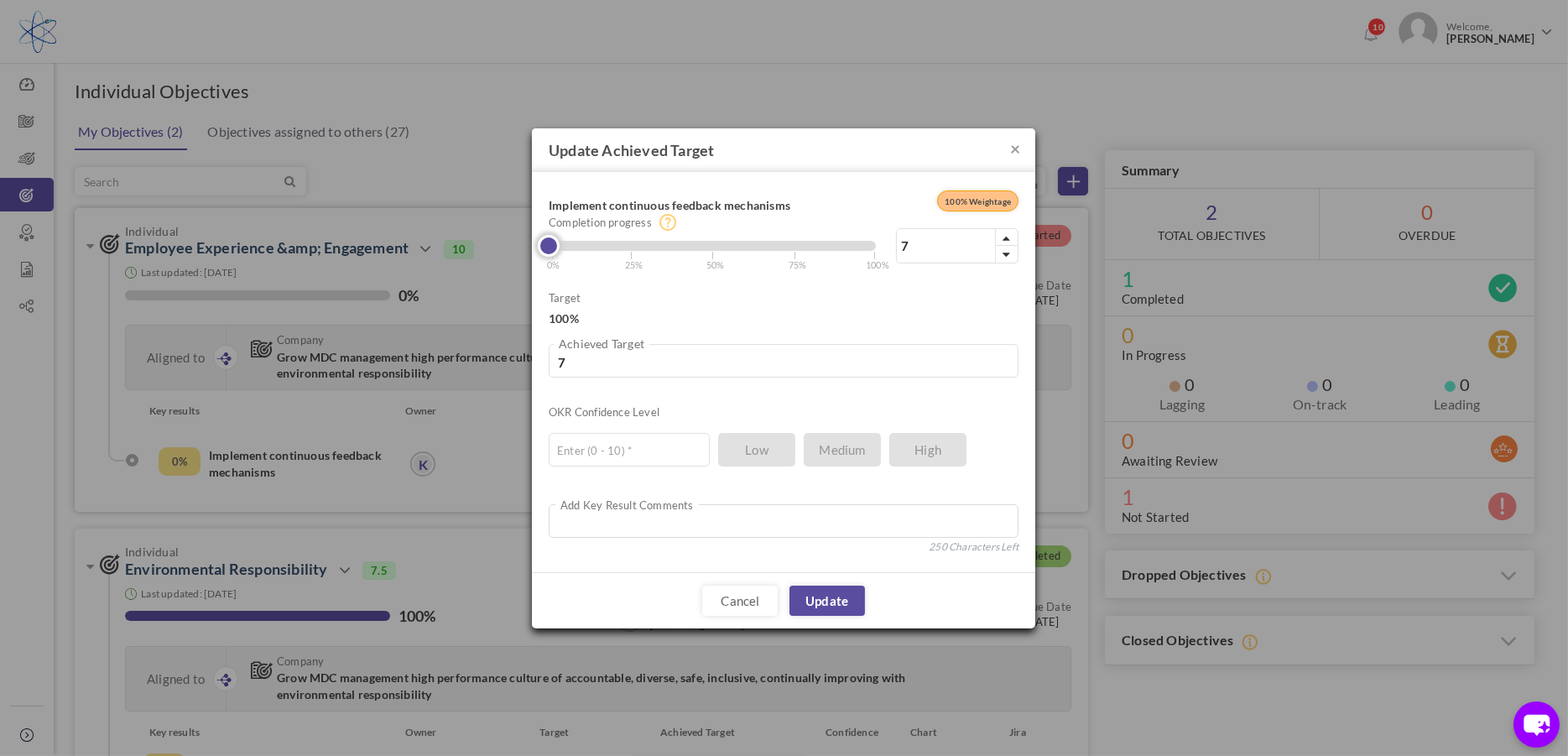
type input "10"
type input "11"
type input "12"
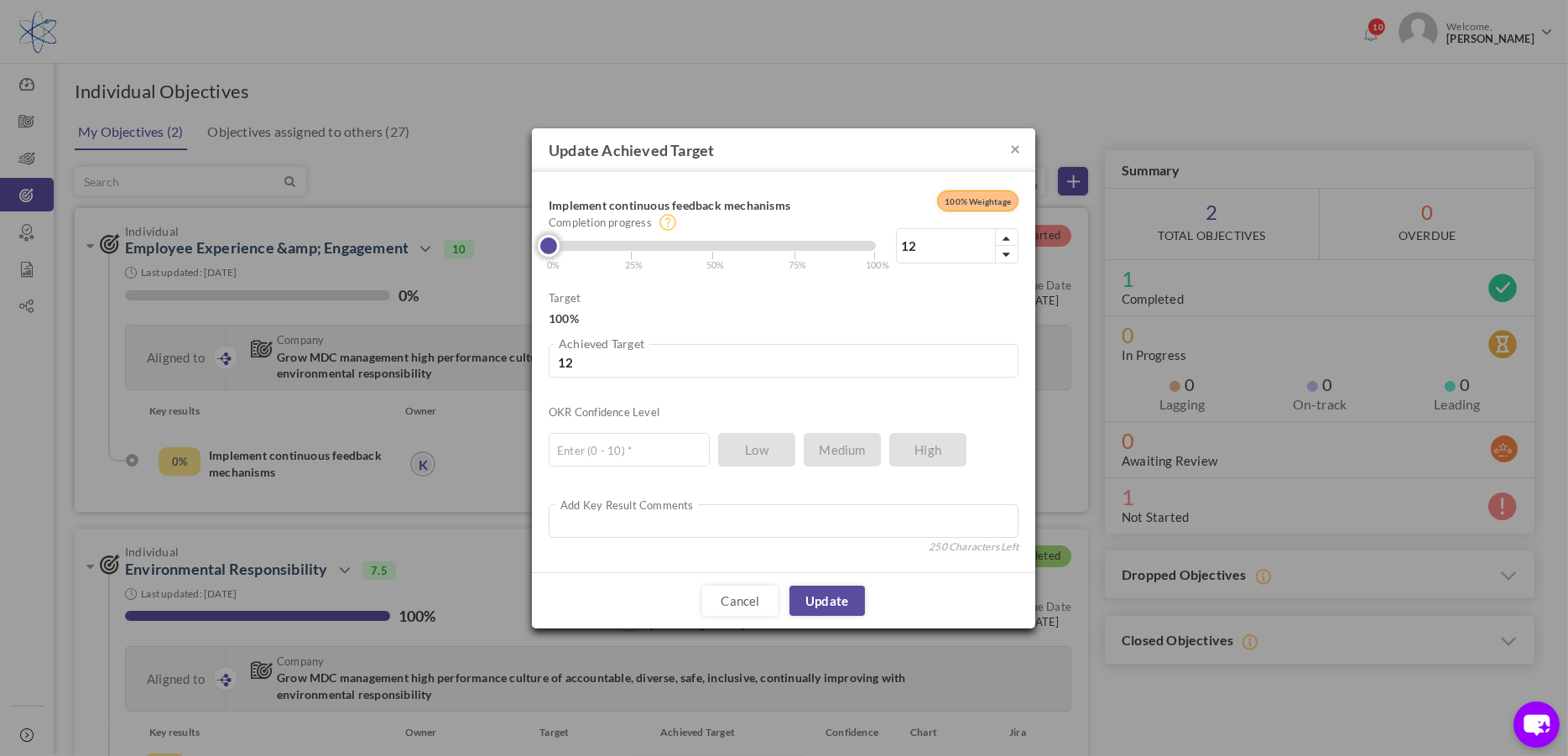
type input "13"
type input "14"
type input "15"
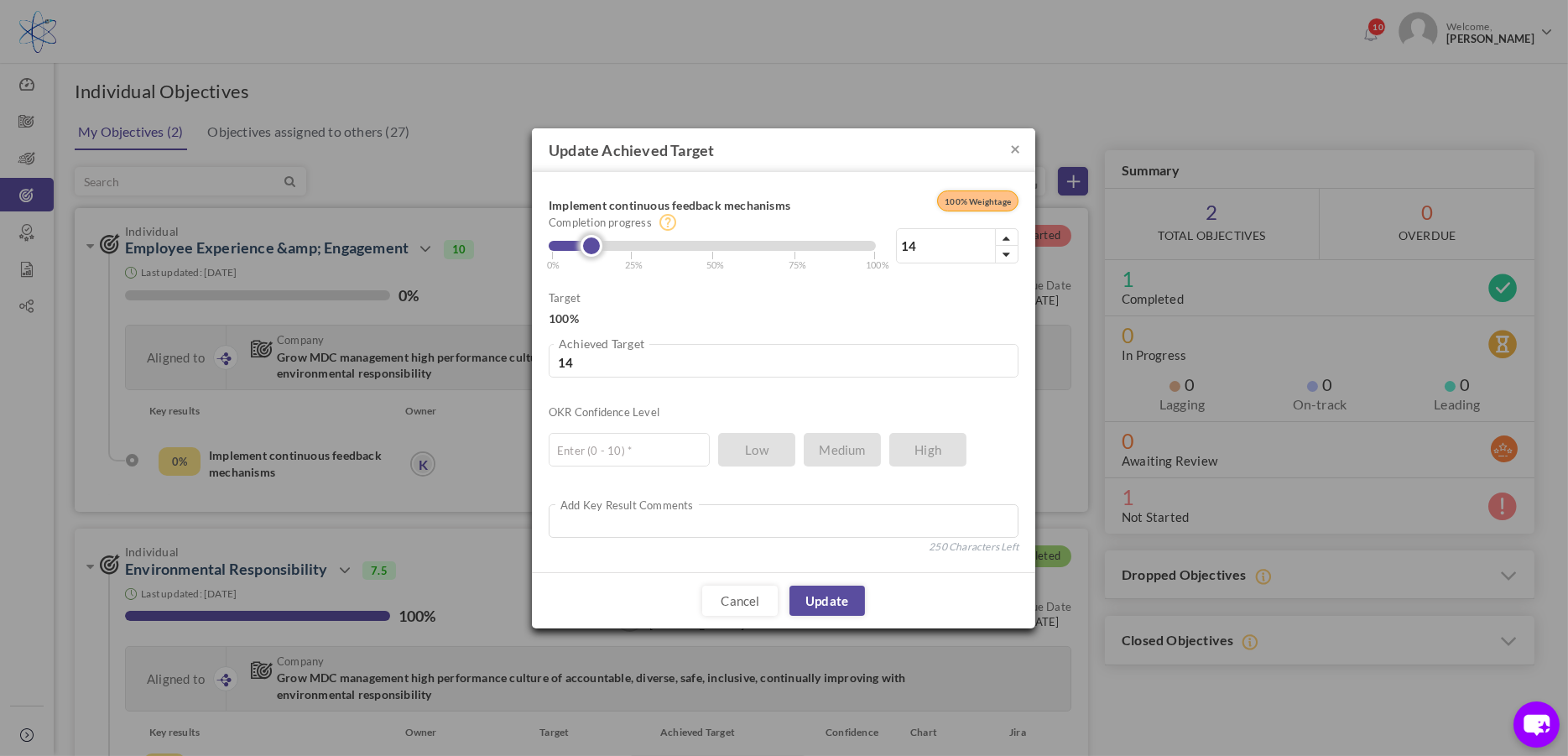
type input "15"
type input "16"
type input "17"
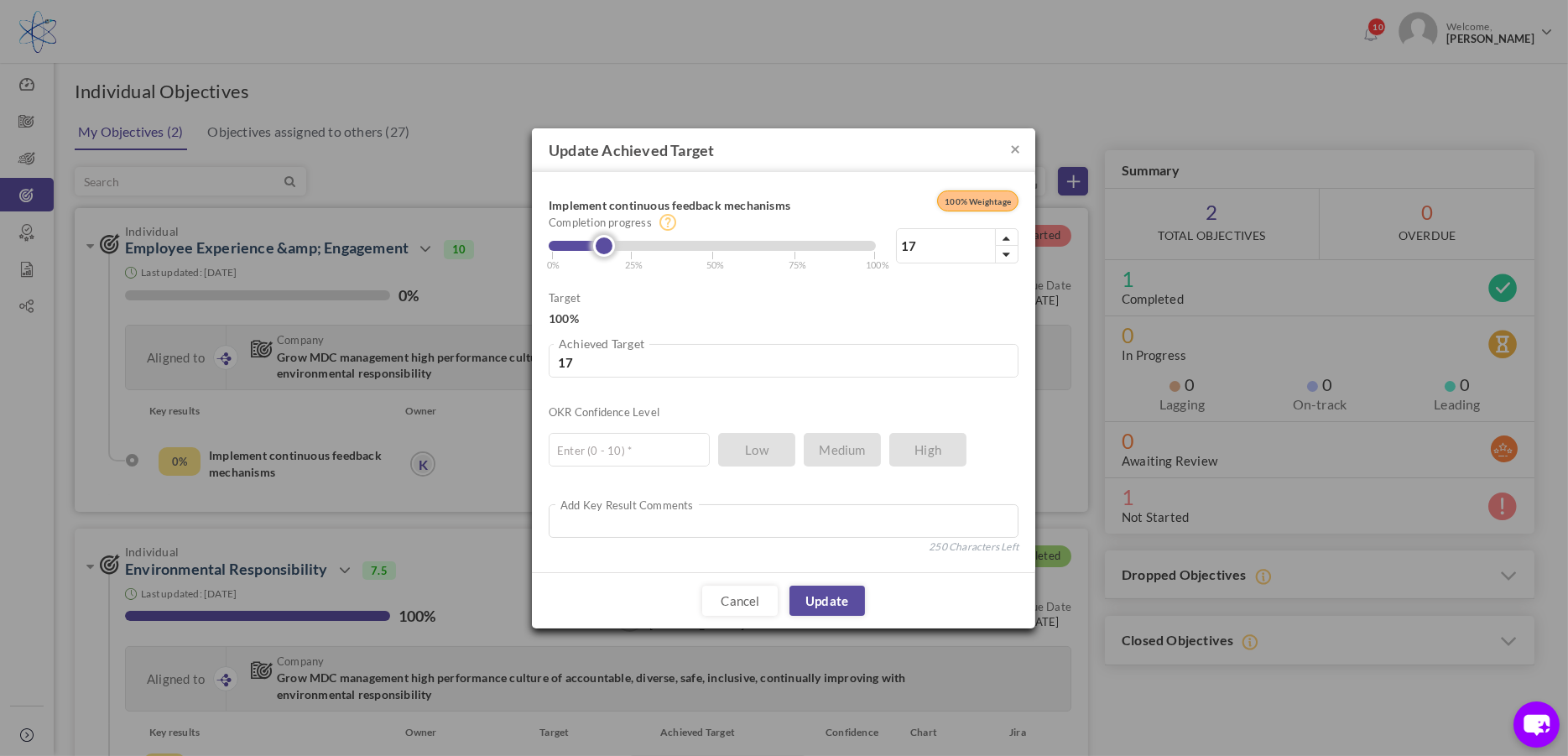
type input "18"
type input "19"
type input "20"
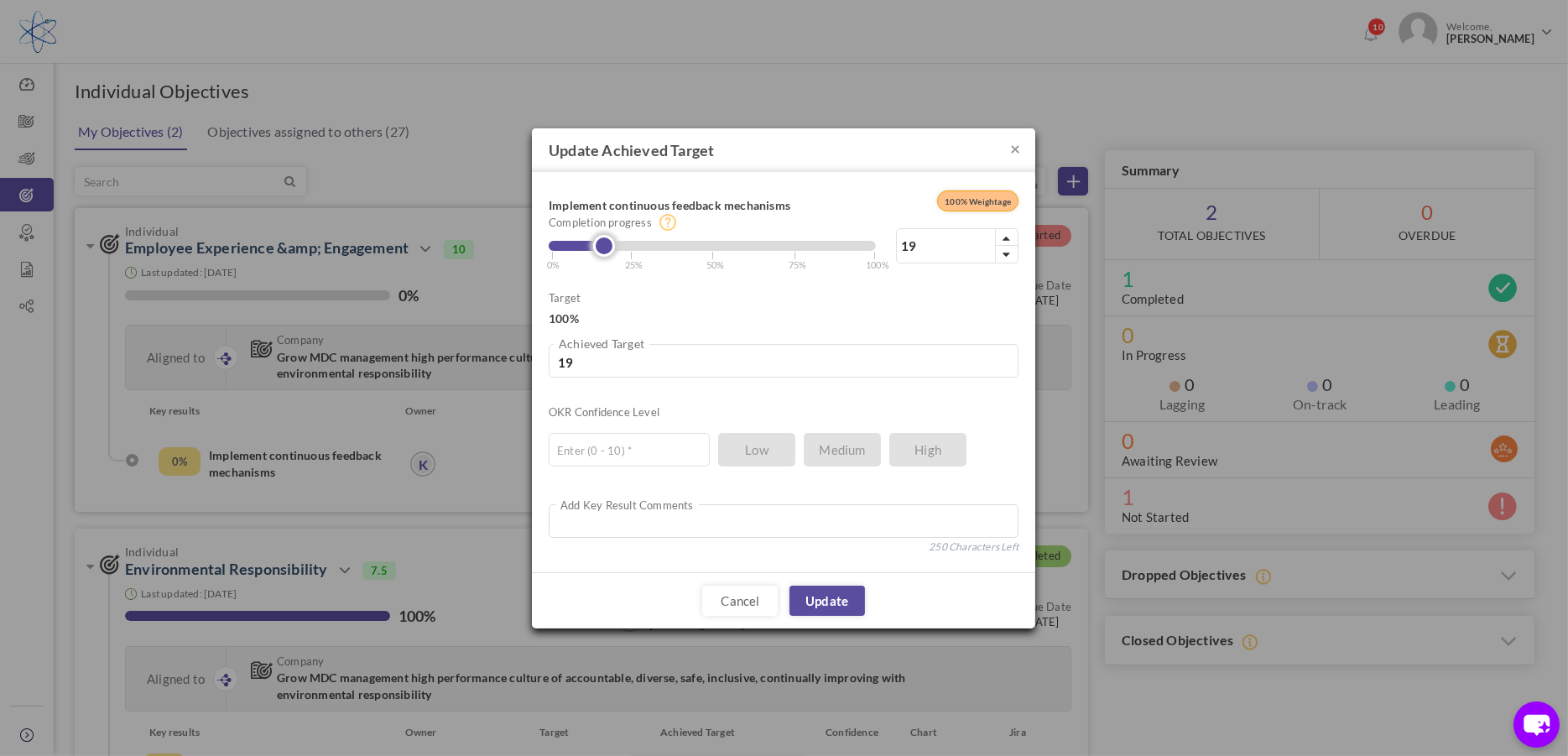
type input "20"
type input "21"
type input "23"
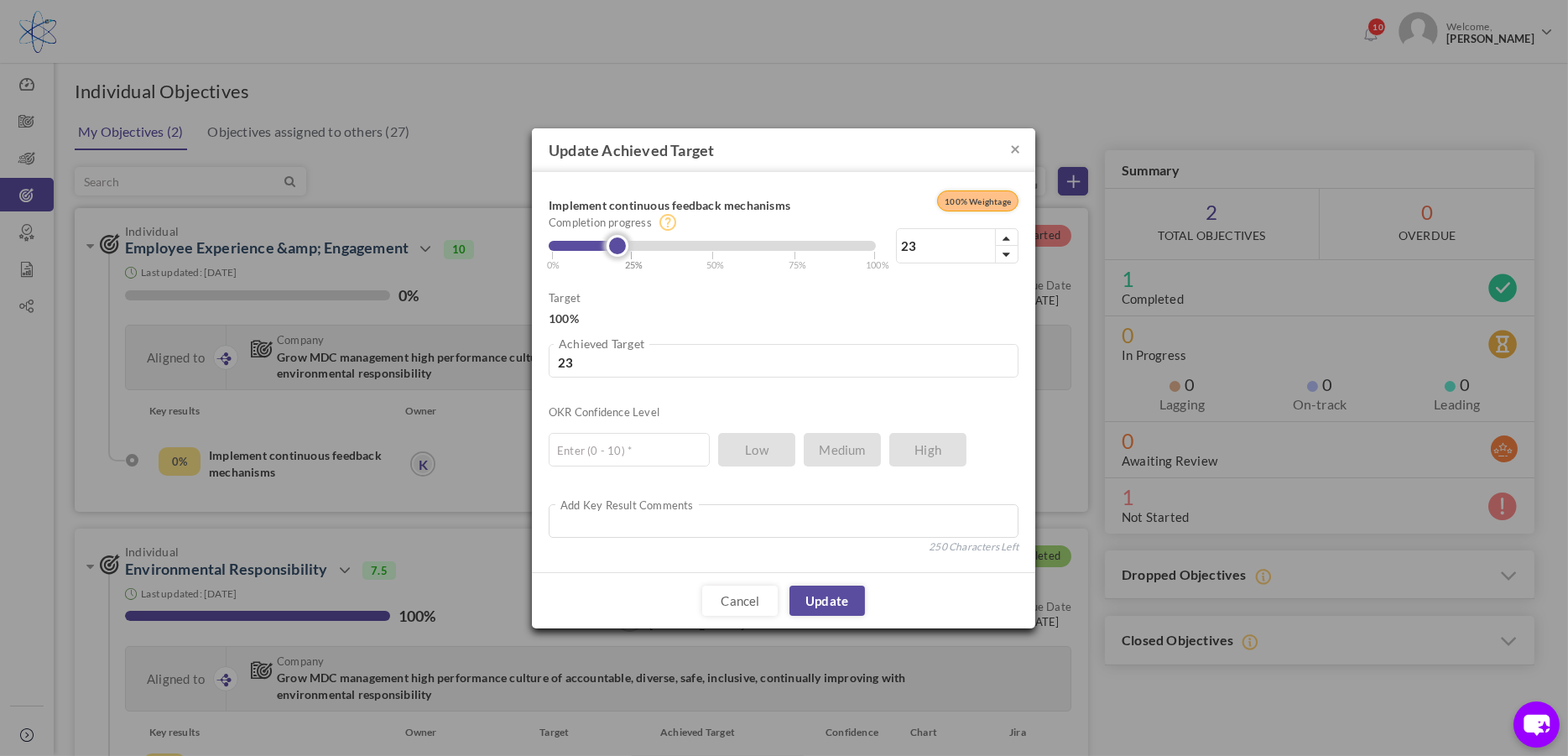
type input "26"
type input "28"
type input "30"
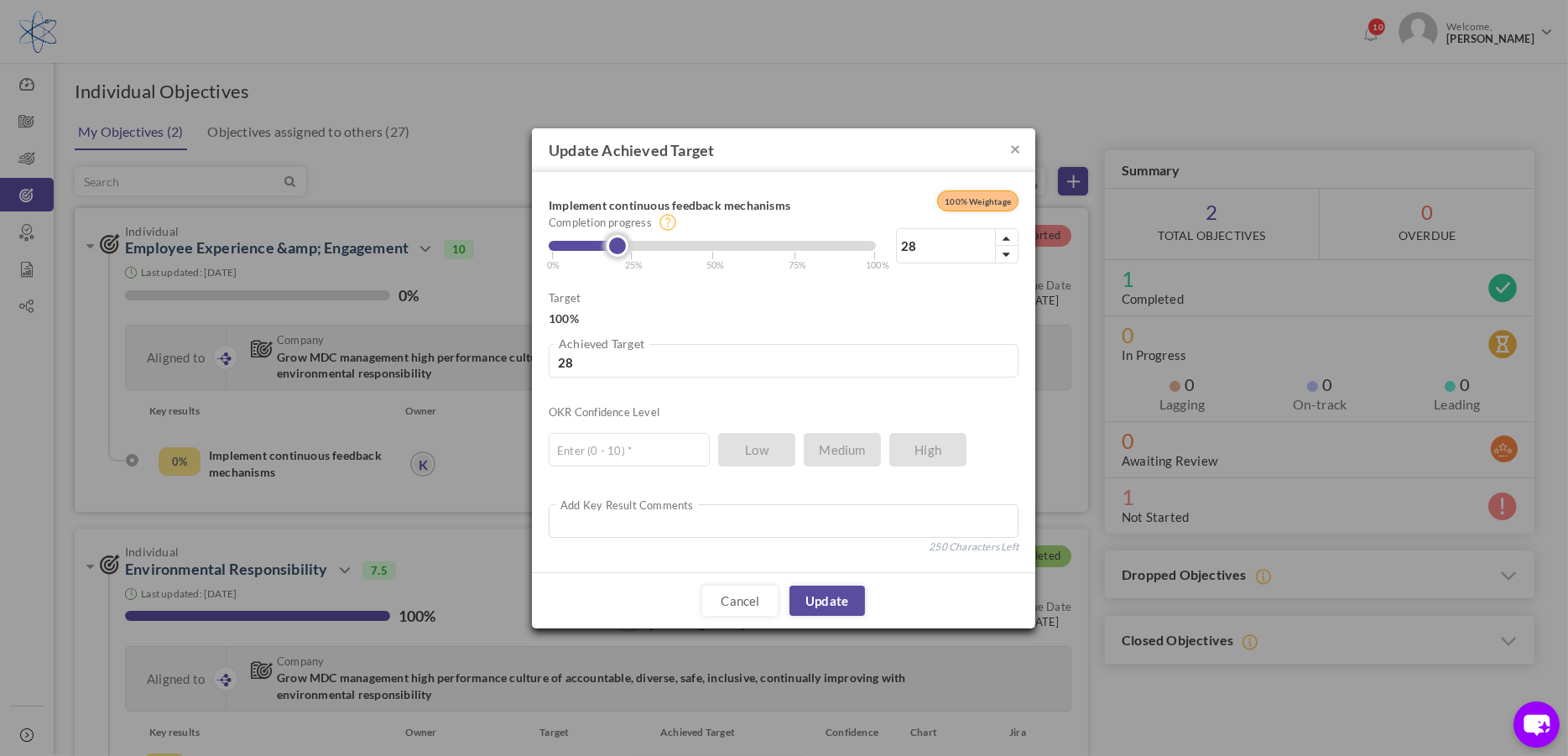
type input "30"
type input "31"
type input "32"
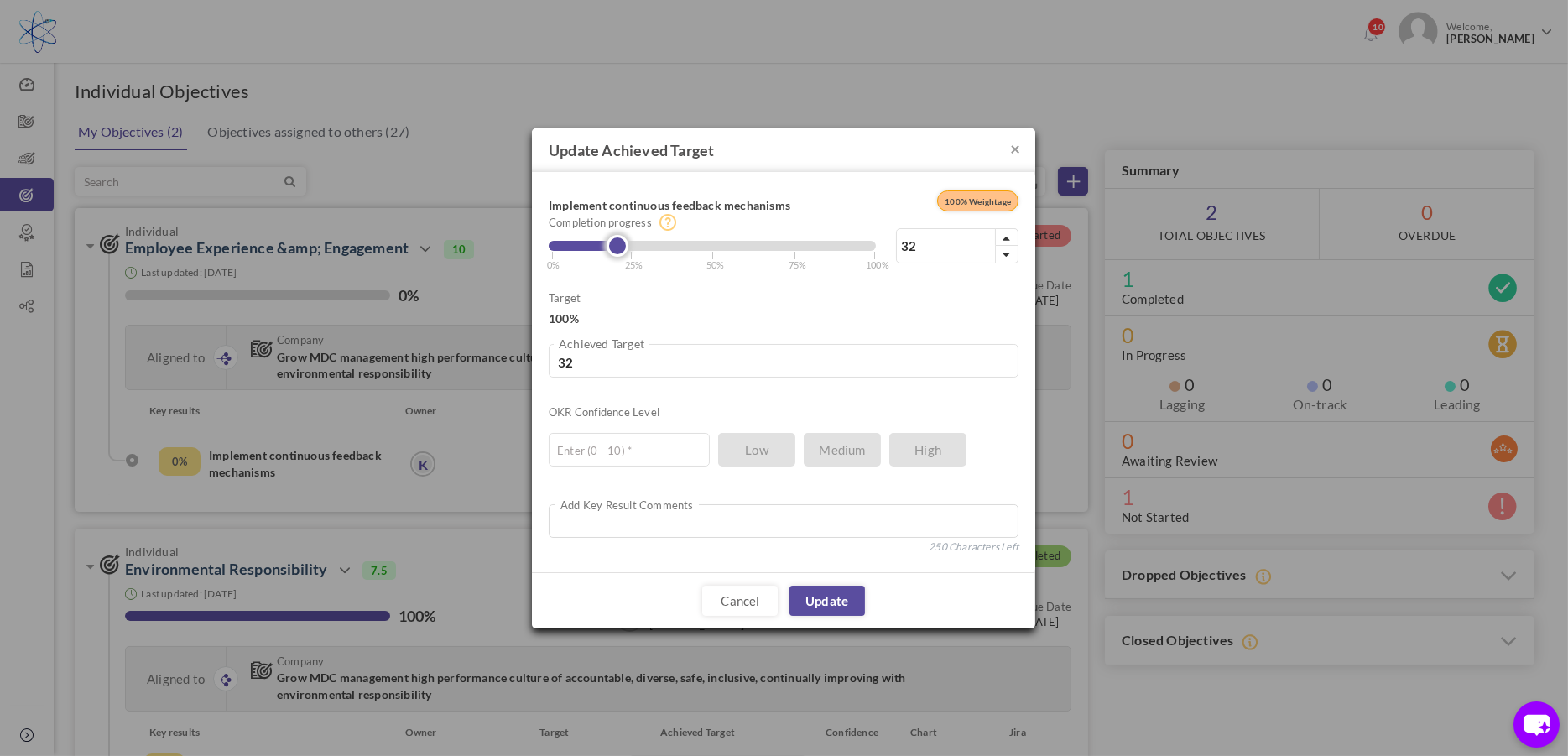
type input "33"
type input "34"
type input "35"
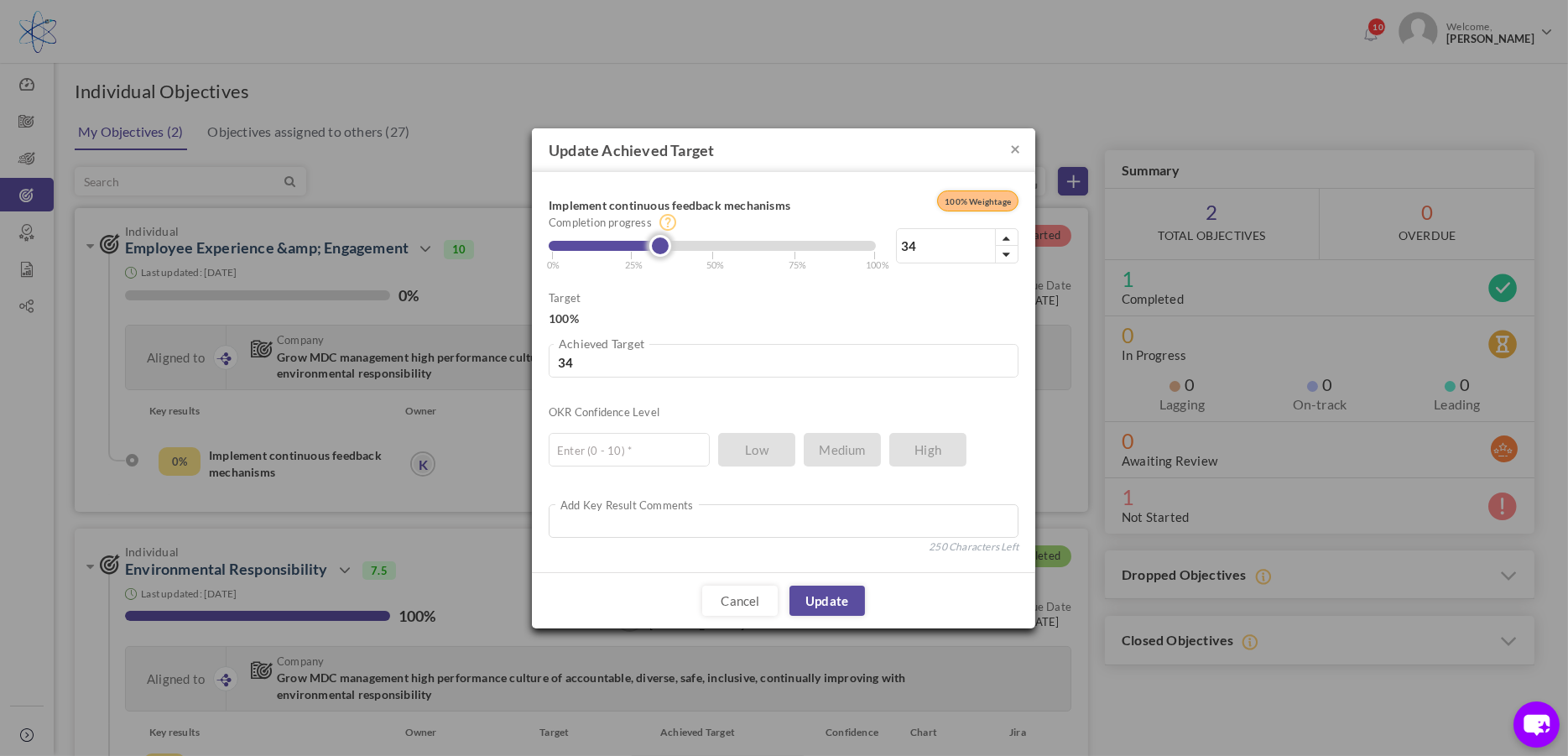
type input "35"
type input "36"
type input "37"
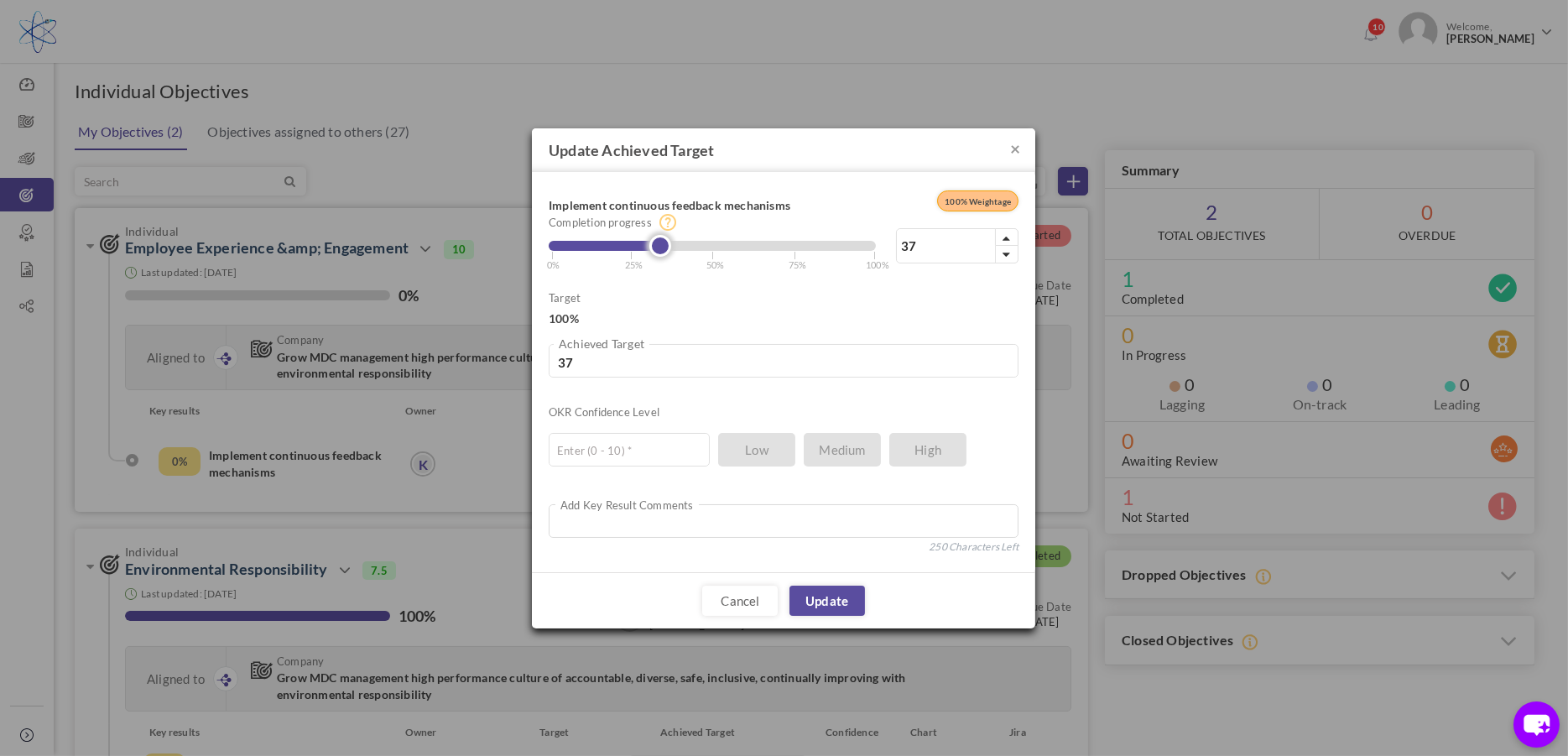
type input "39"
type input "40"
type input "41"
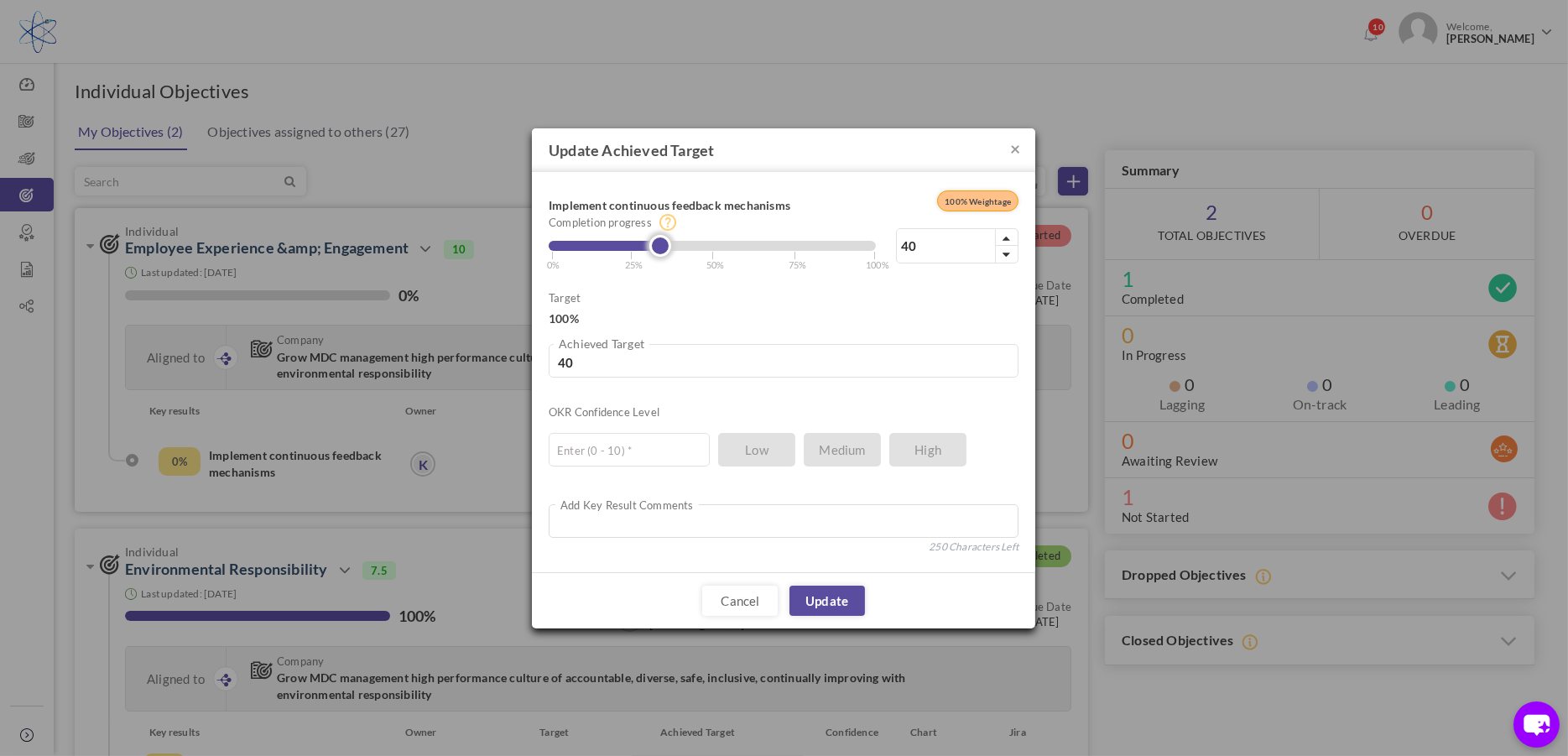
type input "41"
type input "43"
type input "44"
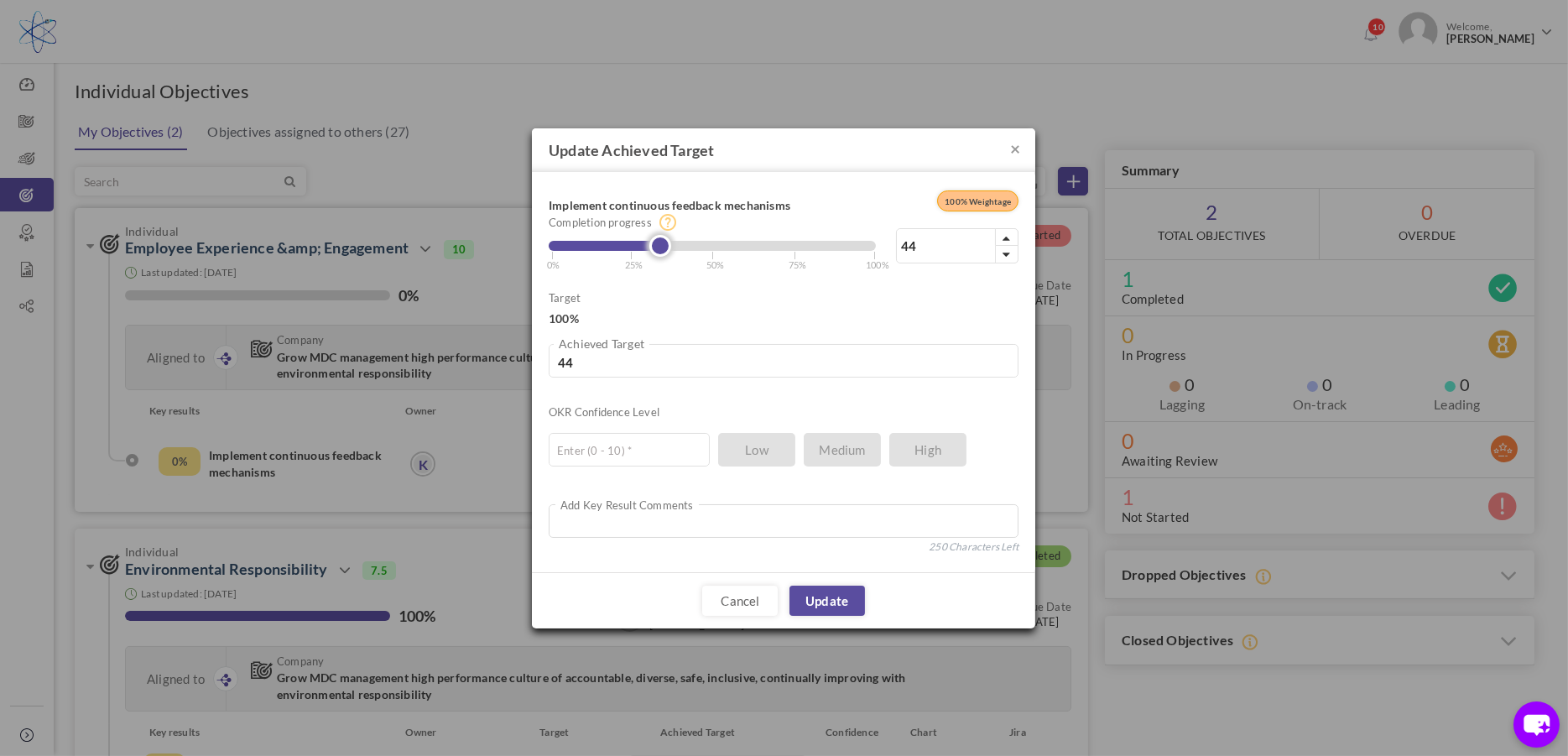
type input "45"
type input "46"
type input "47"
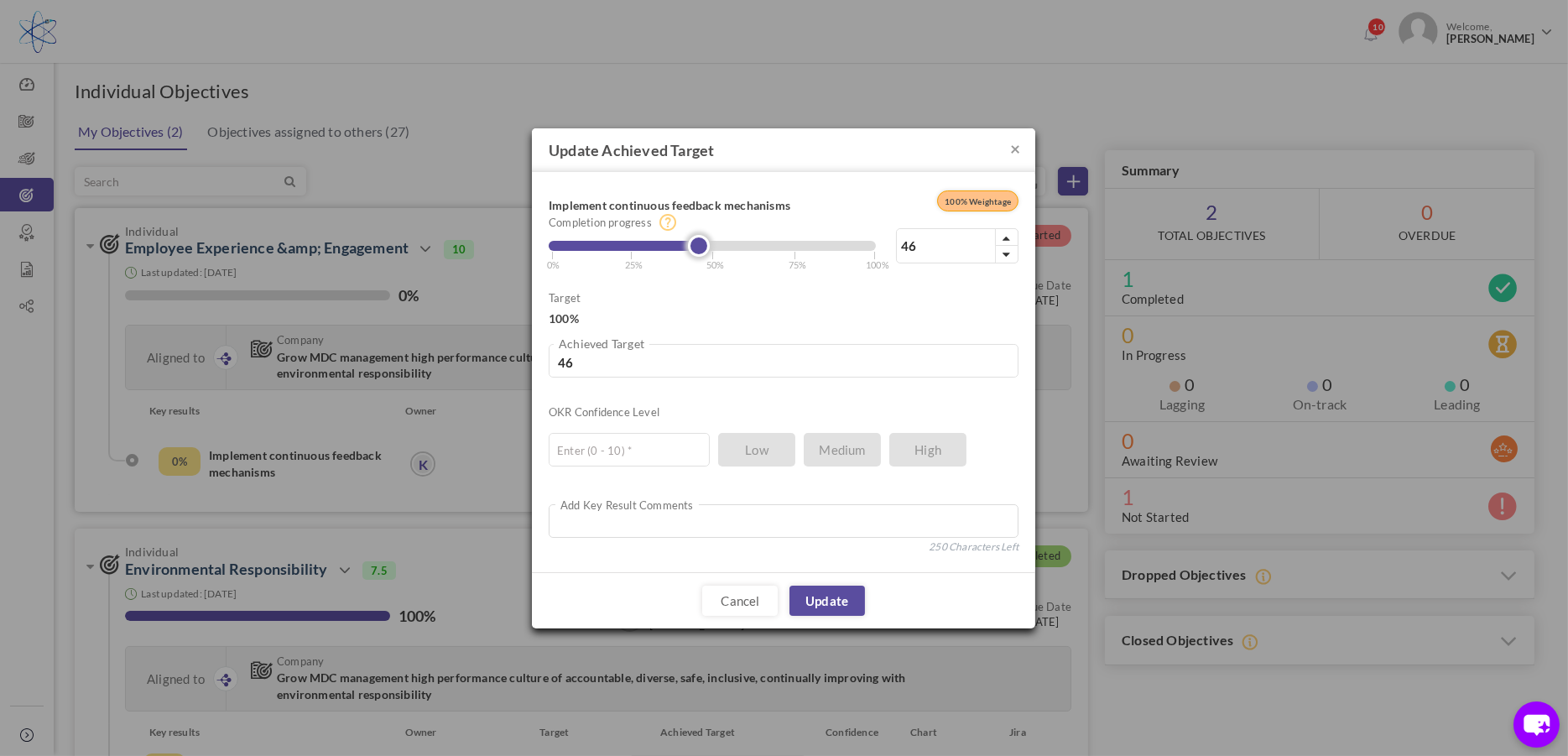
type input "47"
type input "48"
type input "49"
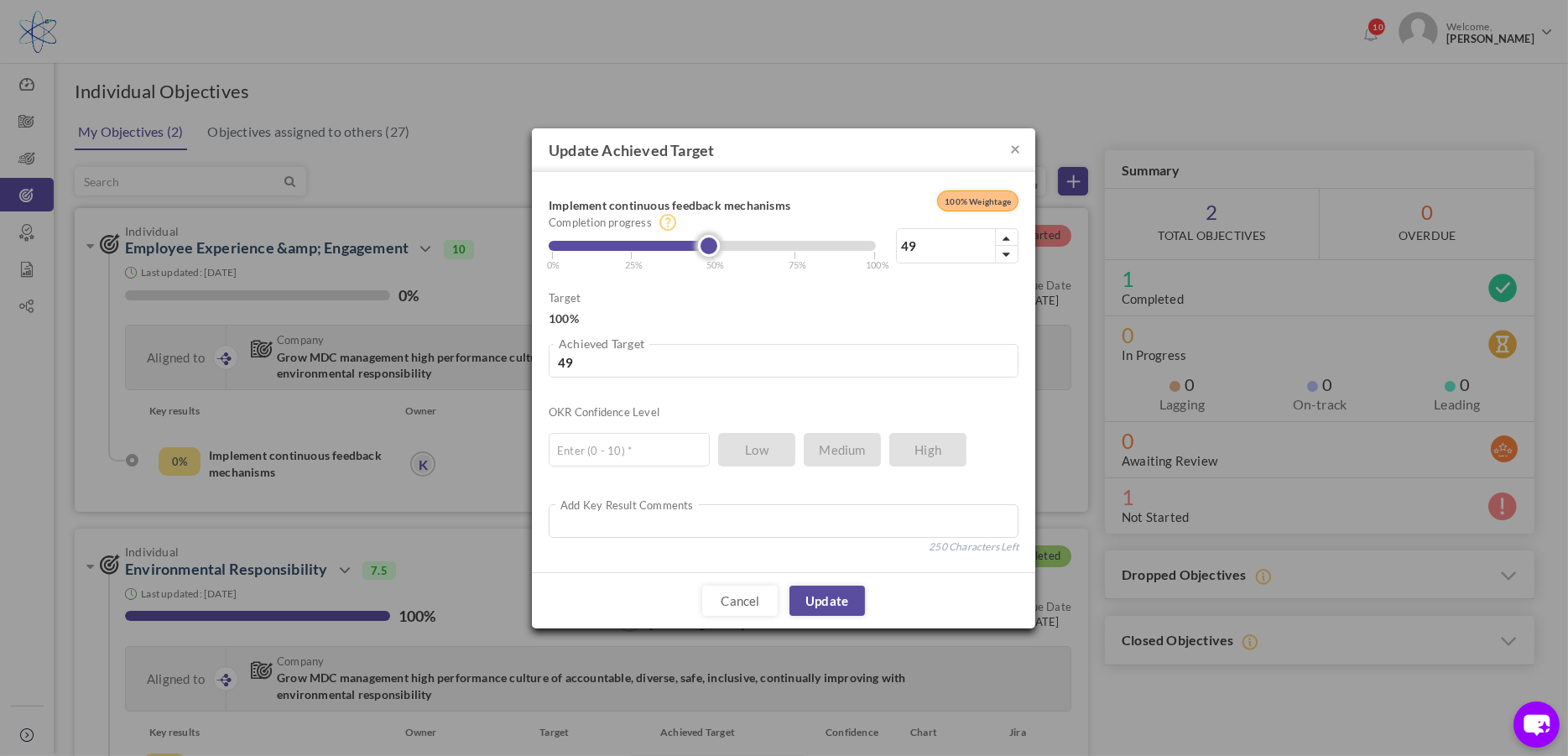
type input "50"
drag, startPoint x: 548, startPoint y: 250, endPoint x: 713, endPoint y: 280, distance: 167.7
click at [713, 280] on div "Implement continuous feedback mechanisms 100% Weightage 50% Completion progress…" at bounding box center [783, 372] width 469 height 367
click at [659, 460] on input "text" at bounding box center [628, 450] width 161 height 34
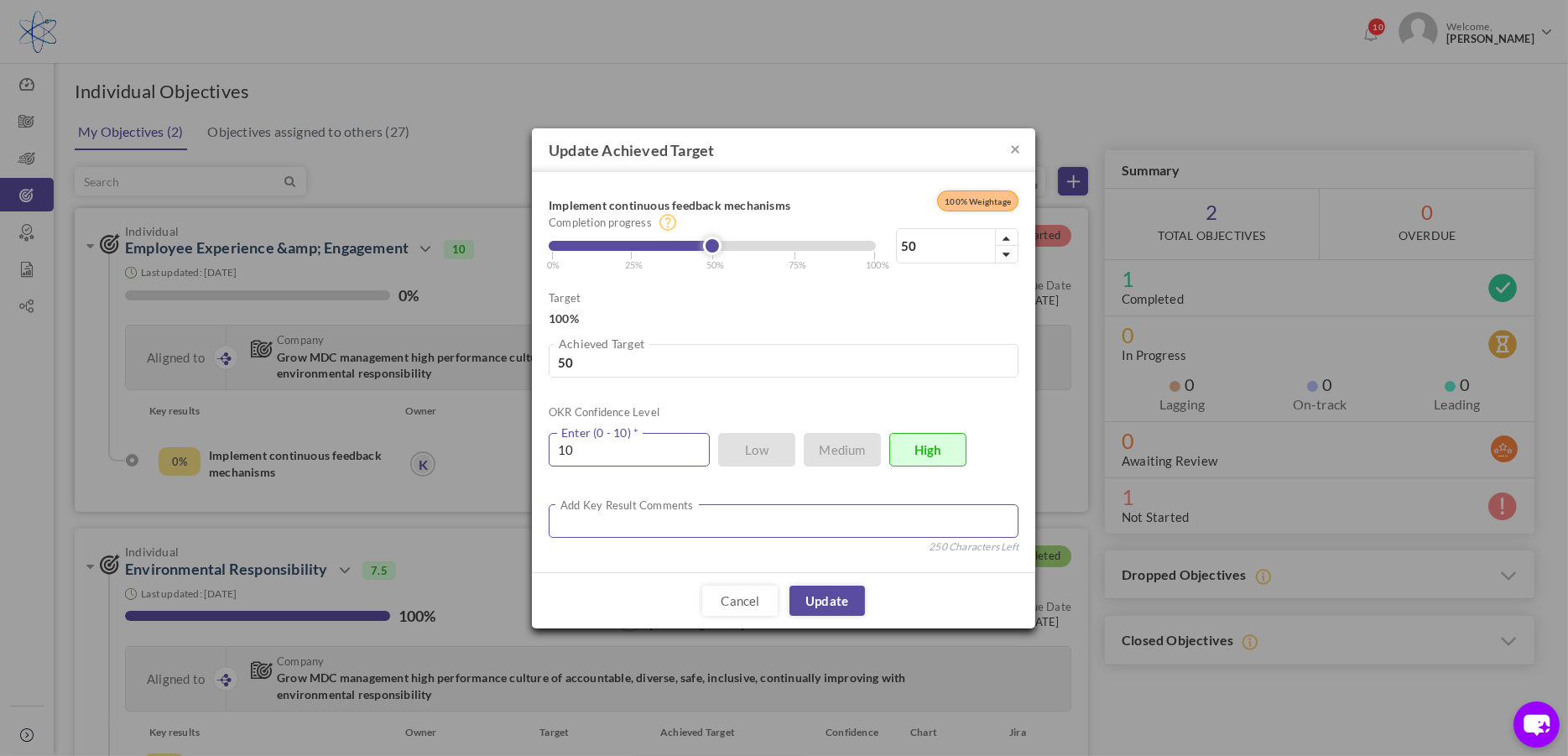
type input "10"
click at [568, 521] on textarea at bounding box center [783, 521] width 469 height 34
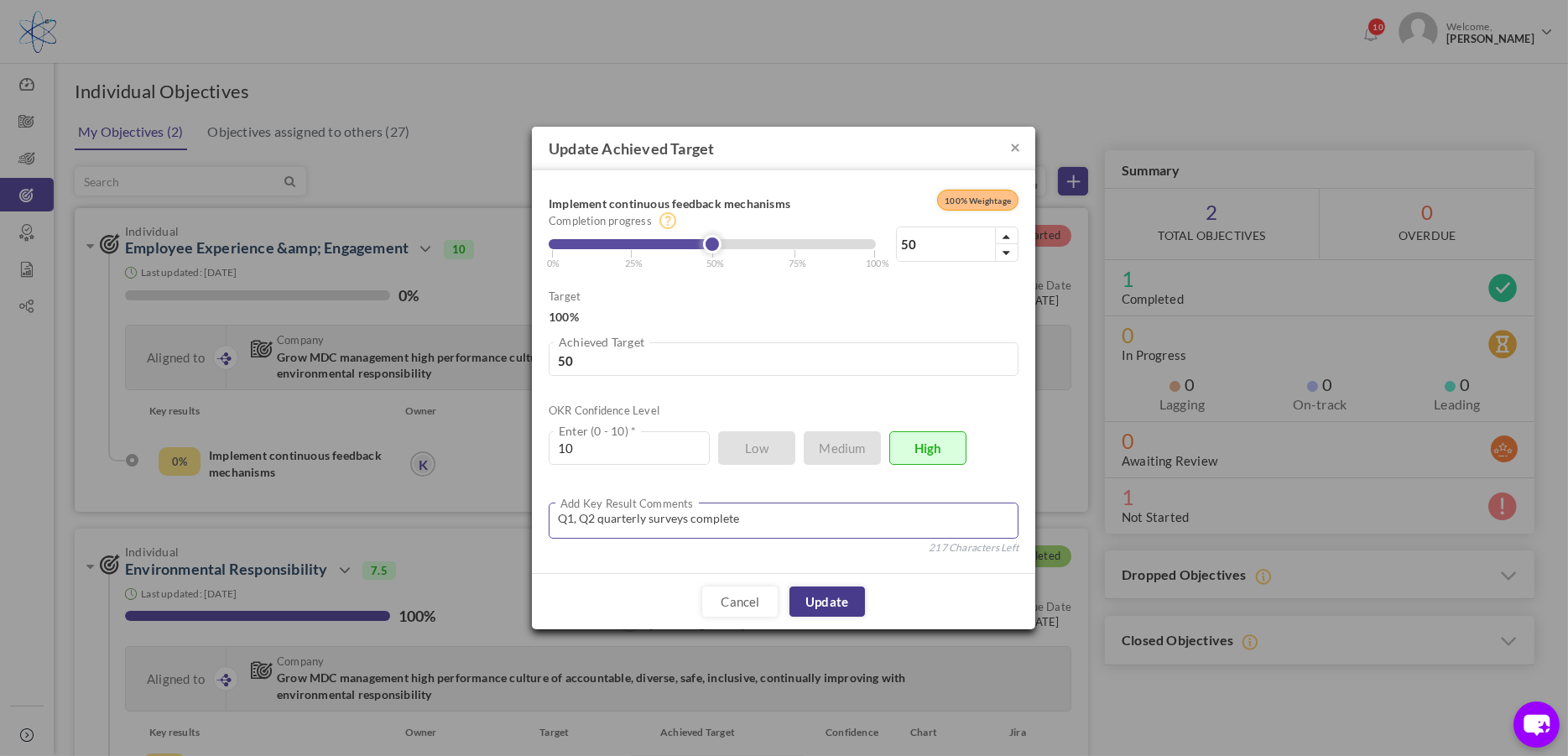
type textarea "Q1, Q2 quarterly surveys complete"
click at [829, 600] on link "Update" at bounding box center [827, 601] width 76 height 30
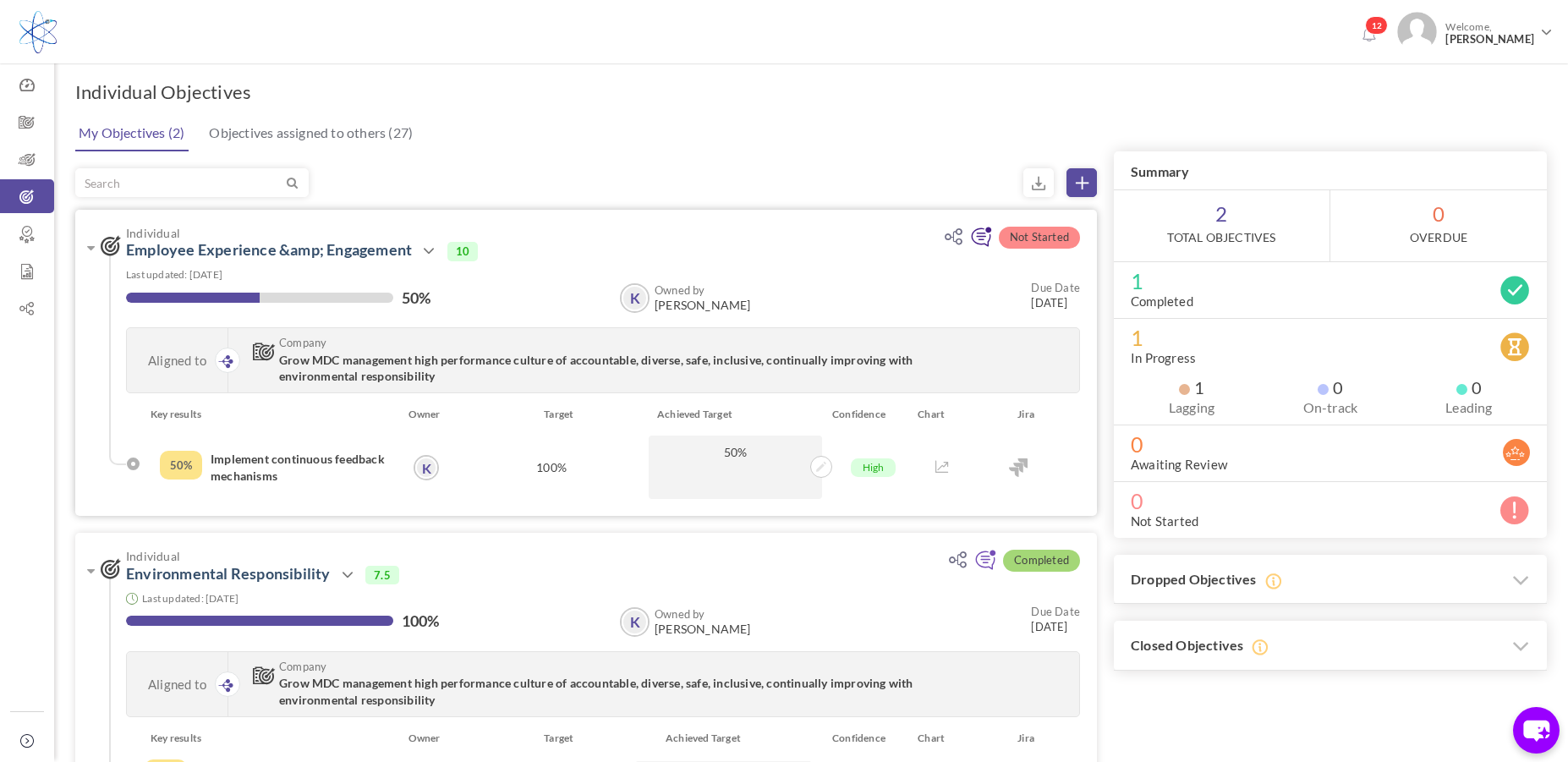
click at [985, 237] on icon at bounding box center [981, 237] width 22 height 22
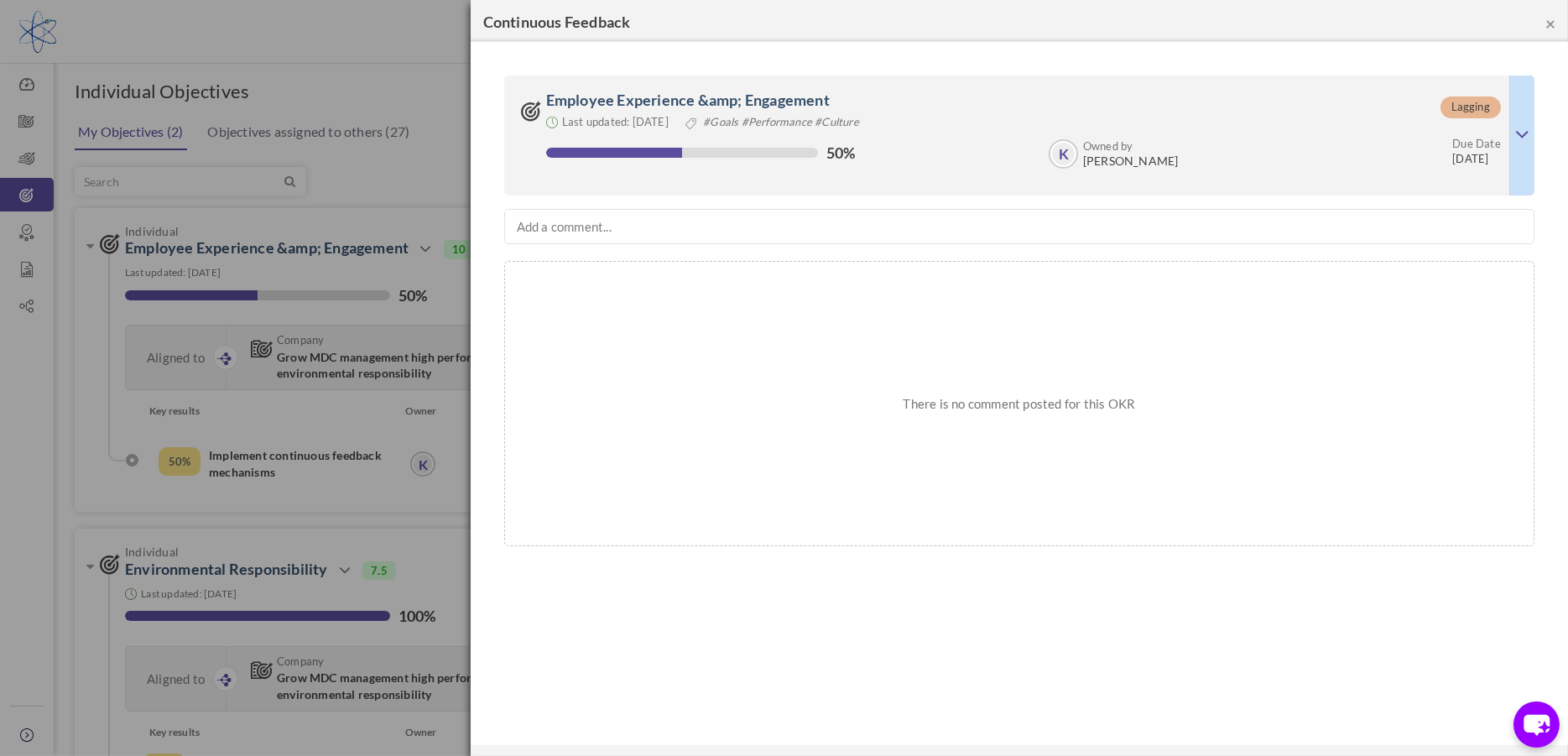
click at [1549, 23] on button "×" at bounding box center [1550, 23] width 10 height 18
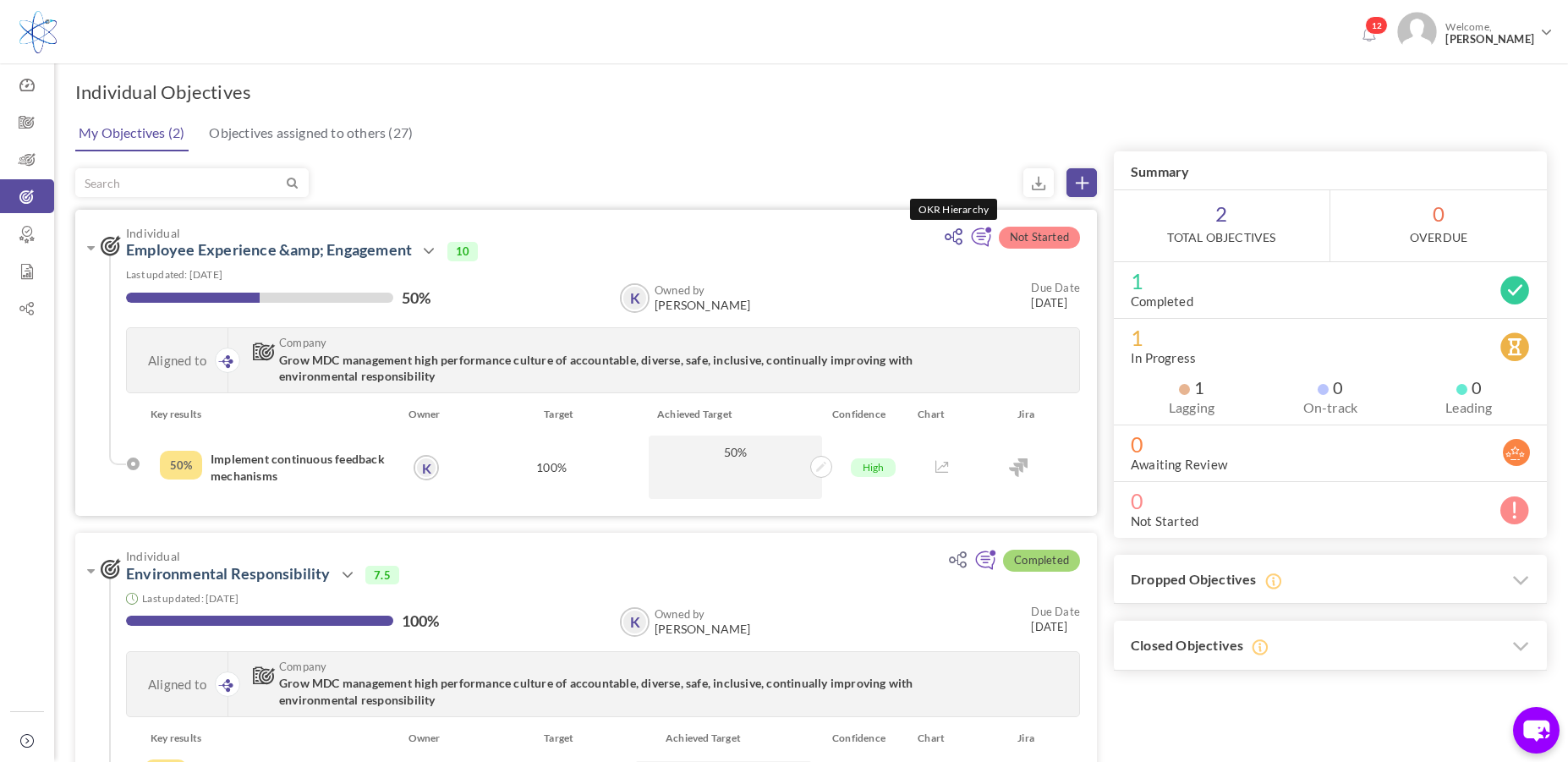
click at [953, 236] on icon at bounding box center [953, 236] width 18 height 17
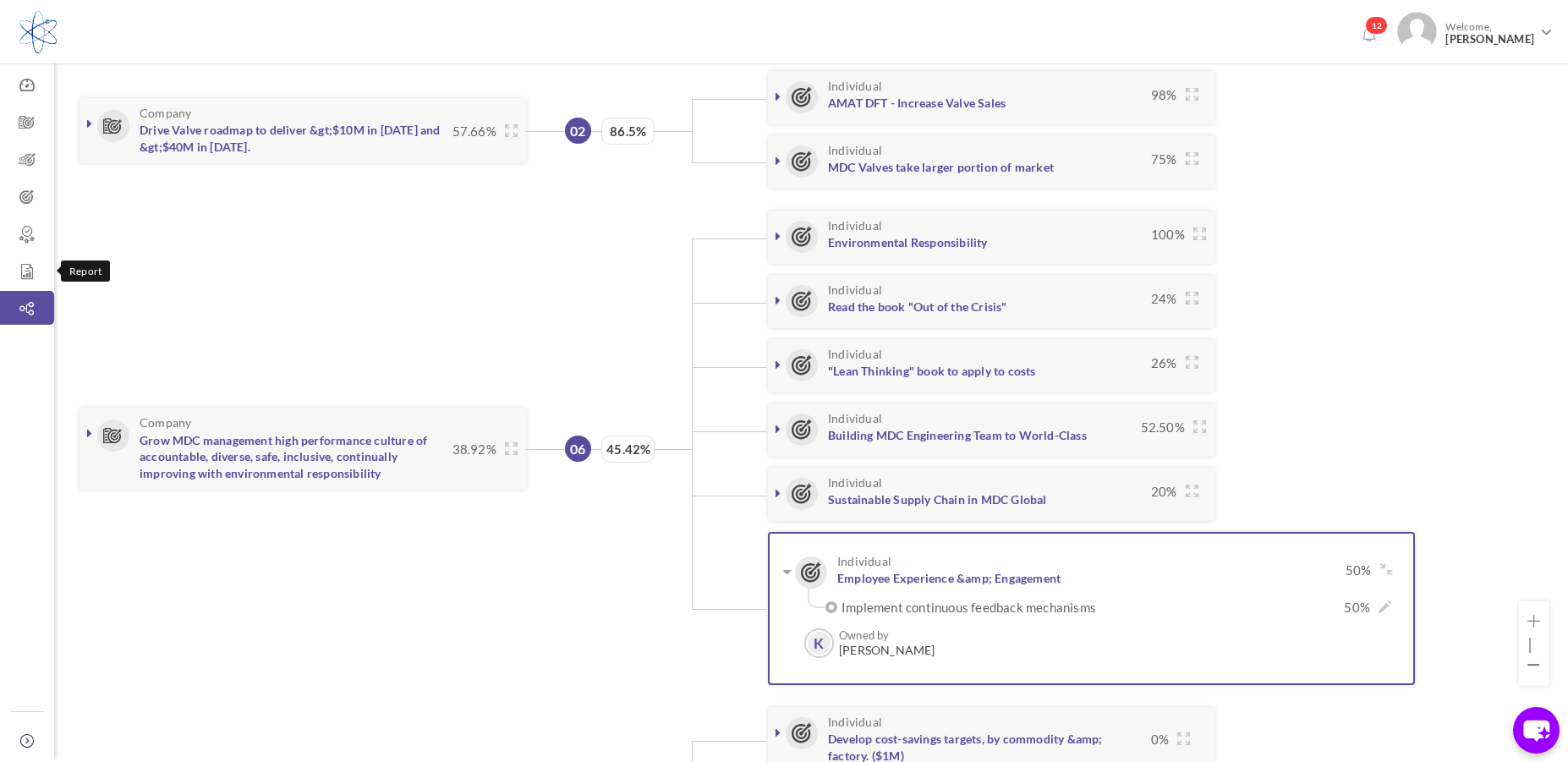
scroll to position [727, 0]
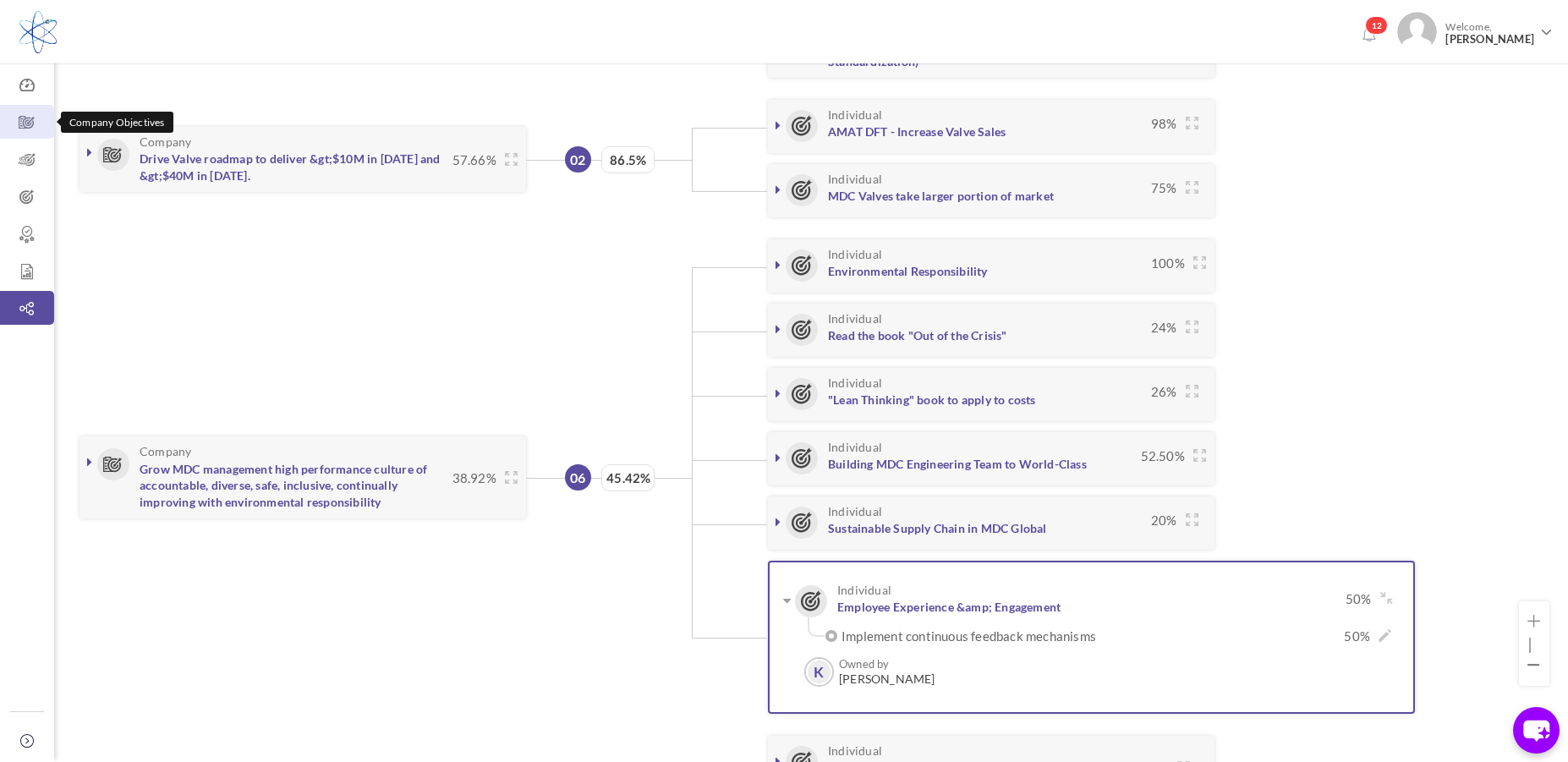
click at [22, 120] on icon at bounding box center [27, 123] width 54 height 17
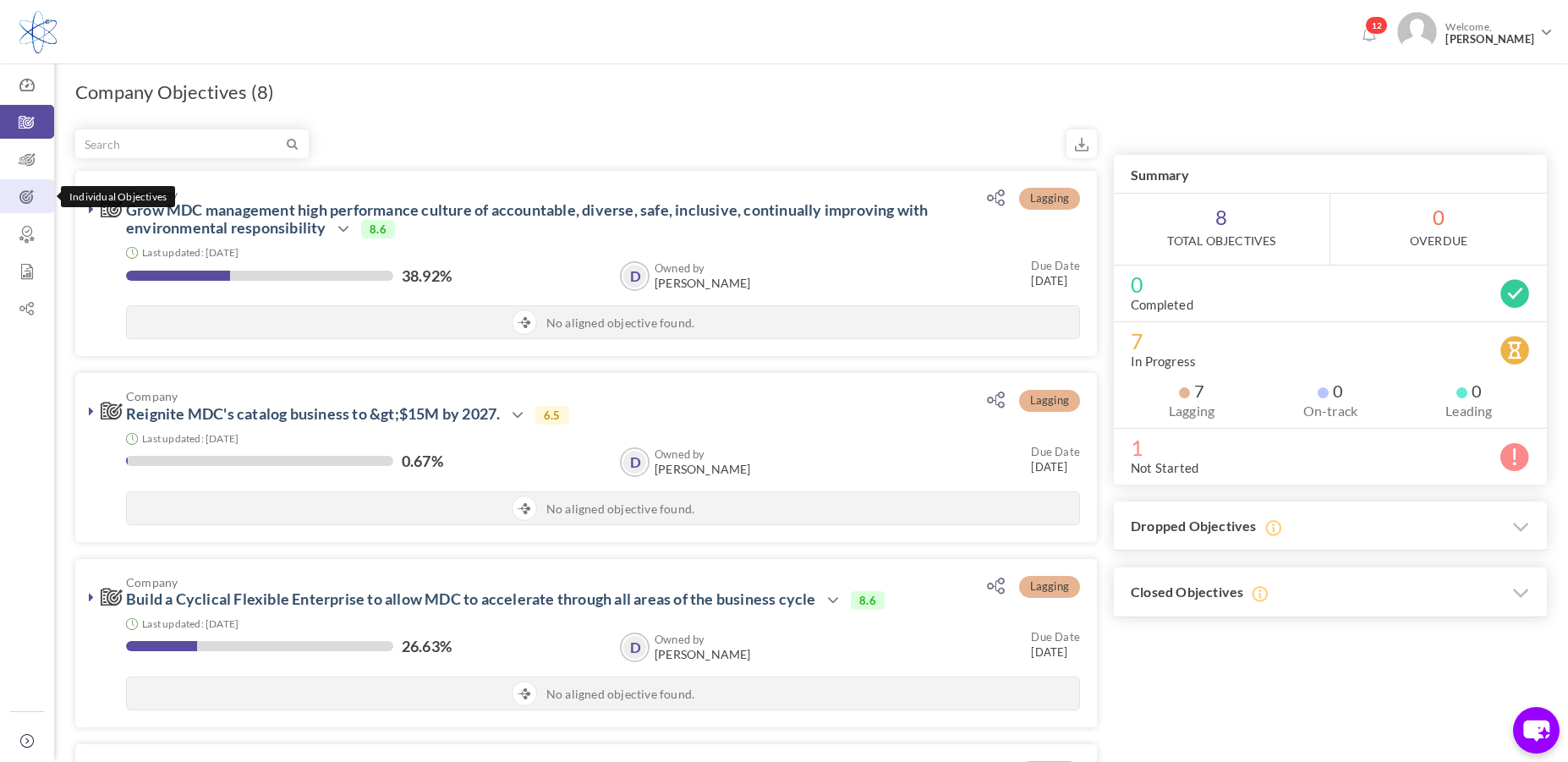
click at [25, 197] on icon at bounding box center [27, 197] width 54 height 17
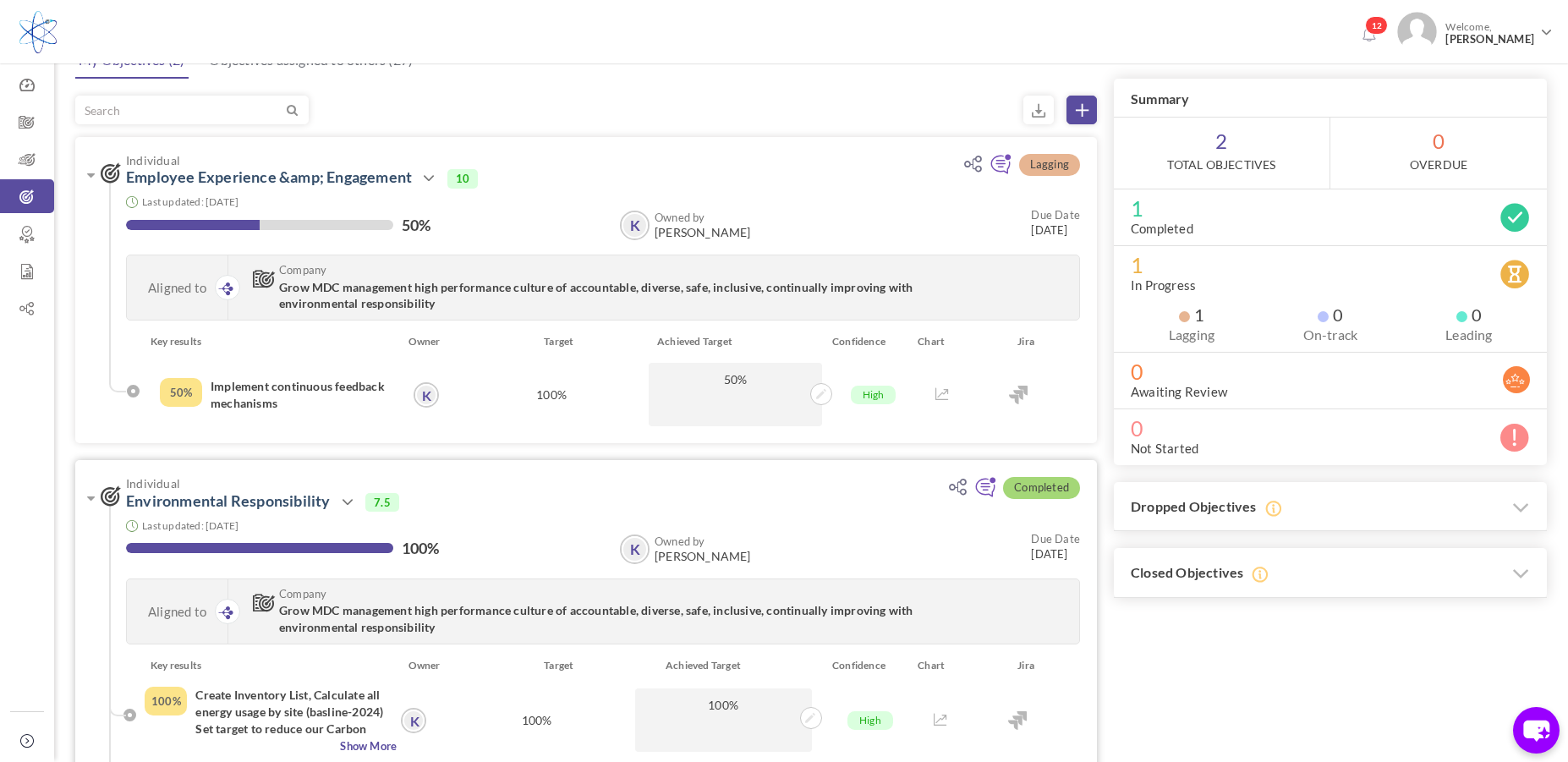
scroll to position [169, 0]
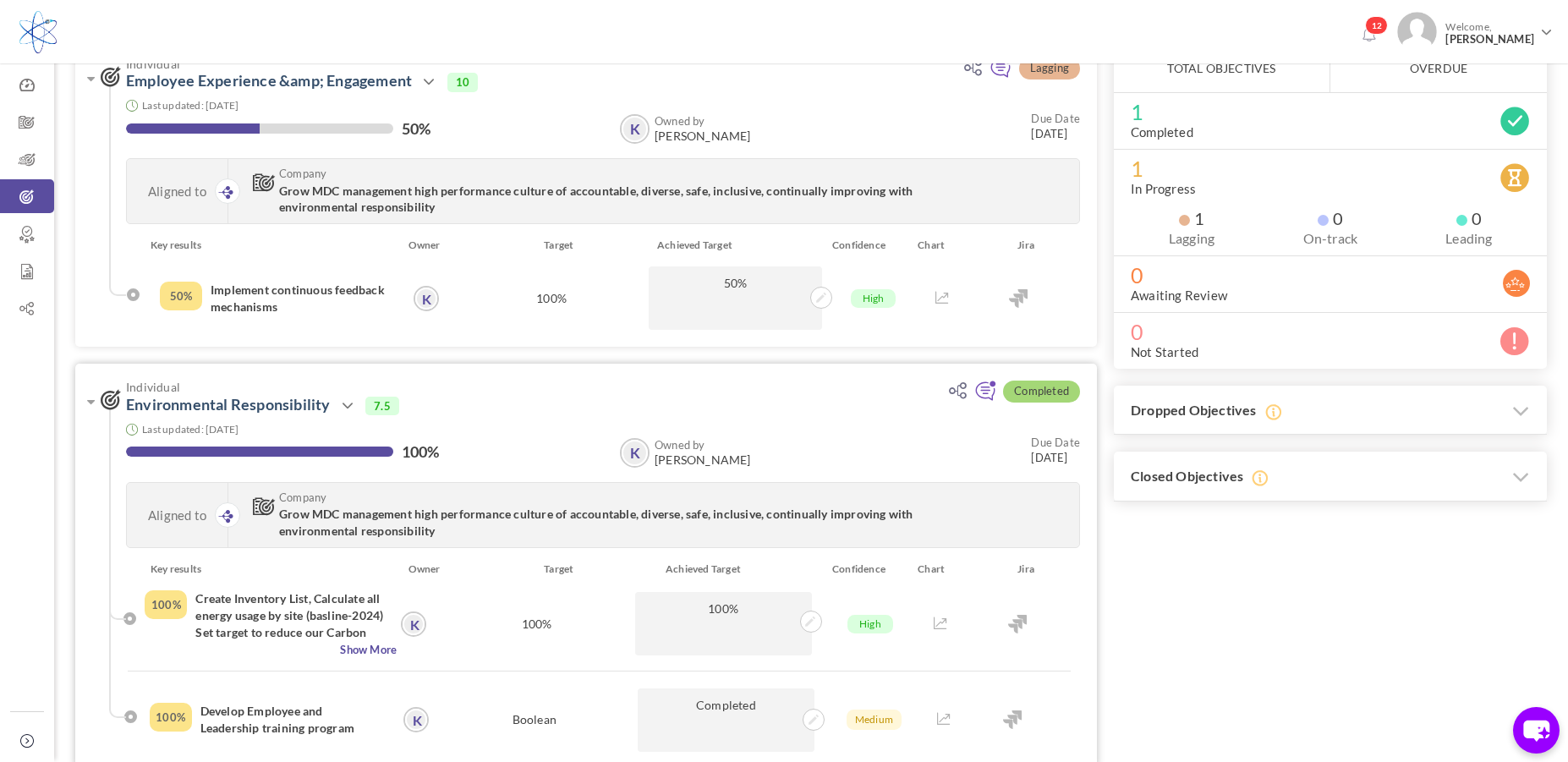
click at [472, 692] on div "Boolean" at bounding box center [535, 720] width 187 height 64
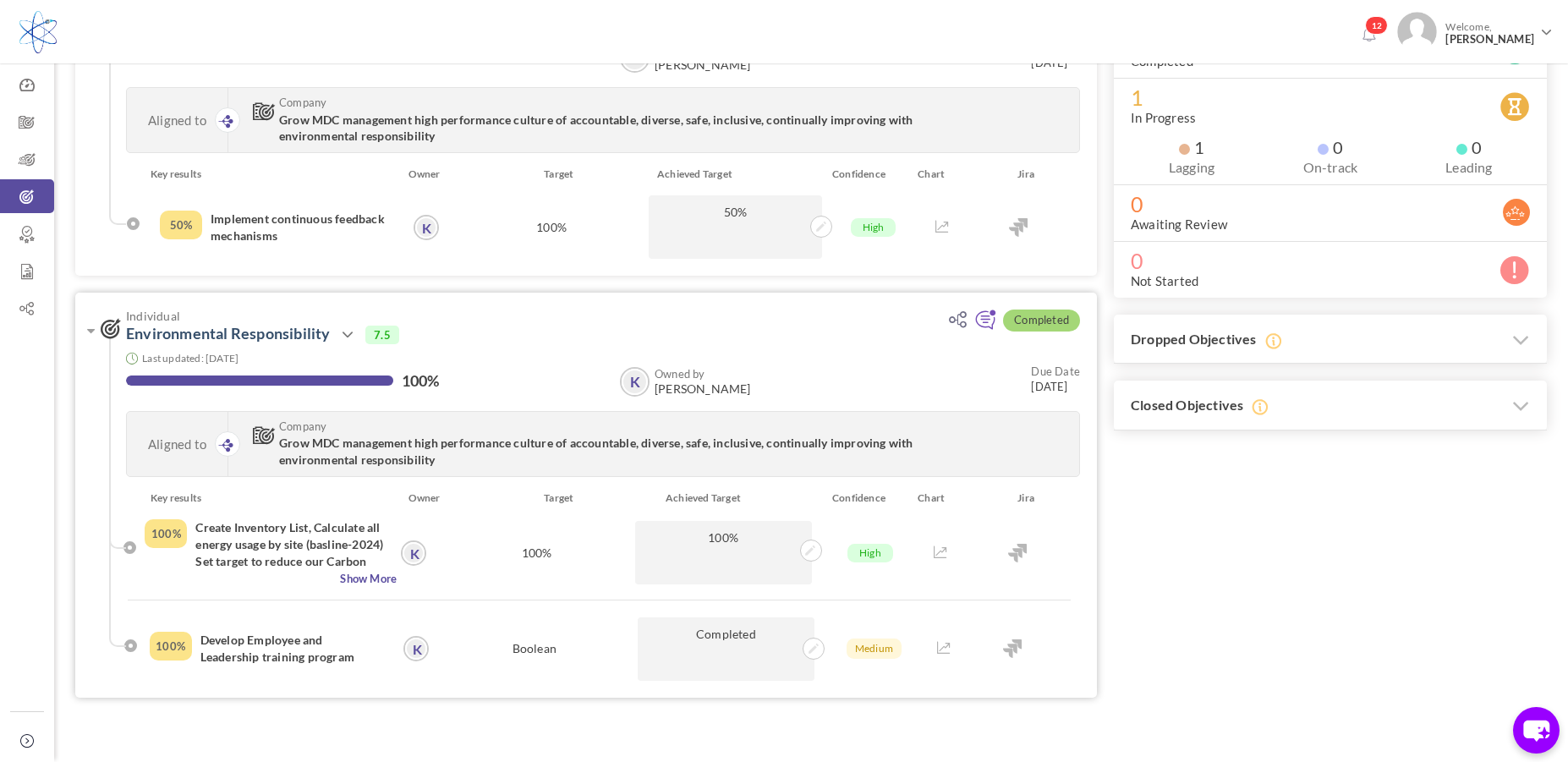
scroll to position [294, 0]
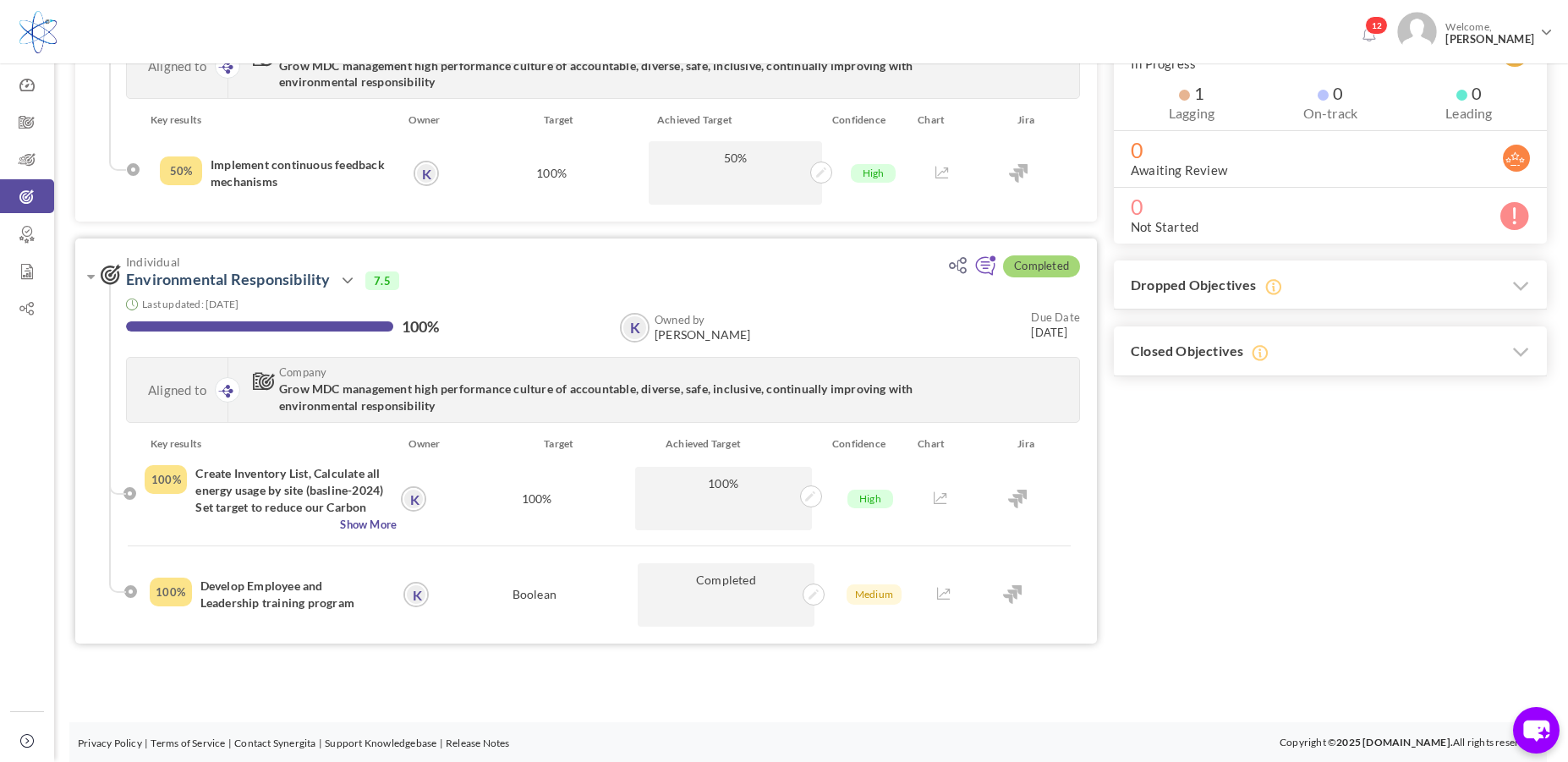
click at [509, 633] on div "Key results Owner Target Achieved Target Confidence Chart Jira 100% Create Inve…" at bounding box center [603, 539] width 988 height 208
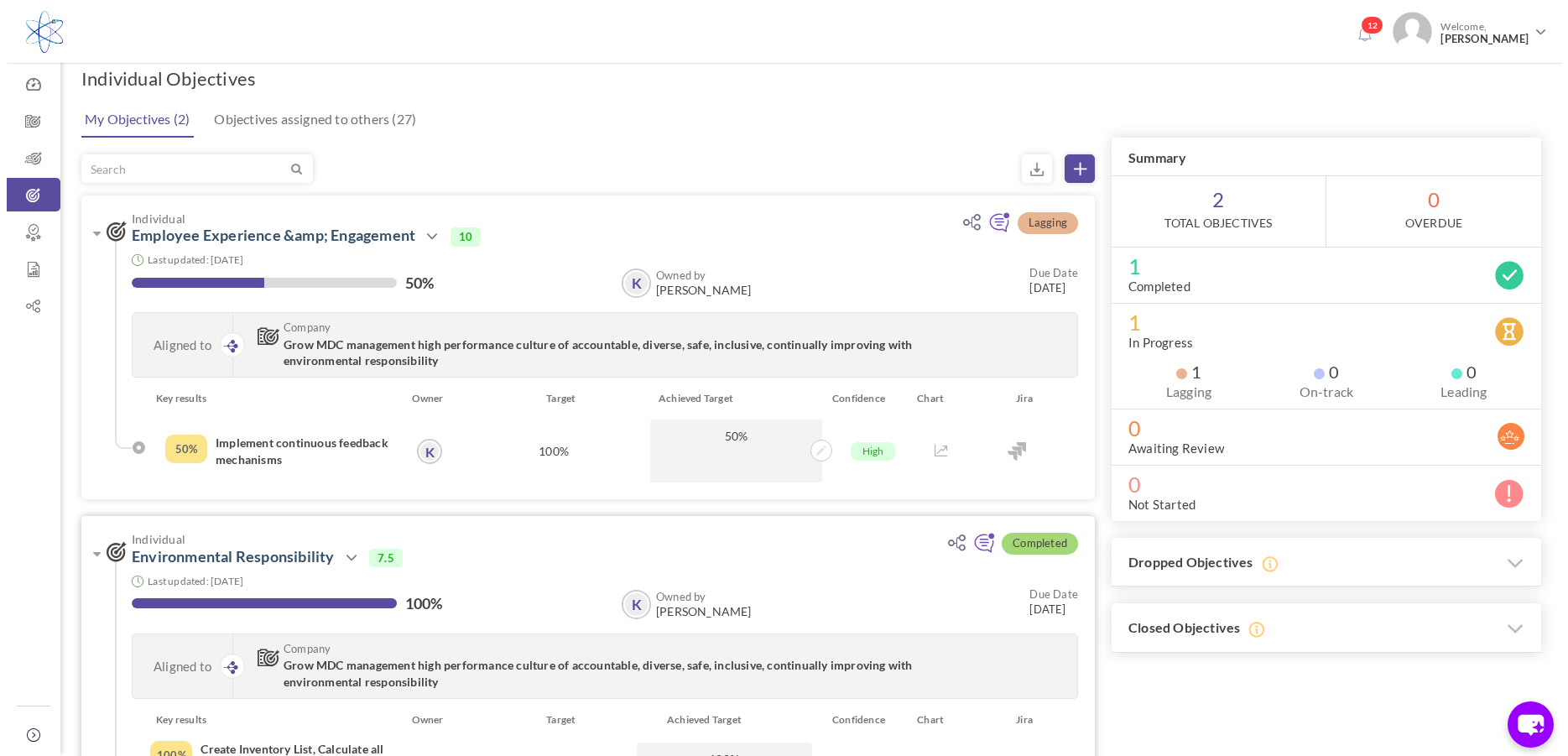
scroll to position [0, 0]
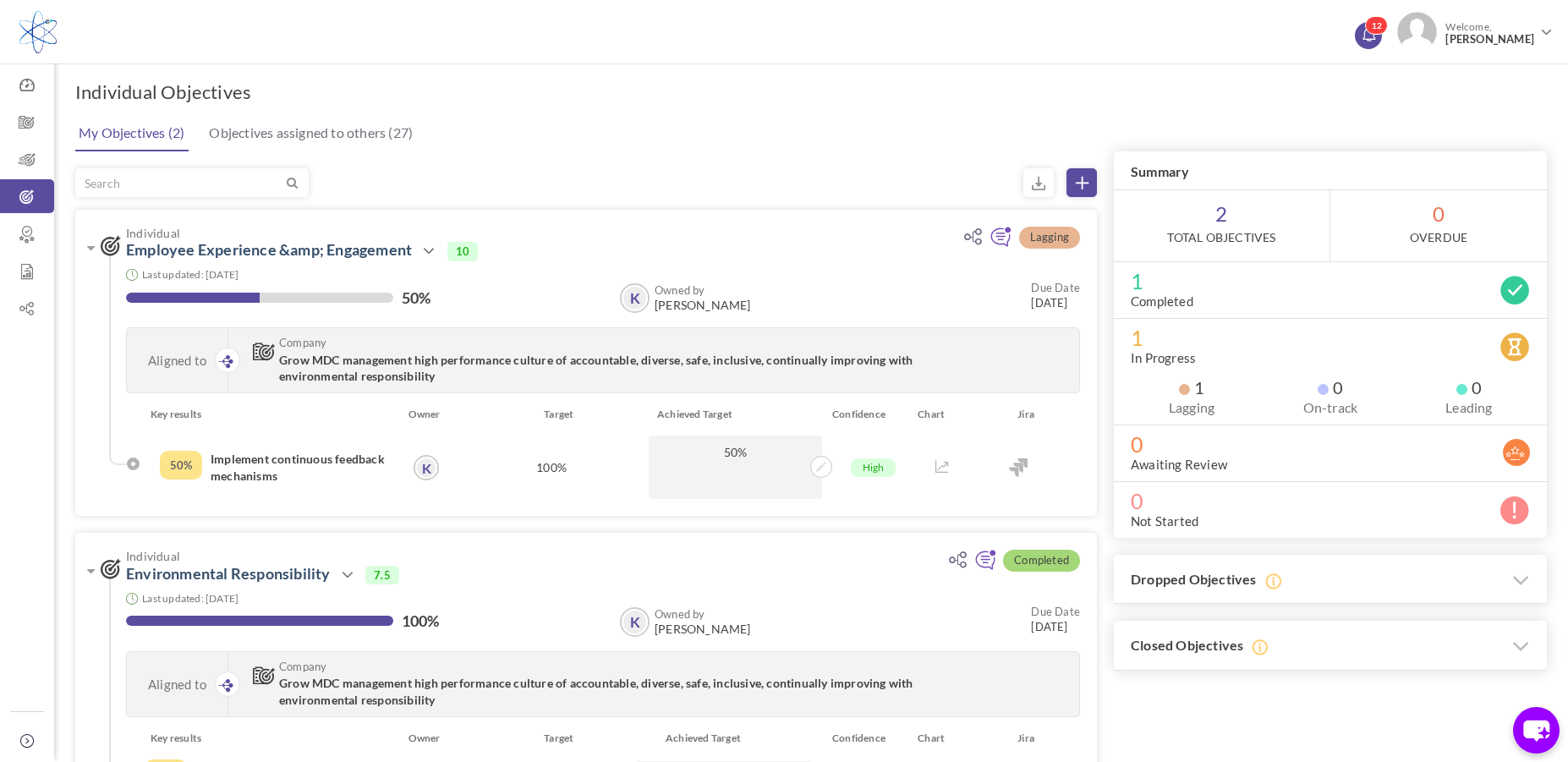
click at [1375, 36] on icon at bounding box center [1369, 33] width 13 height 14
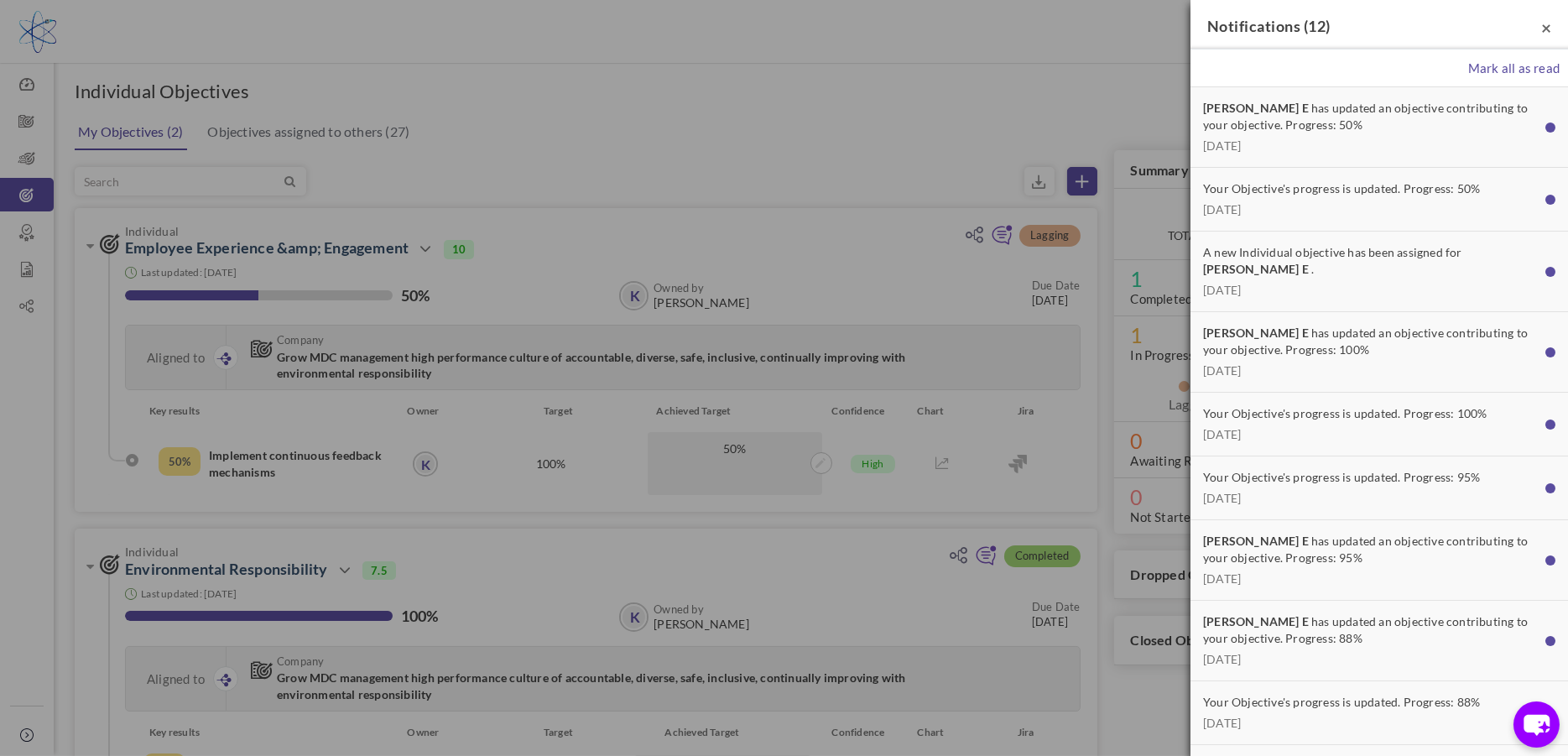
click at [1541, 29] on span "×" at bounding box center [1546, 27] width 10 height 21
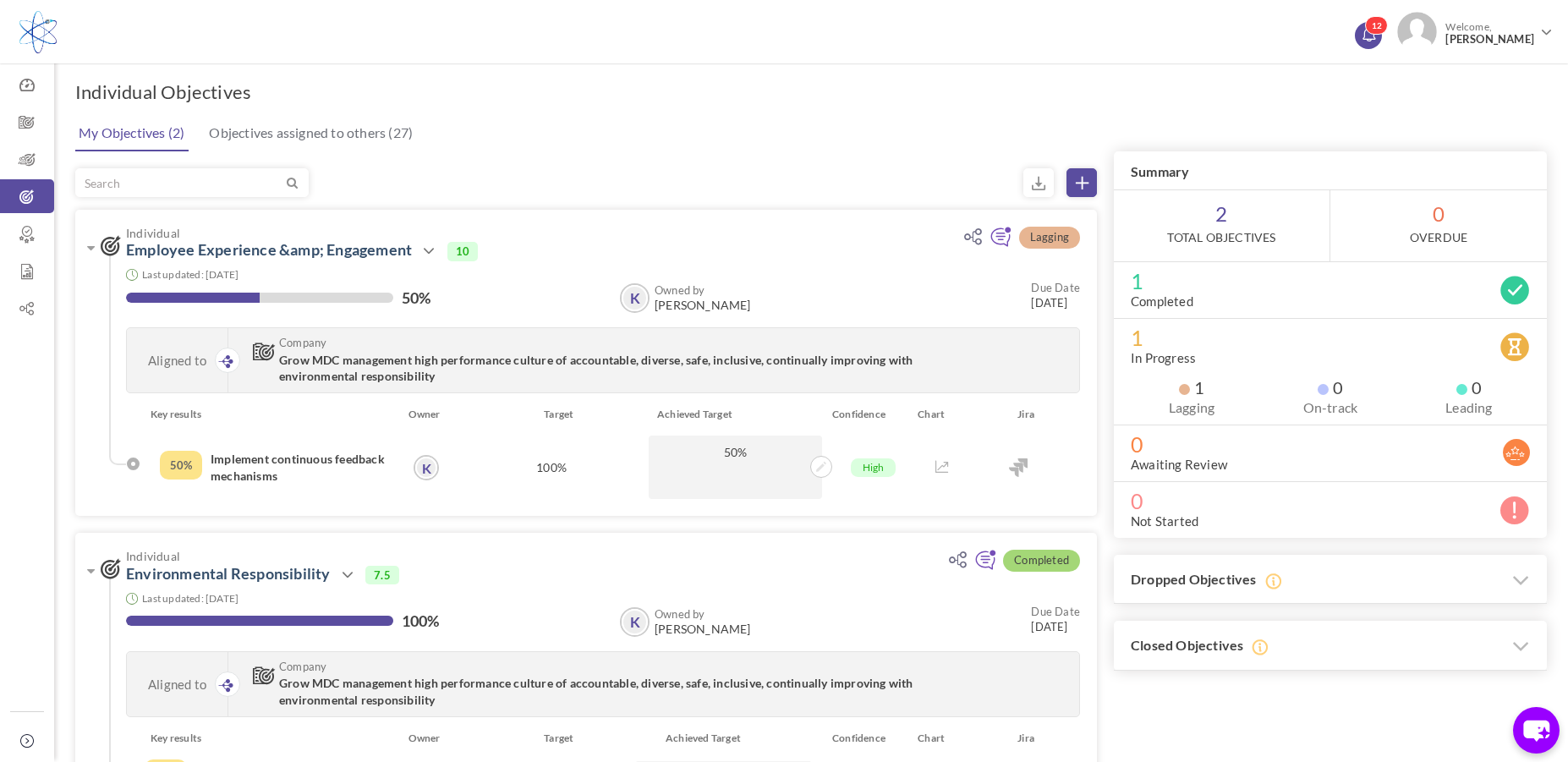
click at [1375, 34] on icon at bounding box center [1369, 33] width 13 height 14
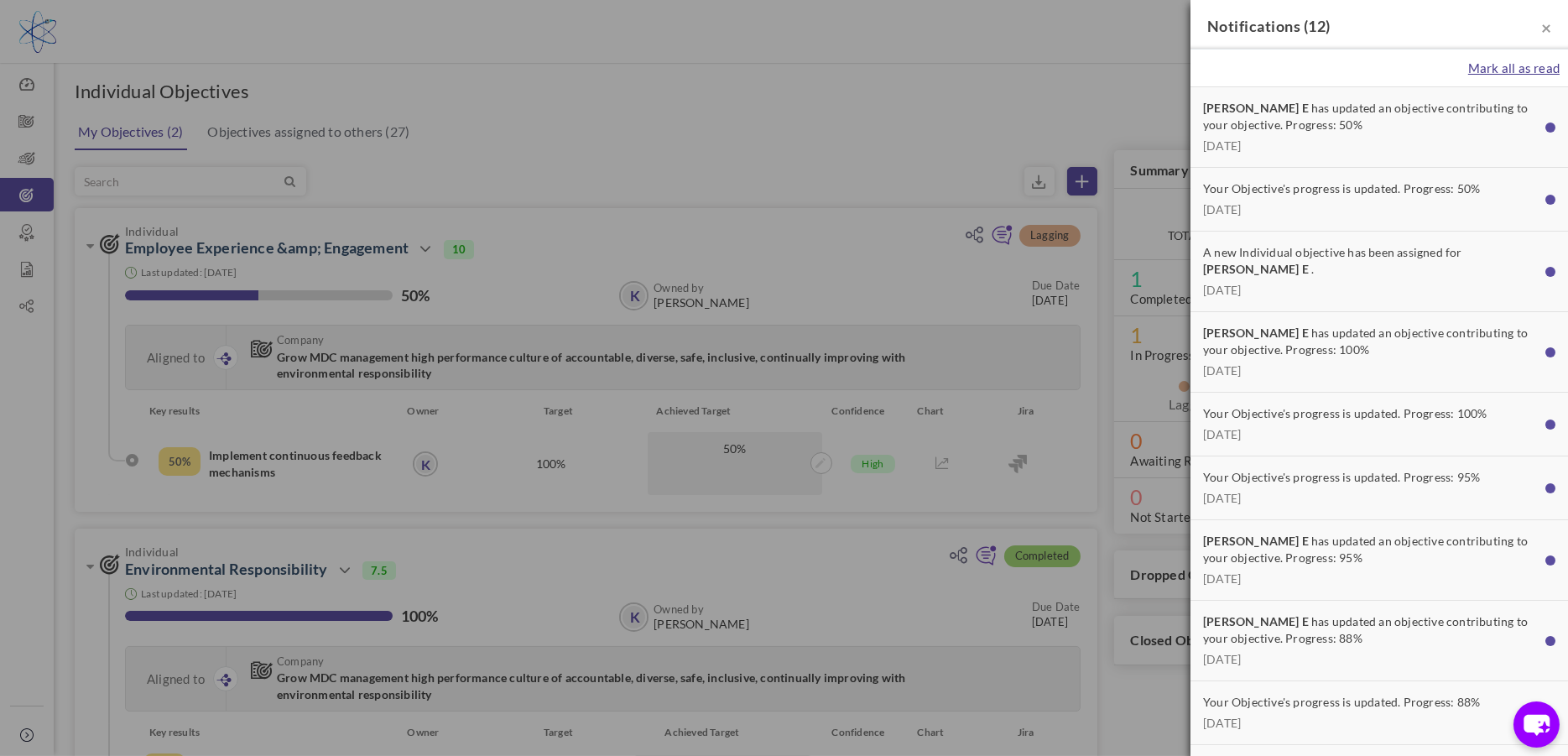
click at [1485, 68] on span "Mark all as read" at bounding box center [1513, 68] width 92 height 15
click at [1541, 22] on span "×" at bounding box center [1546, 27] width 10 height 21
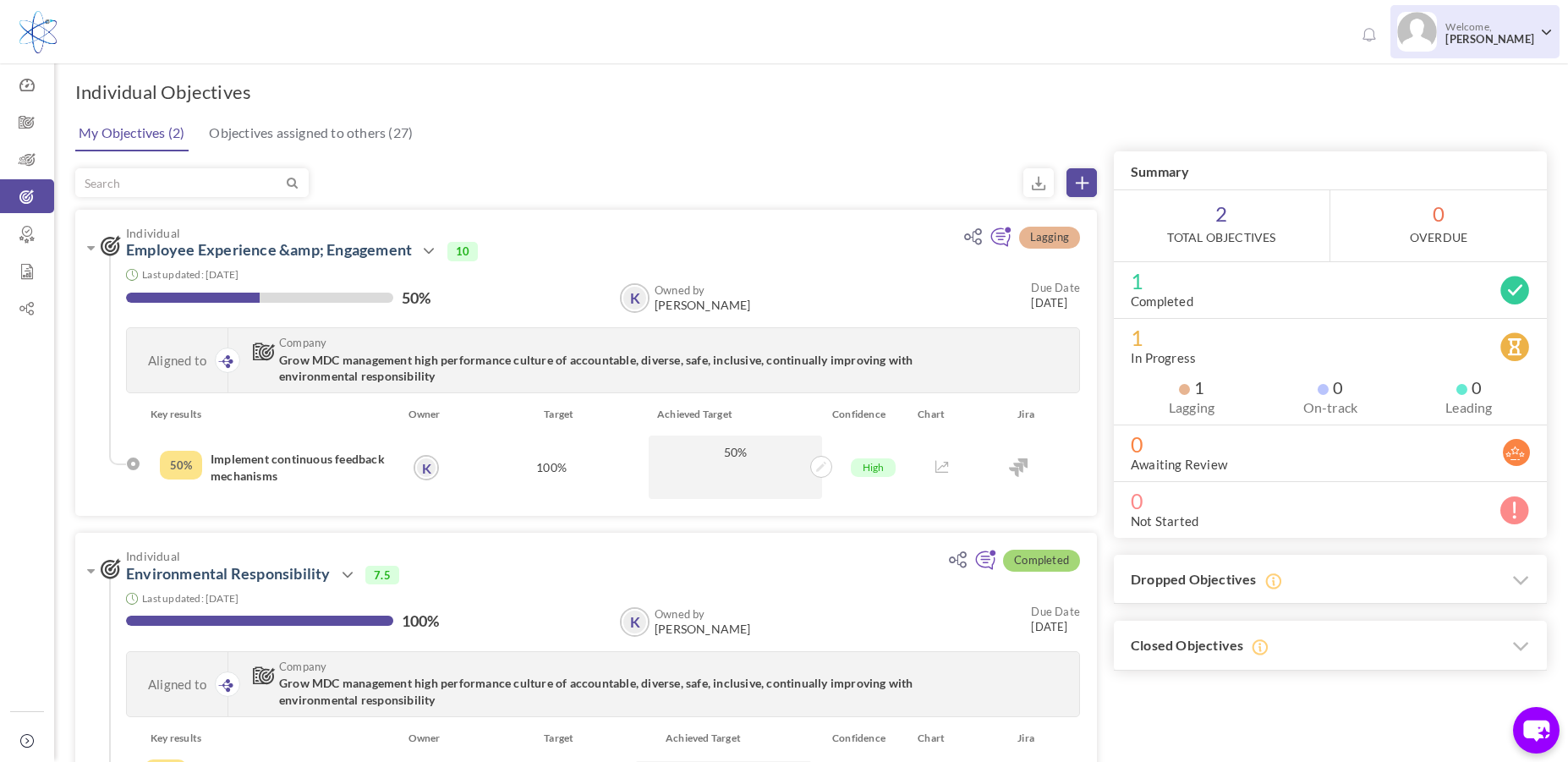
click at [1542, 31] on span at bounding box center [1546, 32] width 9 height 9
click at [1544, 28] on span at bounding box center [1546, 32] width 9 height 9
click at [1547, 31] on span at bounding box center [1546, 32] width 9 height 9
click at [31, 194] on icon at bounding box center [27, 197] width 54 height 17
click at [1082, 188] on icon at bounding box center [1081, 182] width 13 height 13
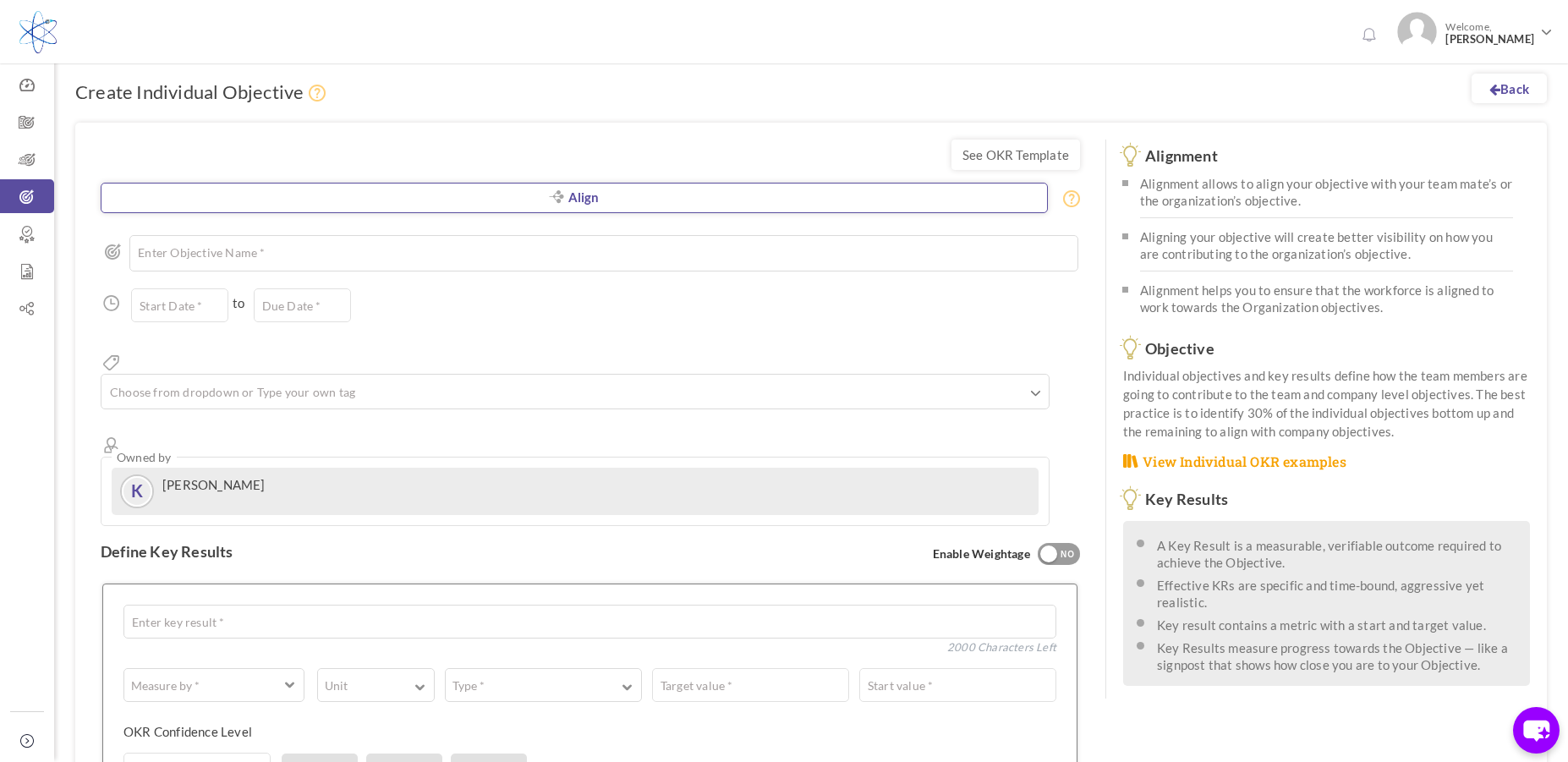
click at [588, 195] on link "Align" at bounding box center [574, 197] width 947 height 31
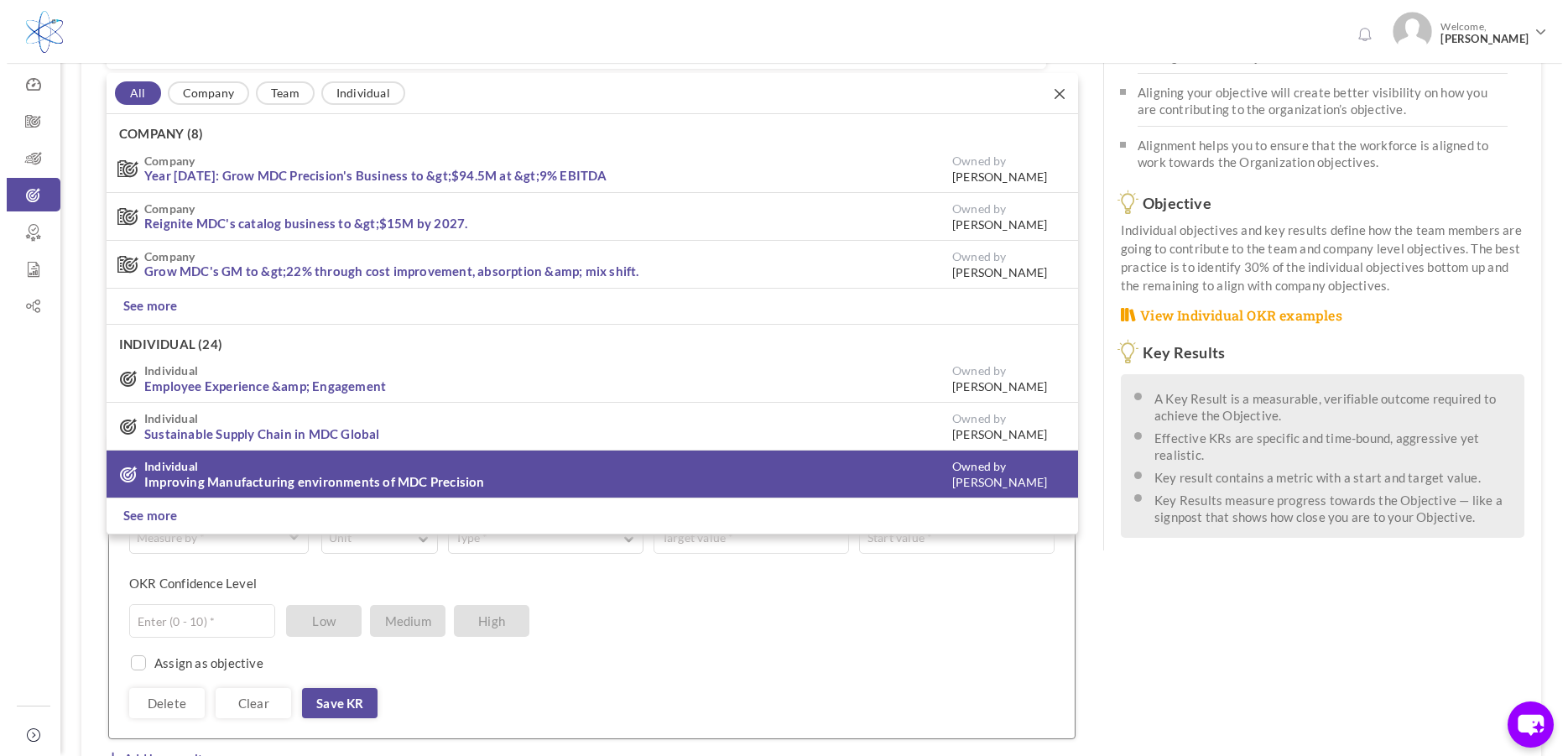
scroll to position [227, 0]
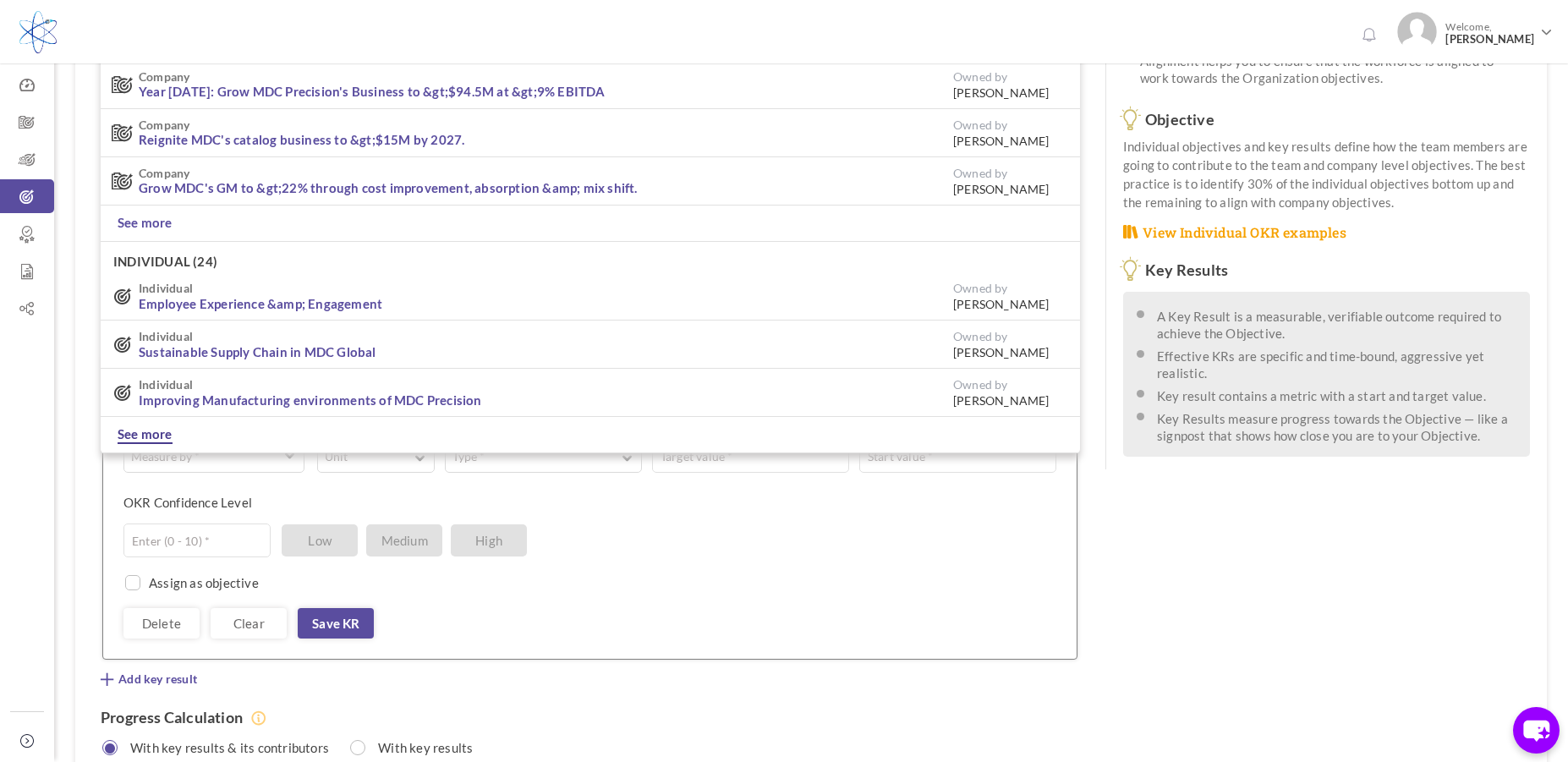
click at [149, 431] on link "See more" at bounding box center [145, 435] width 55 height 19
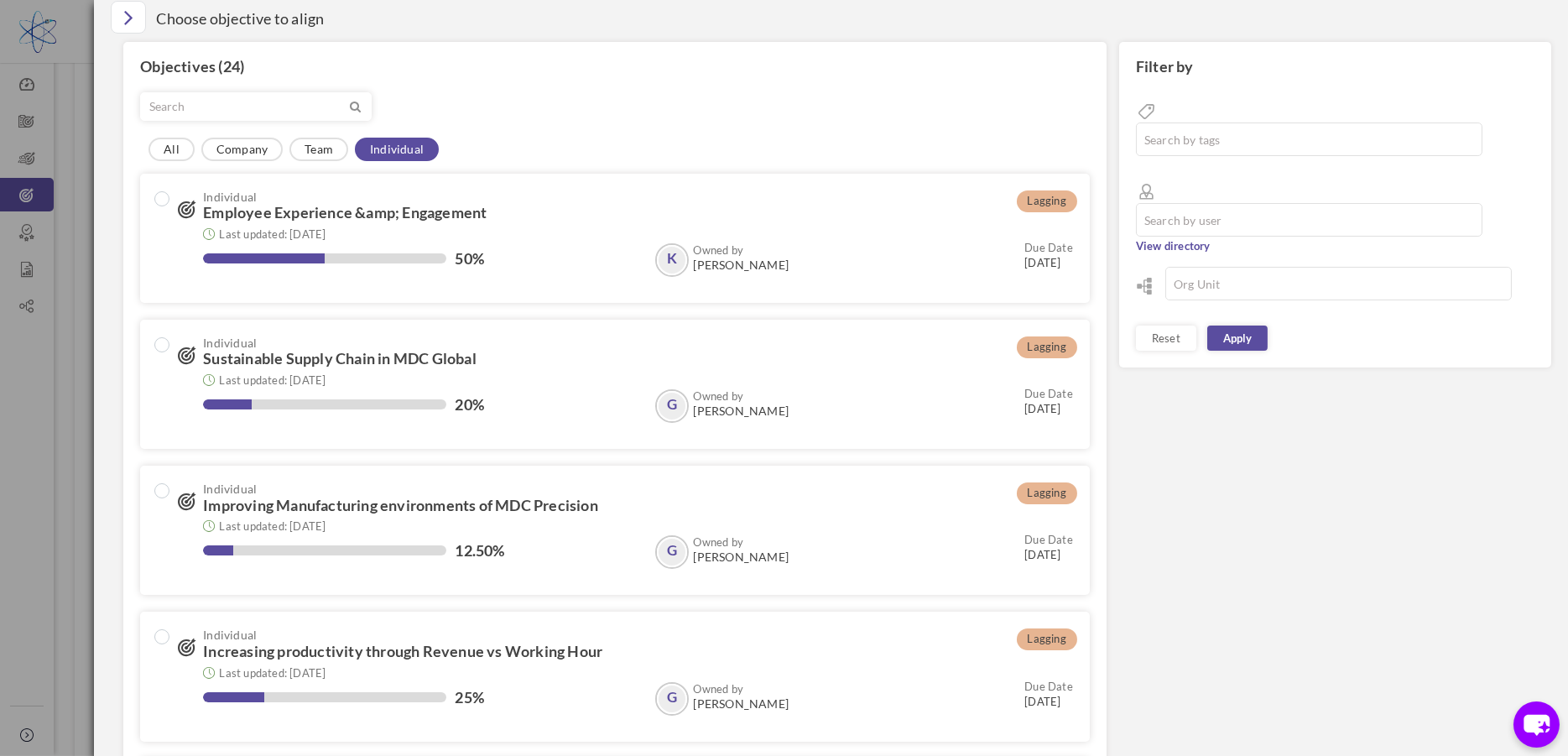
scroll to position [0, 0]
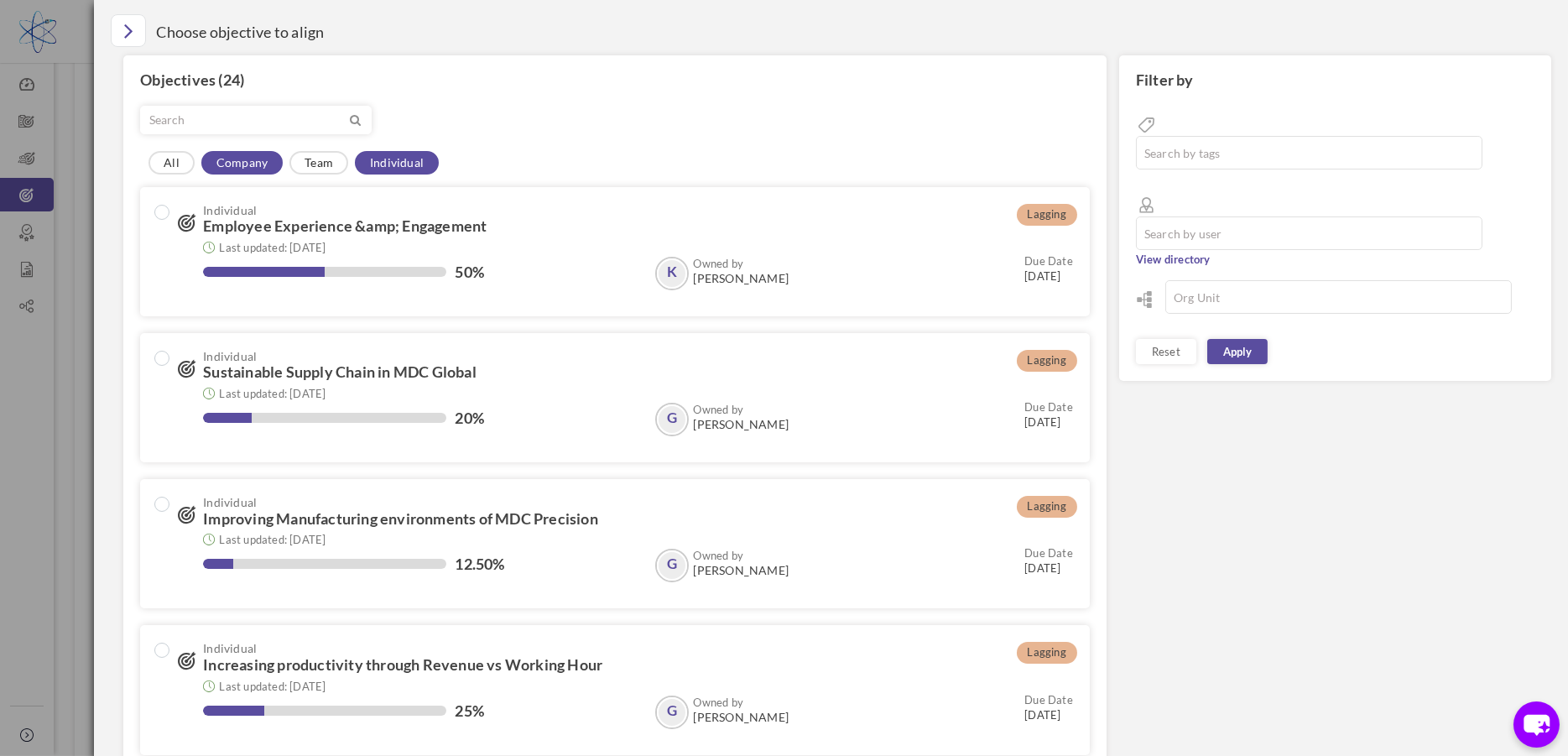
click at [220, 167] on link "Company" at bounding box center [241, 163] width 82 height 24
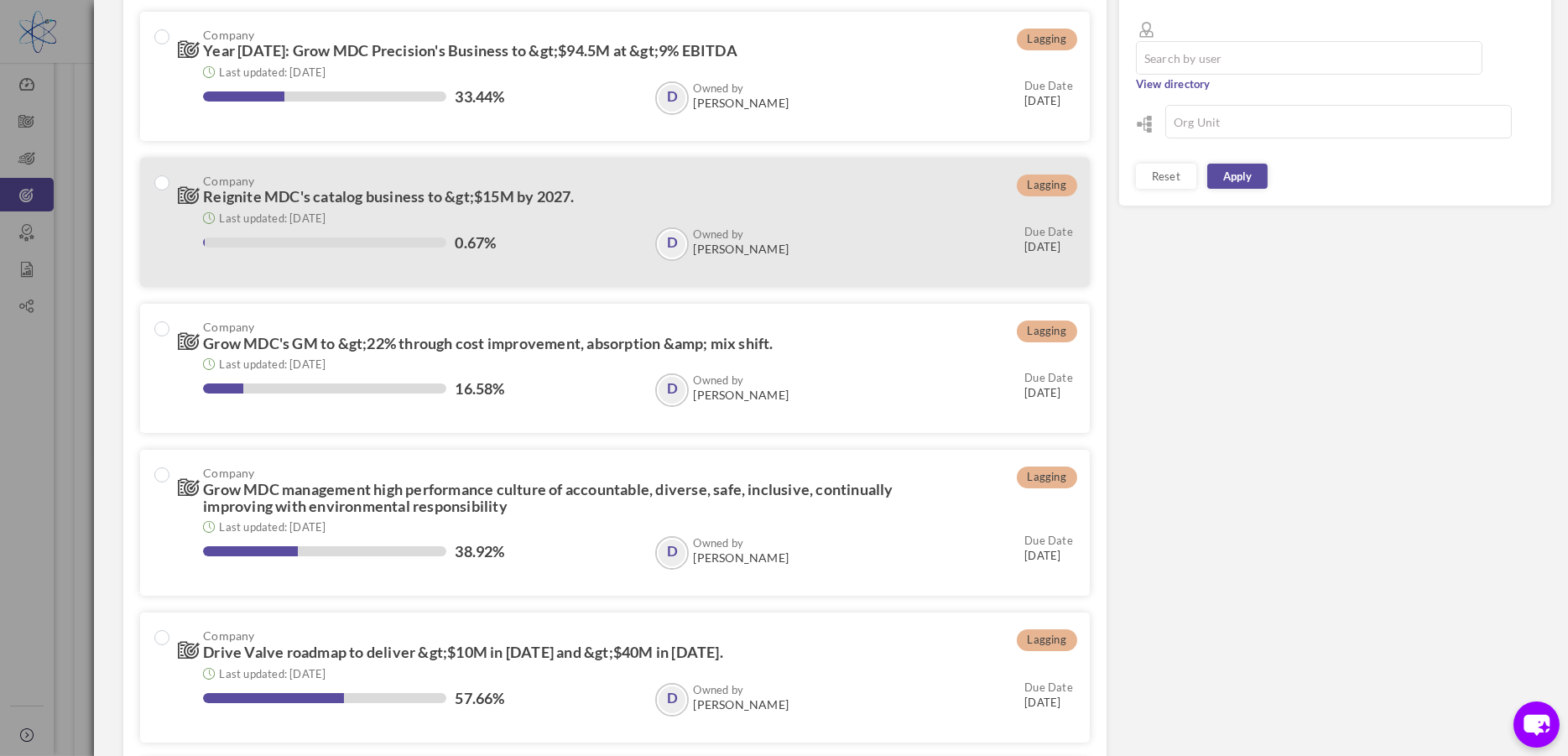
scroll to position [251, 0]
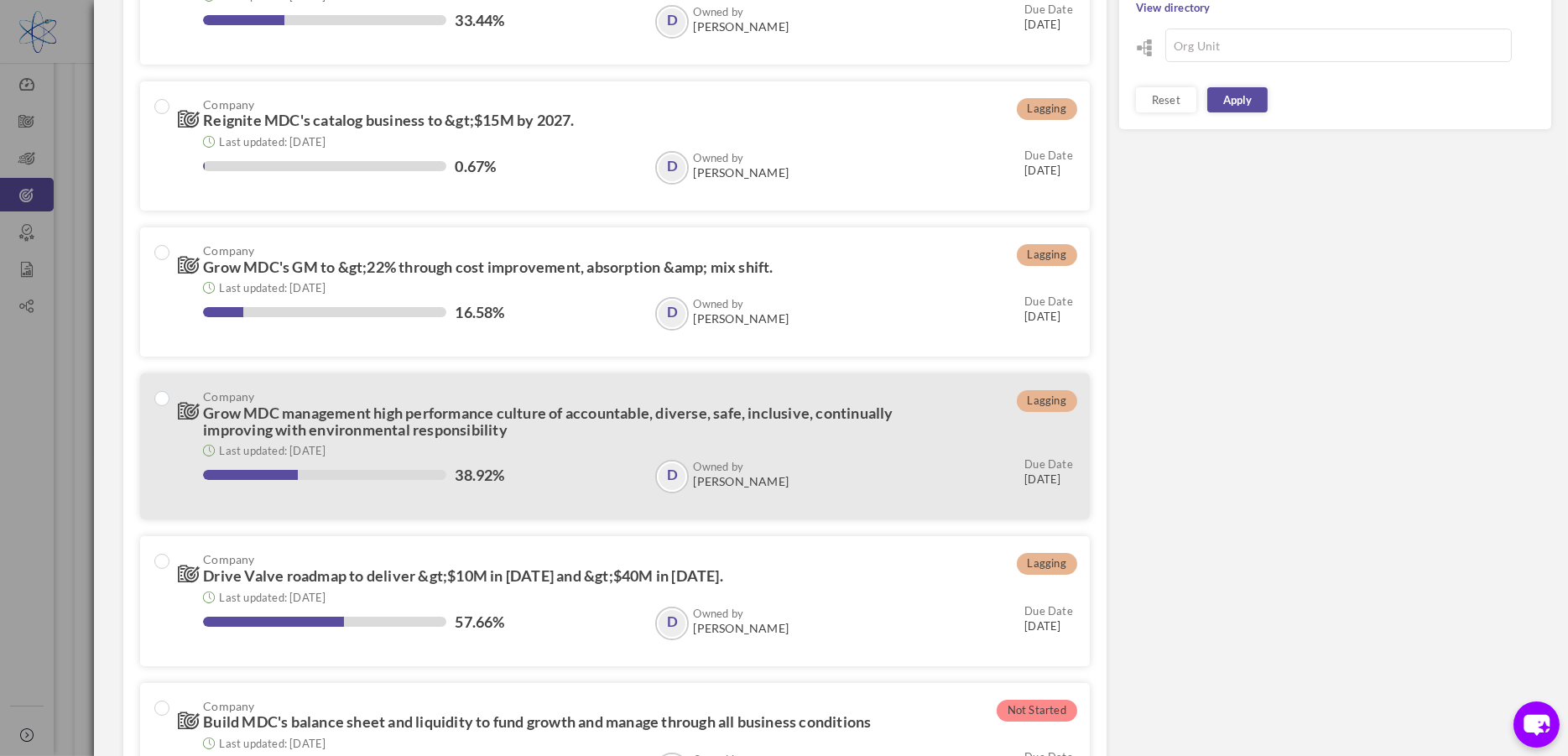
click at [409, 440] on div "Last updated: 15-Sep-2025 38.92% Owned by D David Dutton D Owned by David Dutto…" at bounding box center [625, 470] width 895 height 65
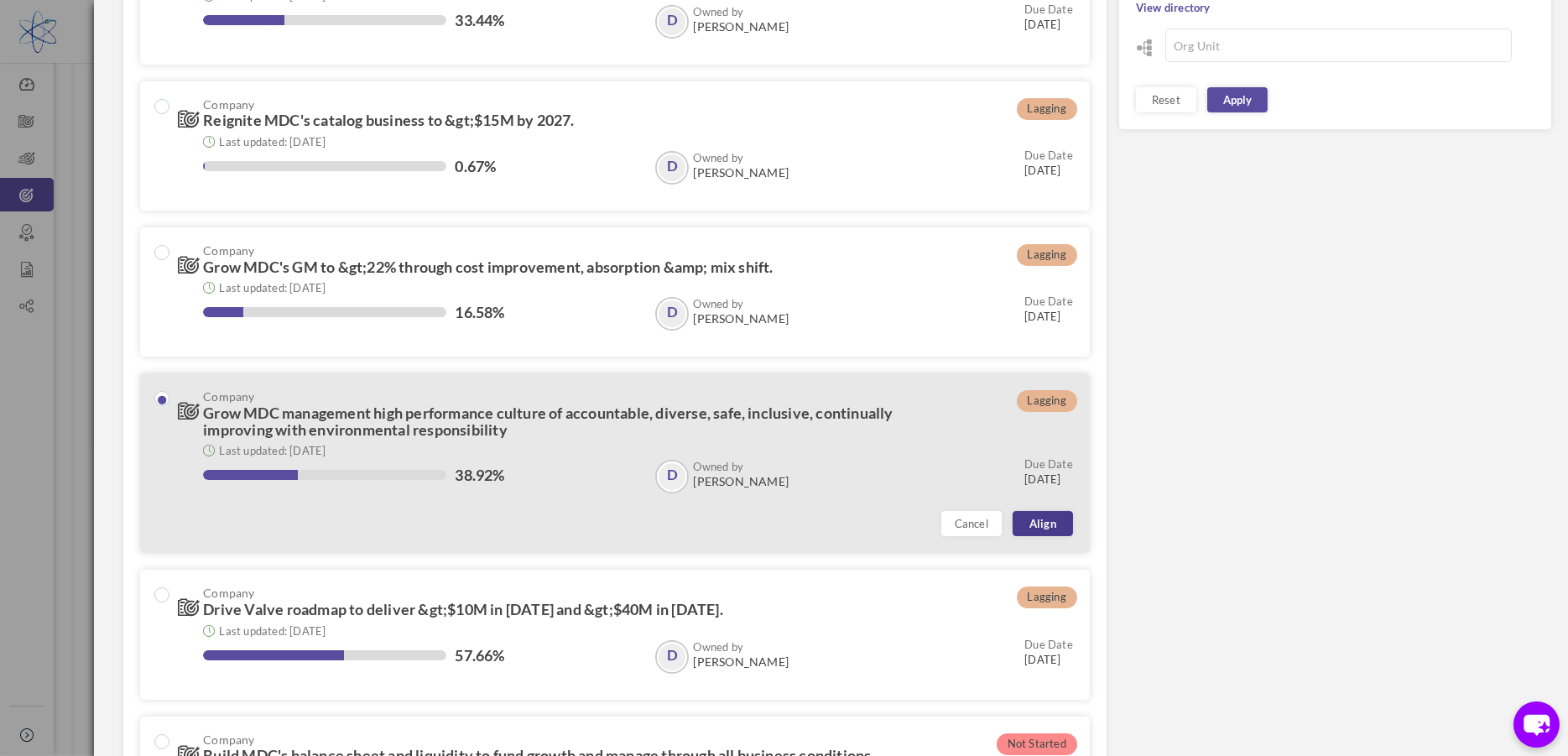
click at [1037, 524] on link "Align" at bounding box center [1043, 523] width 61 height 25
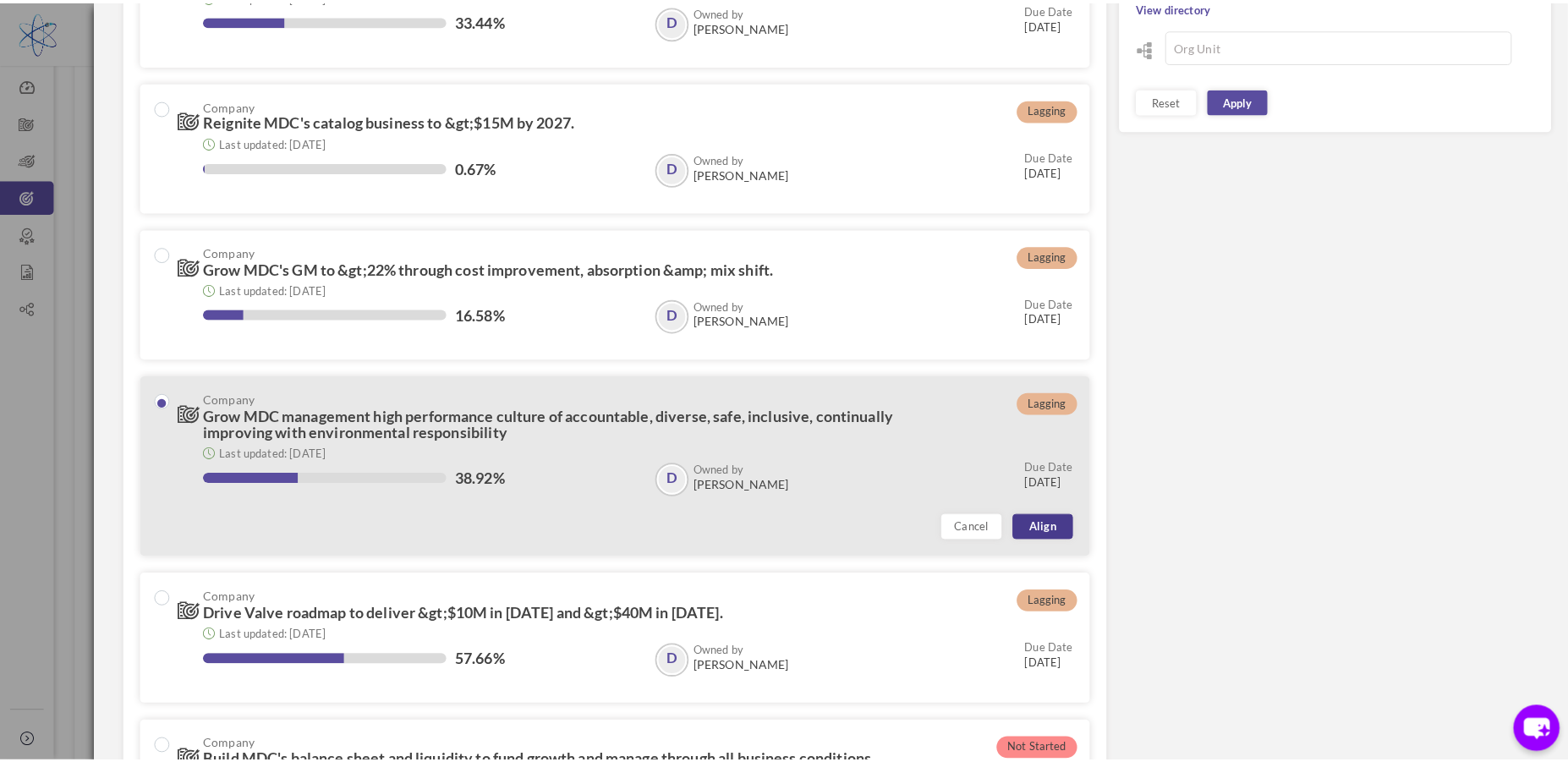
scroll to position [230, 0]
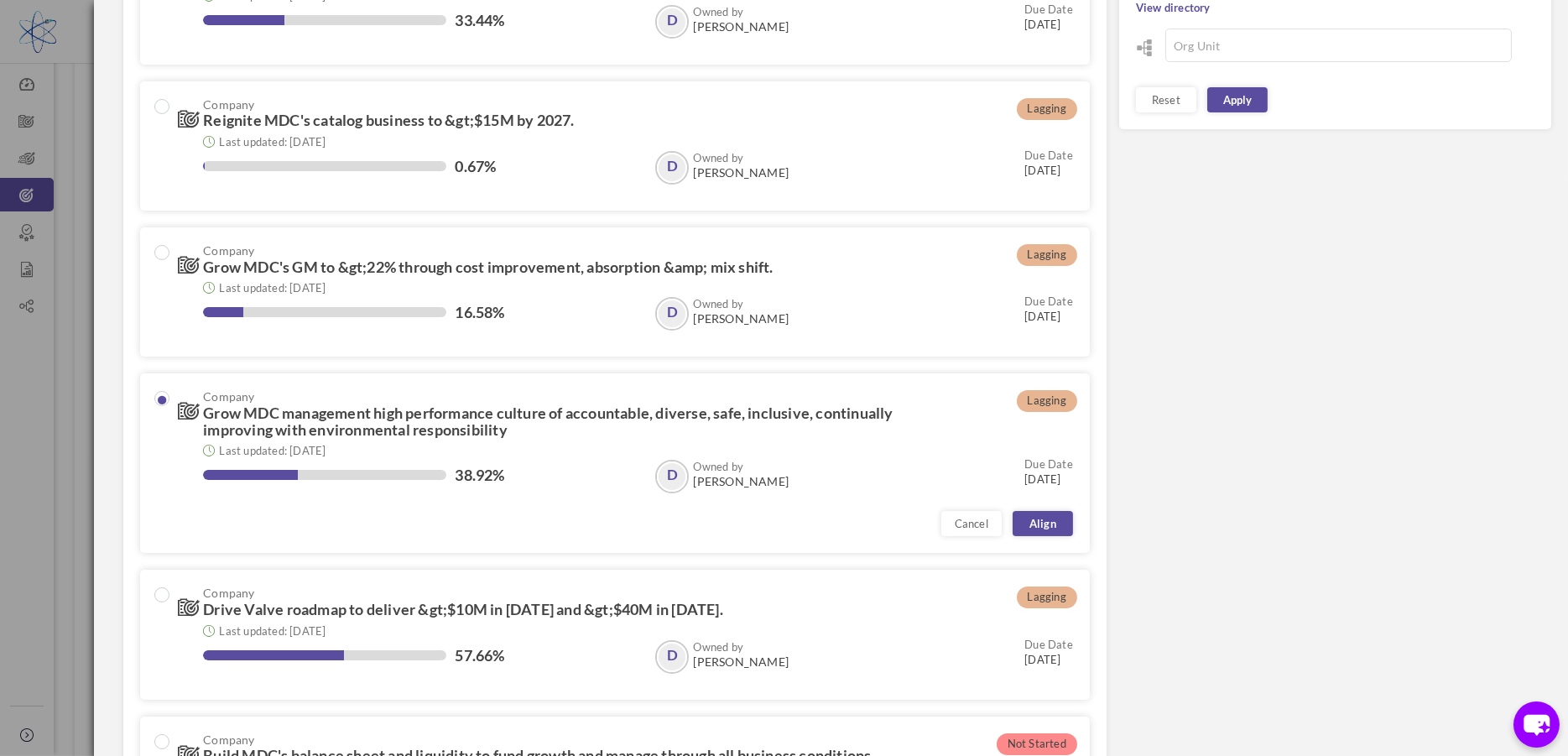
type input "01-Jan-2025"
type input "[DATE]"
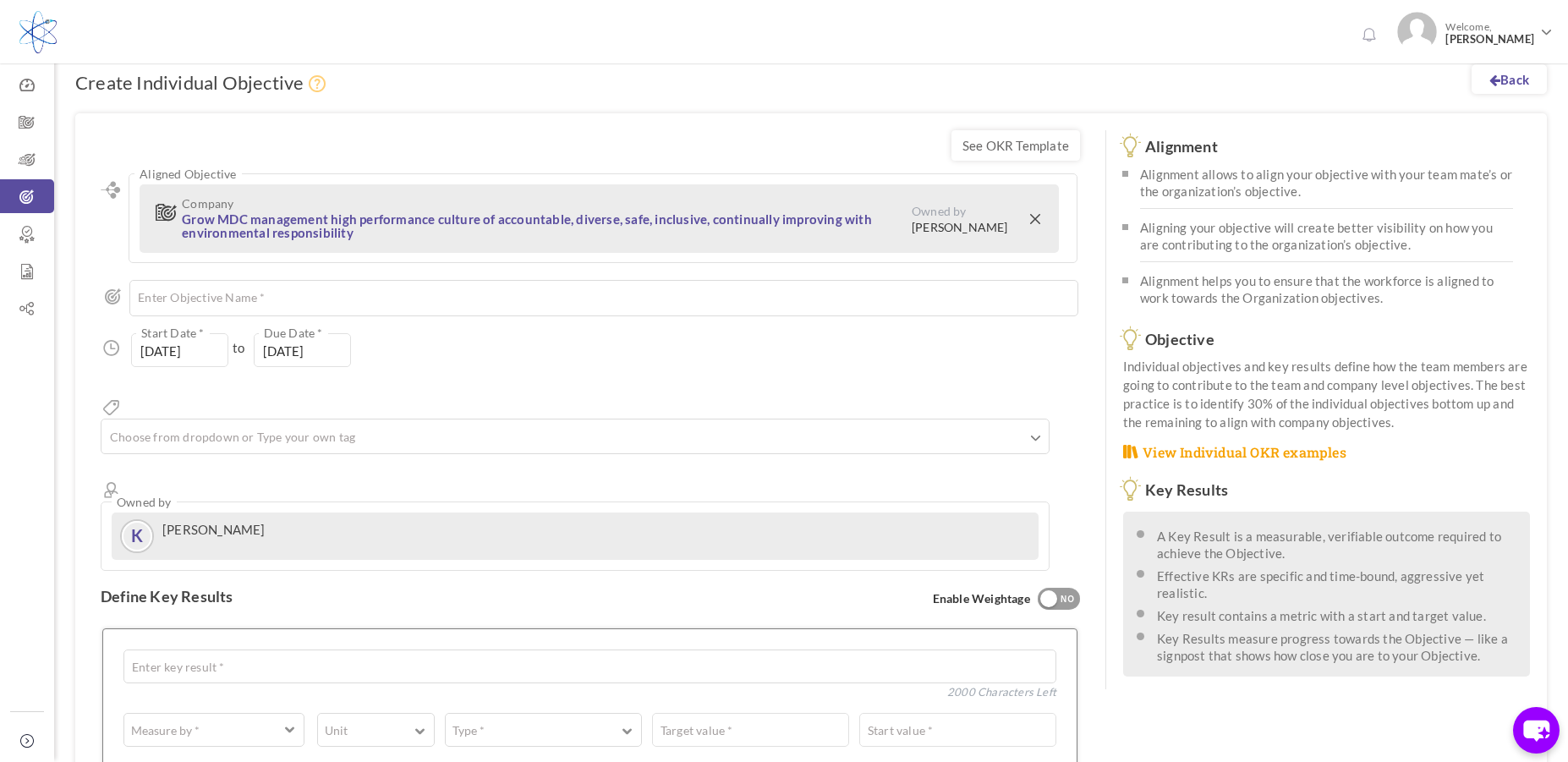
scroll to position [0, 0]
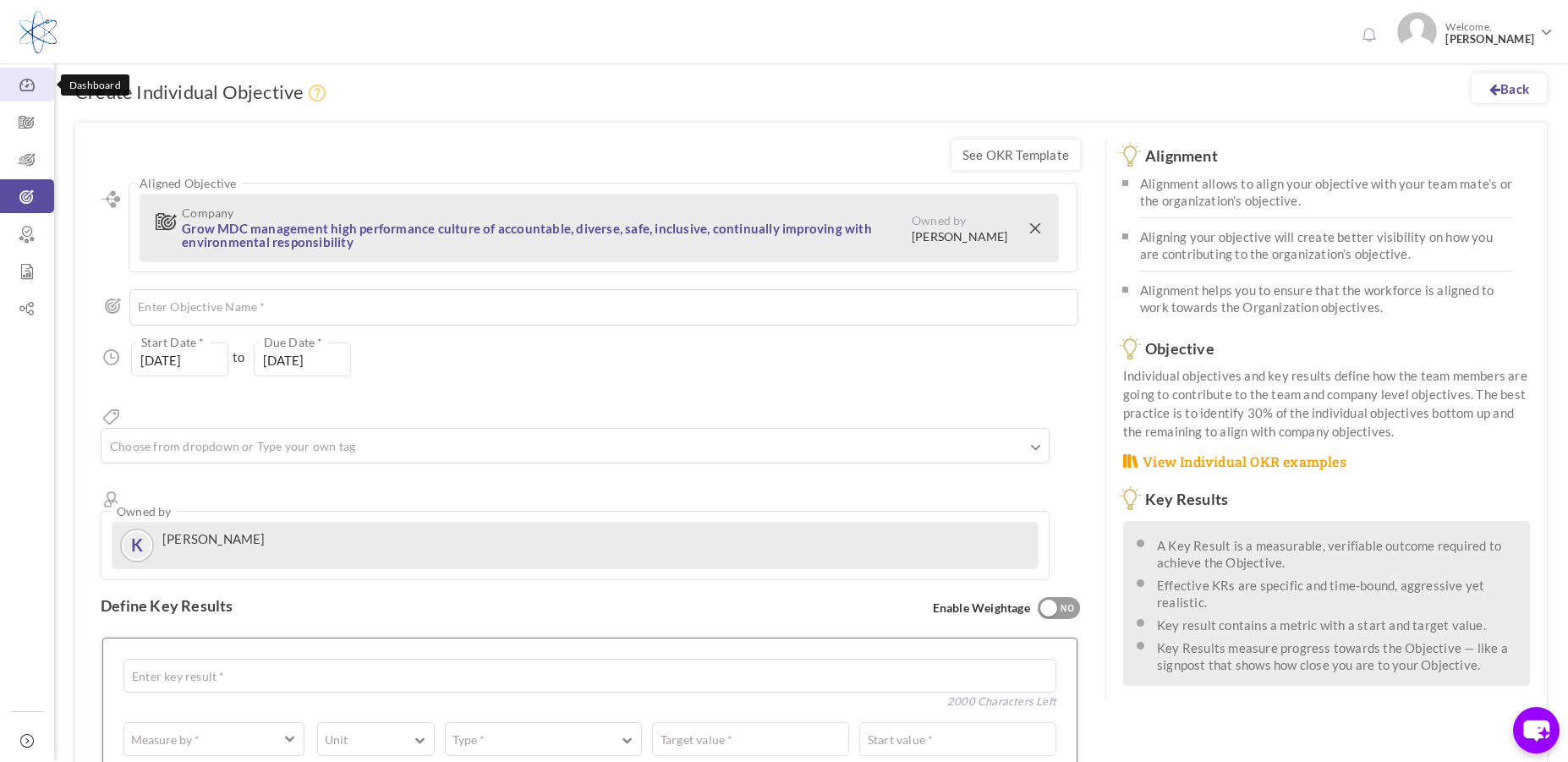
click at [23, 86] on icon at bounding box center [27, 86] width 54 height 17
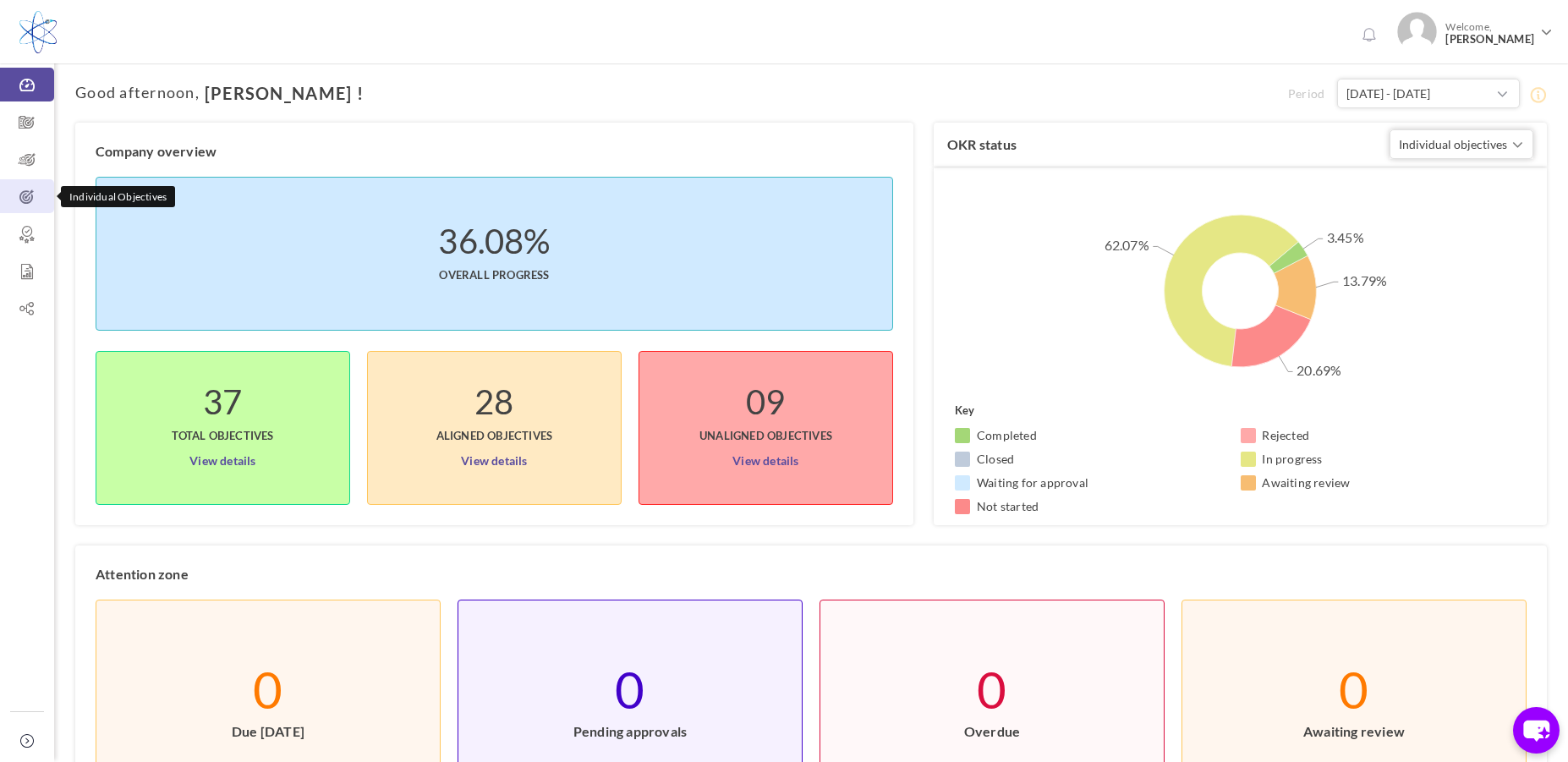
click at [25, 192] on icon at bounding box center [27, 197] width 54 height 17
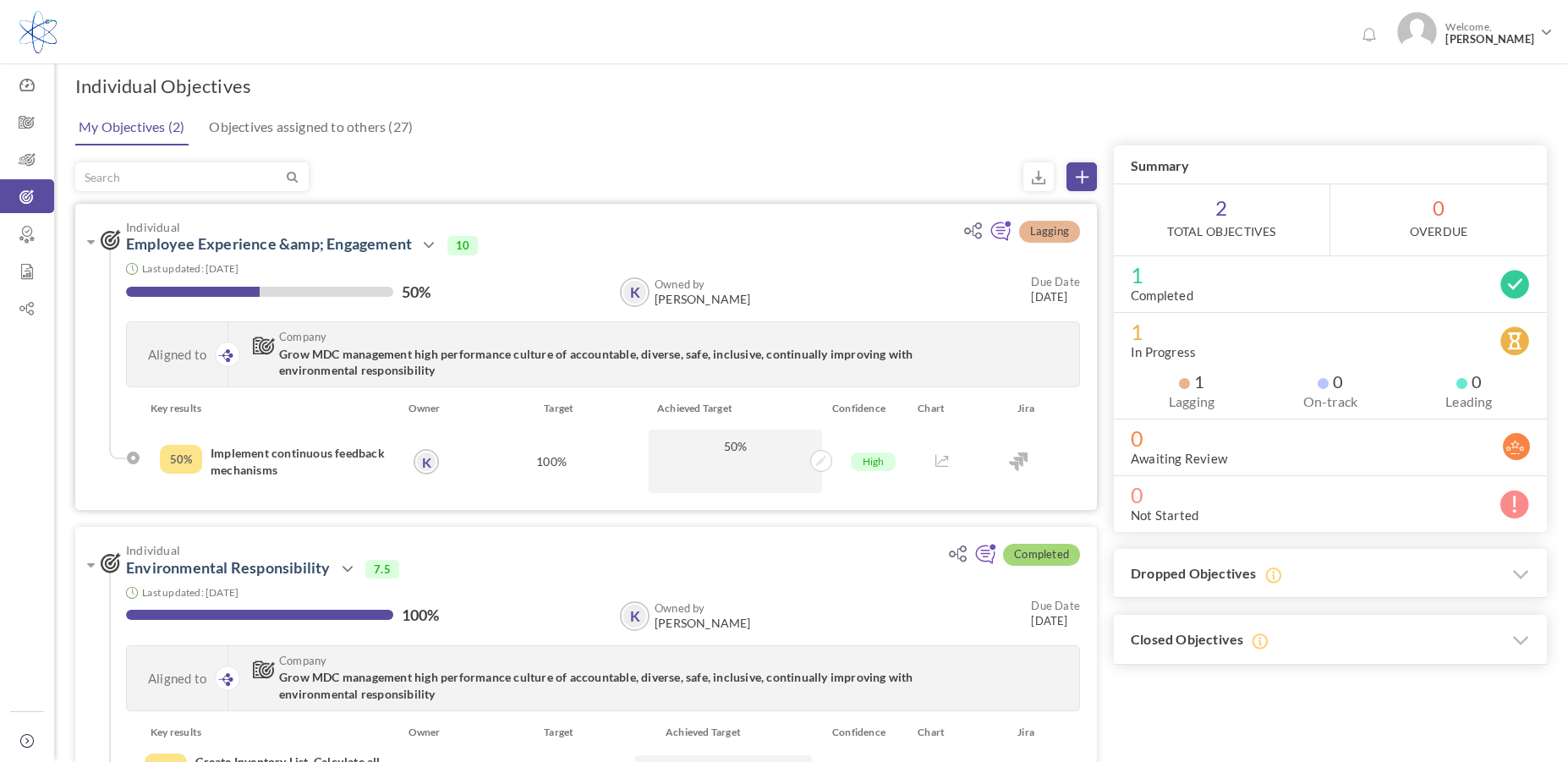
scroll to position [294, 0]
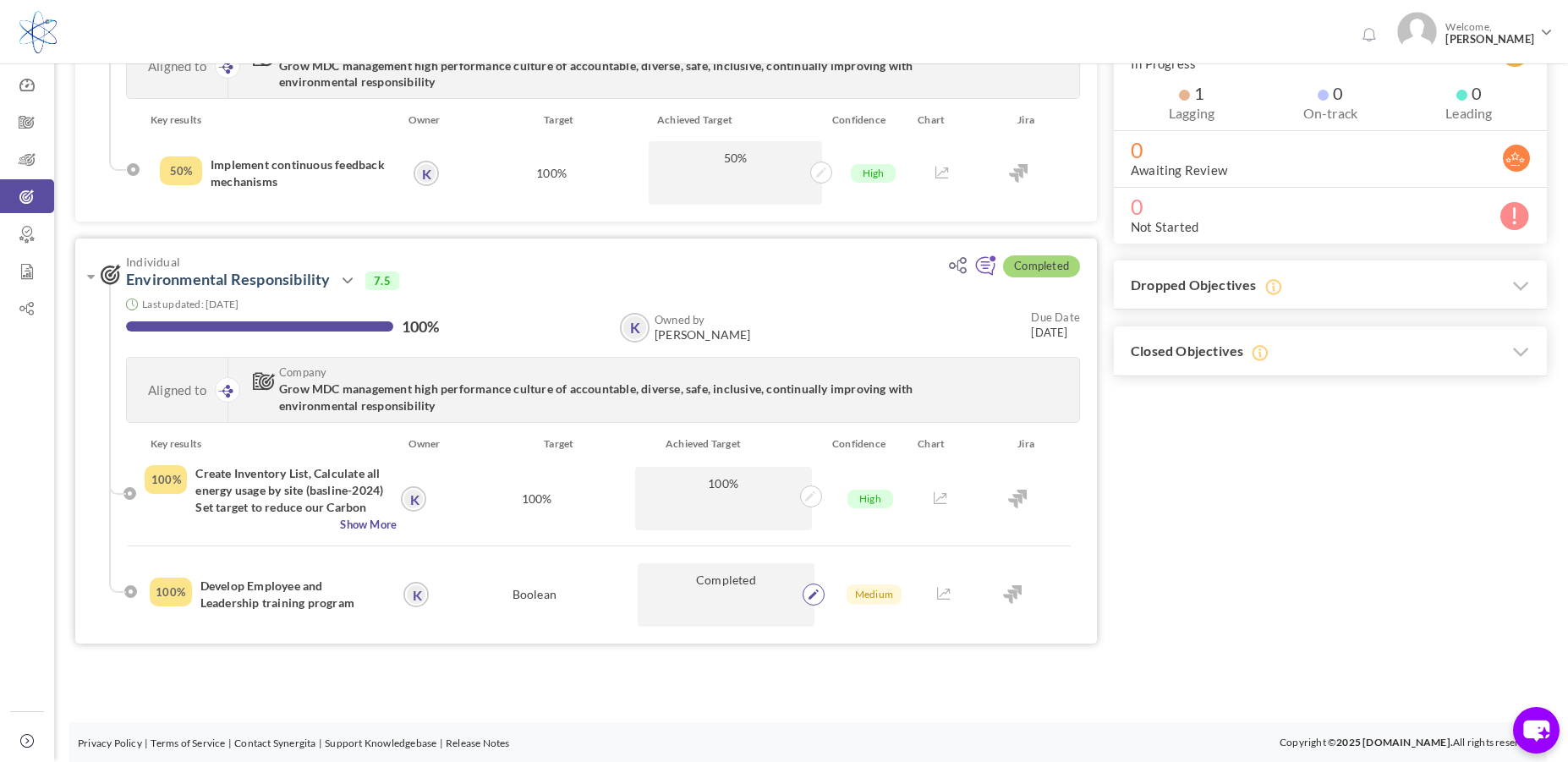
click at [814, 593] on icon at bounding box center [813, 594] width 10 height 10
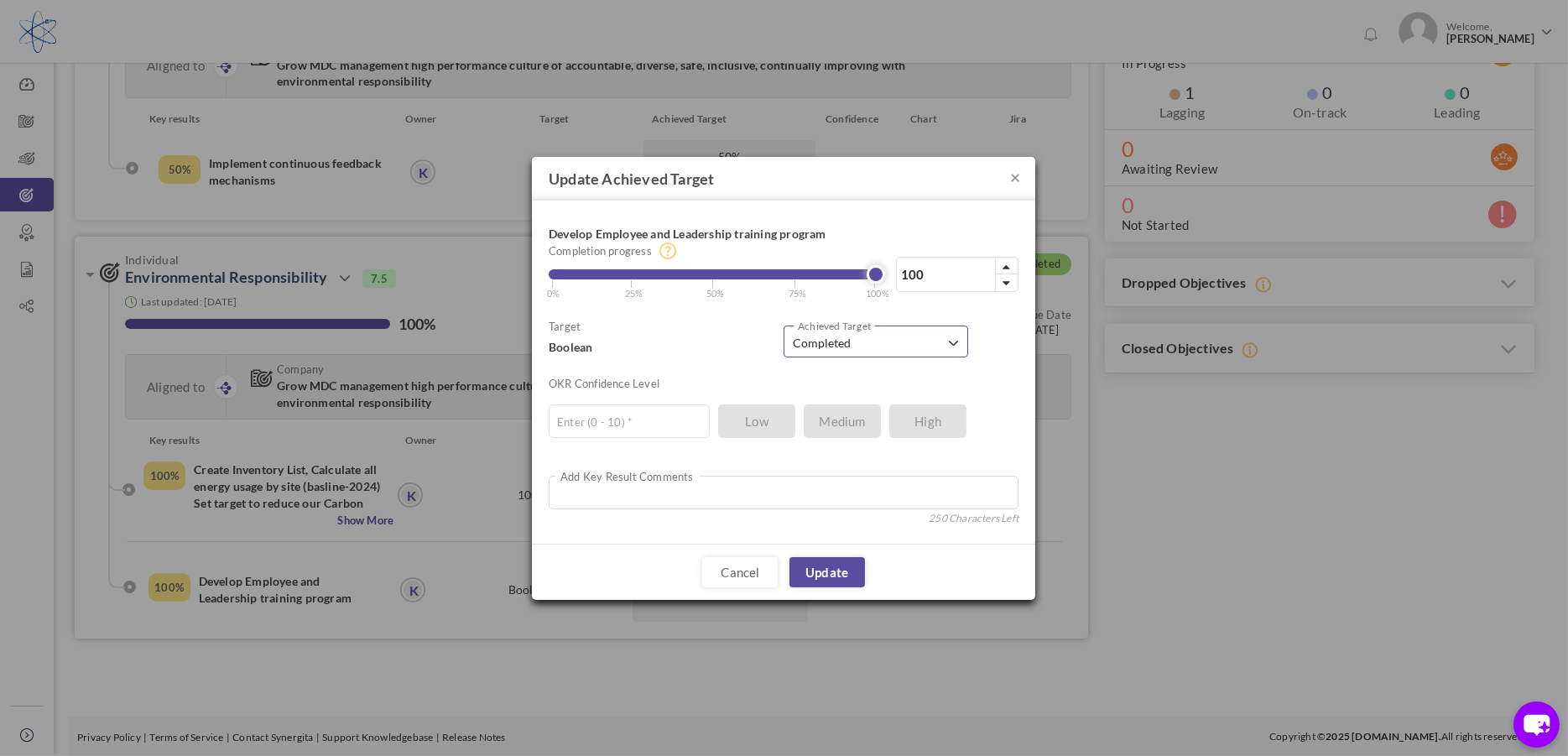
click at [949, 344] on span "button" at bounding box center [953, 343] width 9 height 9
click at [1014, 174] on button "×" at bounding box center [1015, 176] width 10 height 18
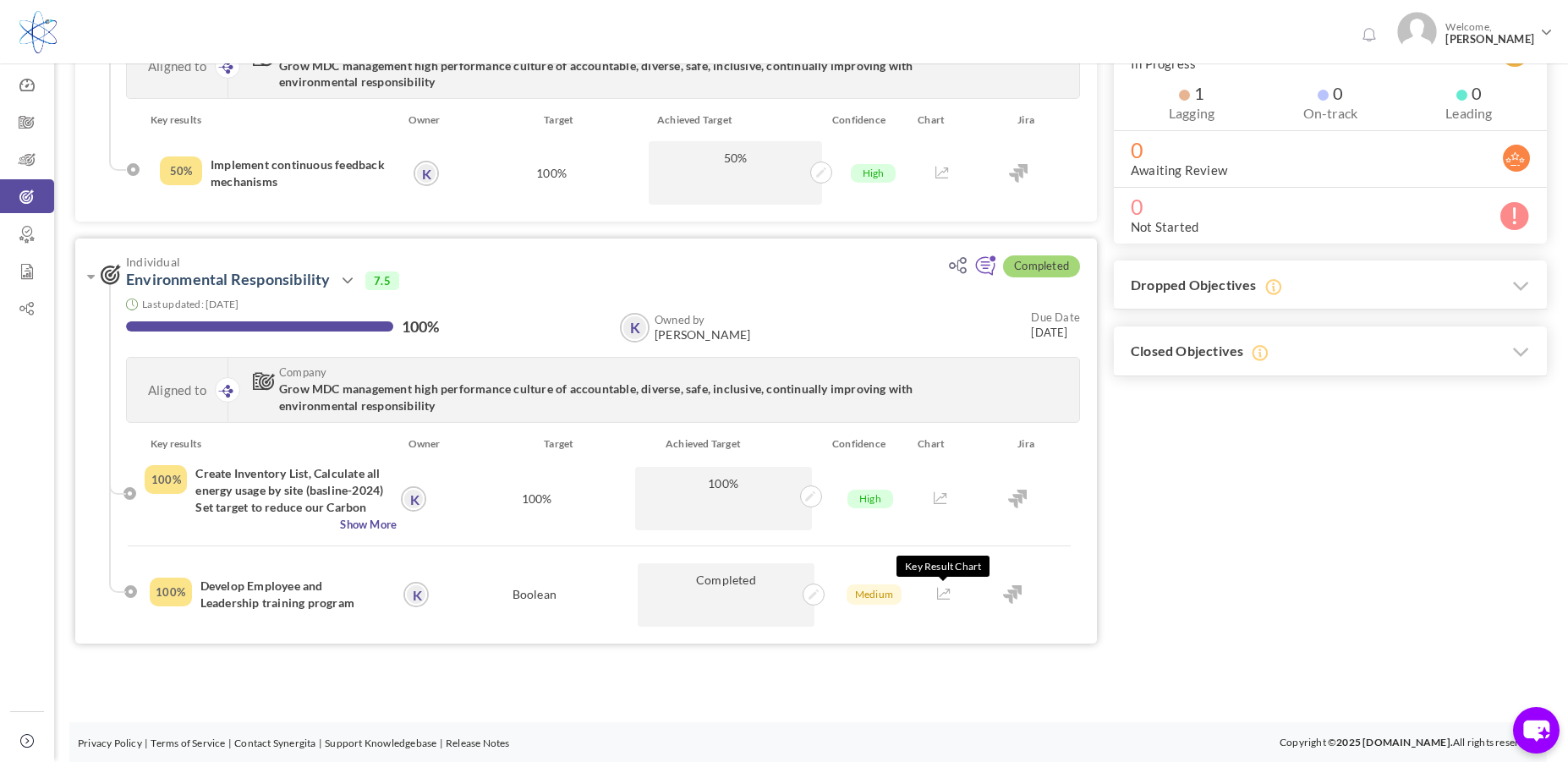
click at [941, 593] on icon at bounding box center [944, 593] width 14 height 12
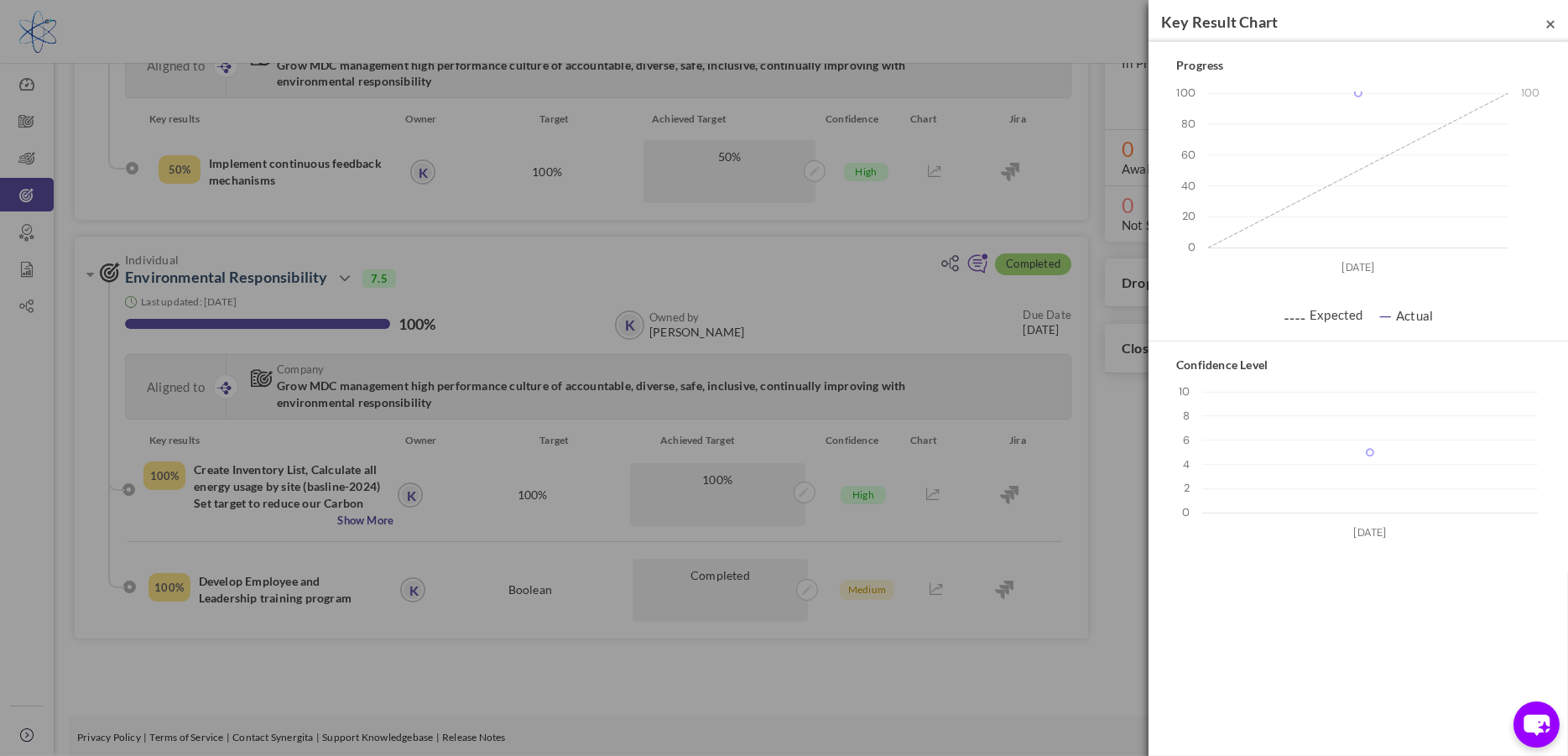
click at [1554, 25] on span "×" at bounding box center [1550, 23] width 10 height 21
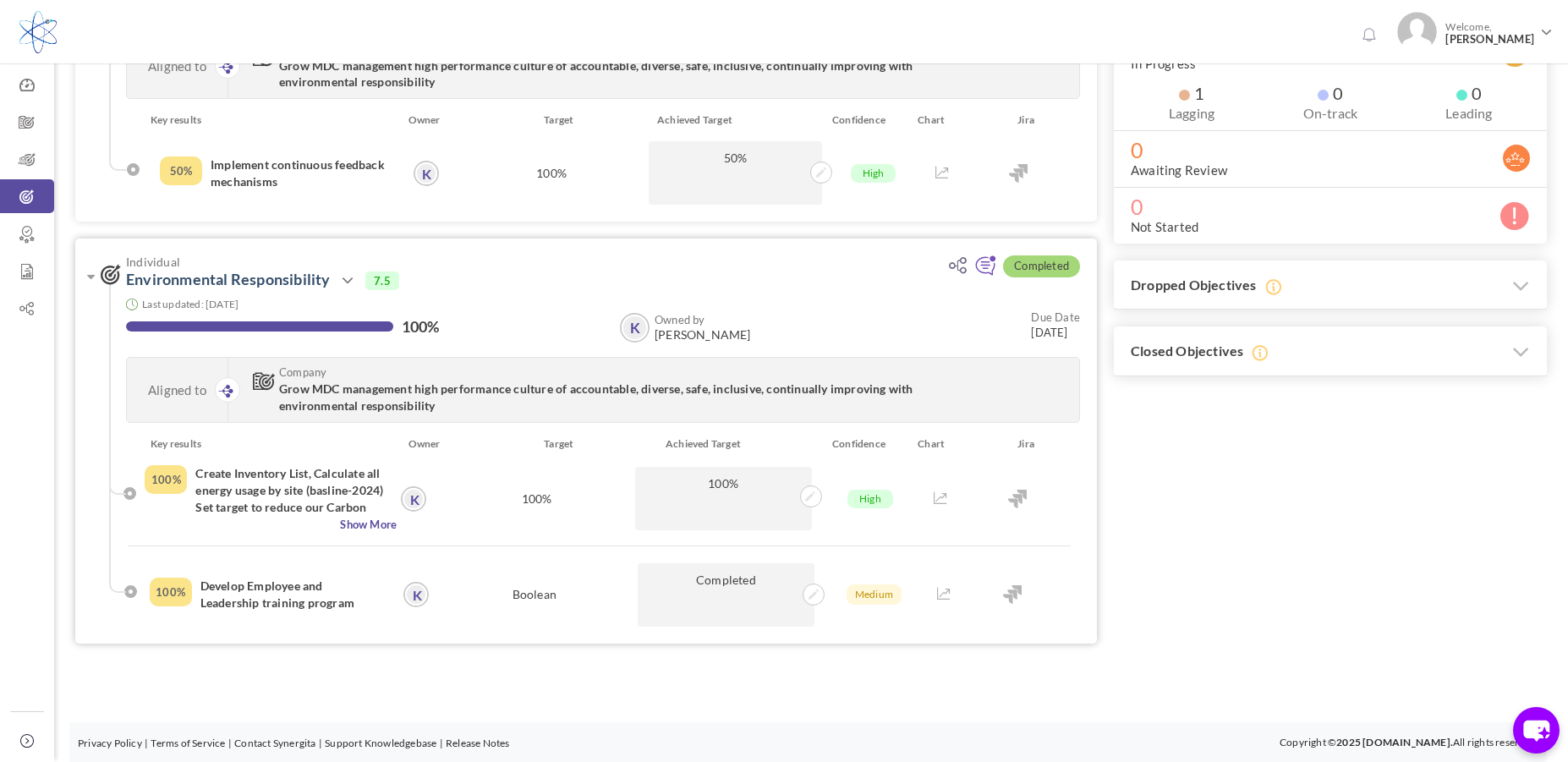
click at [206, 626] on div "Key results Owner Target Achieved Target Confidence Chart Jira 100% Create Inve…" at bounding box center [603, 539] width 988 height 208
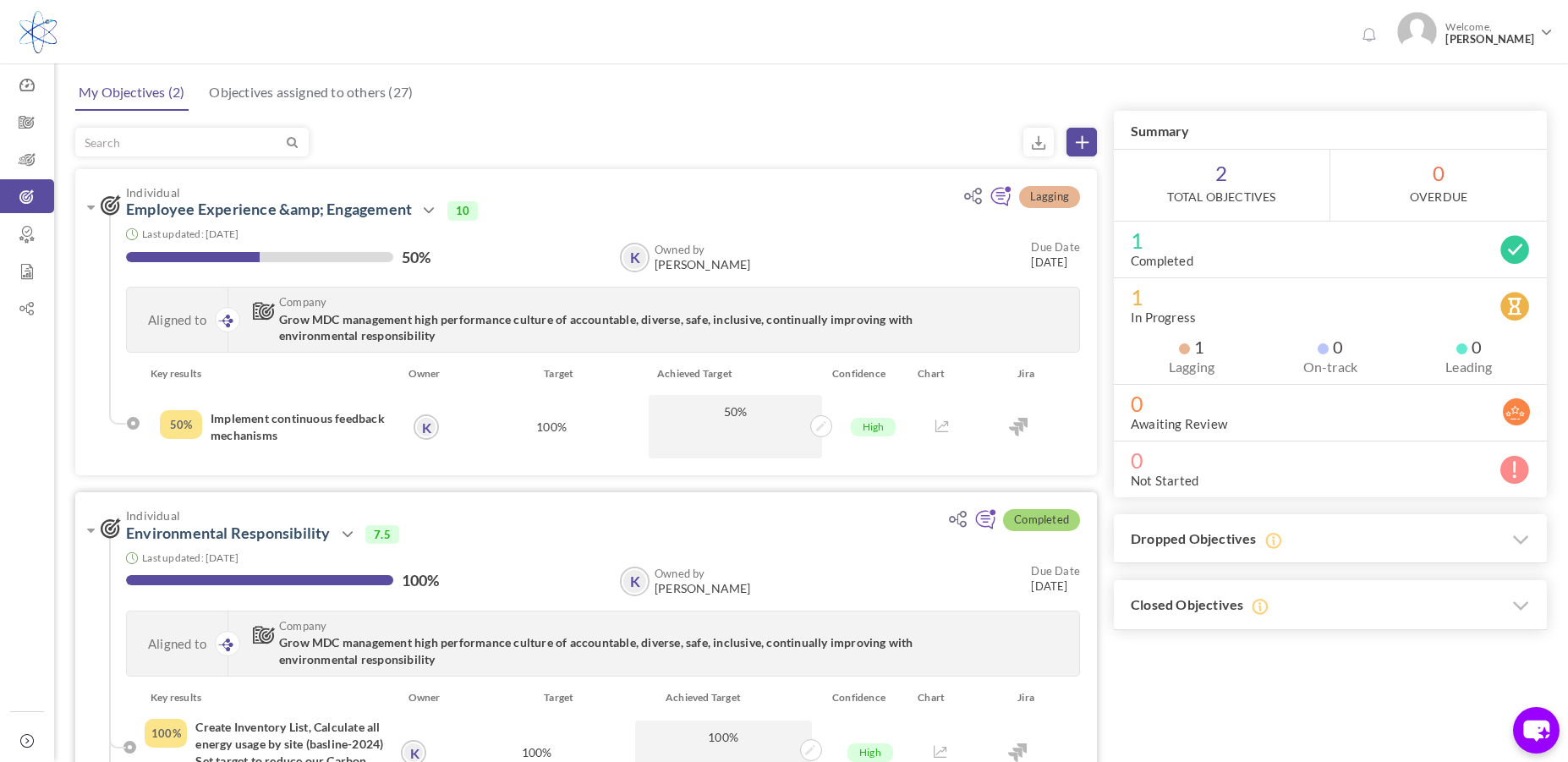
scroll to position [0, 0]
